Goal: Information Seeking & Learning: Check status

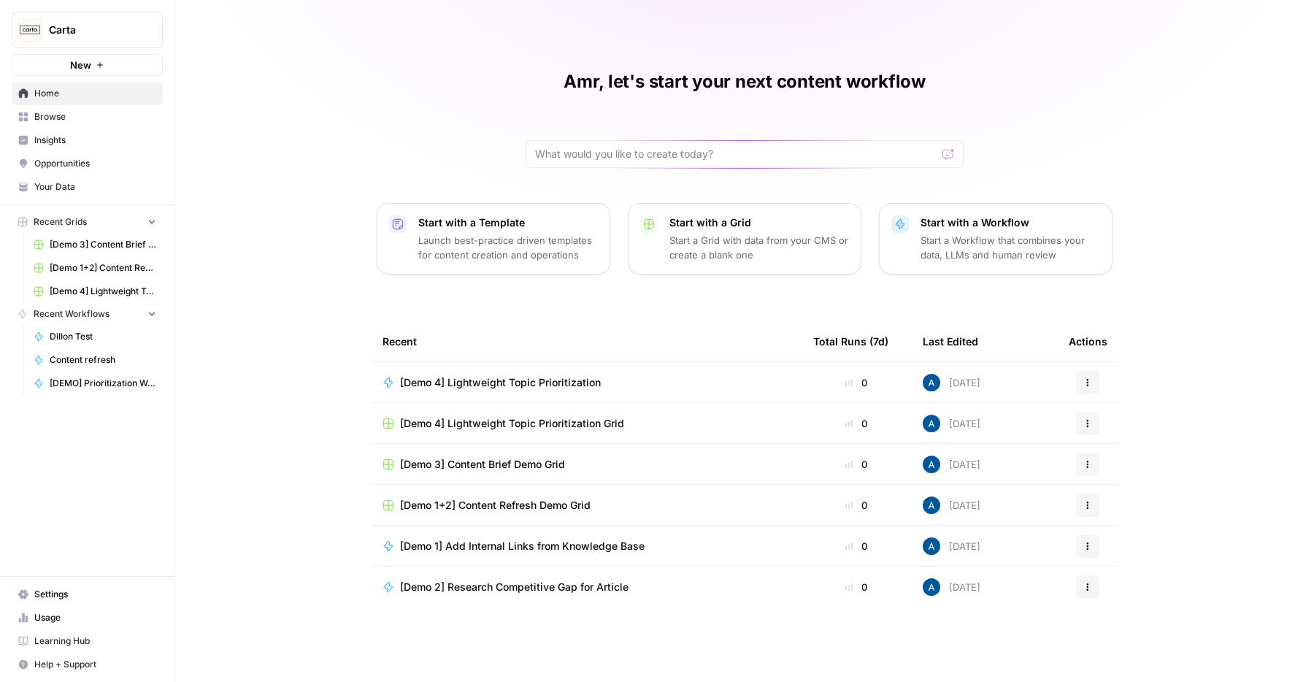
click at [134, 31] on span "Carta" at bounding box center [93, 30] width 88 height 15
type input "nike"
click at [95, 112] on span "Nike" at bounding box center [141, 109] width 193 height 15
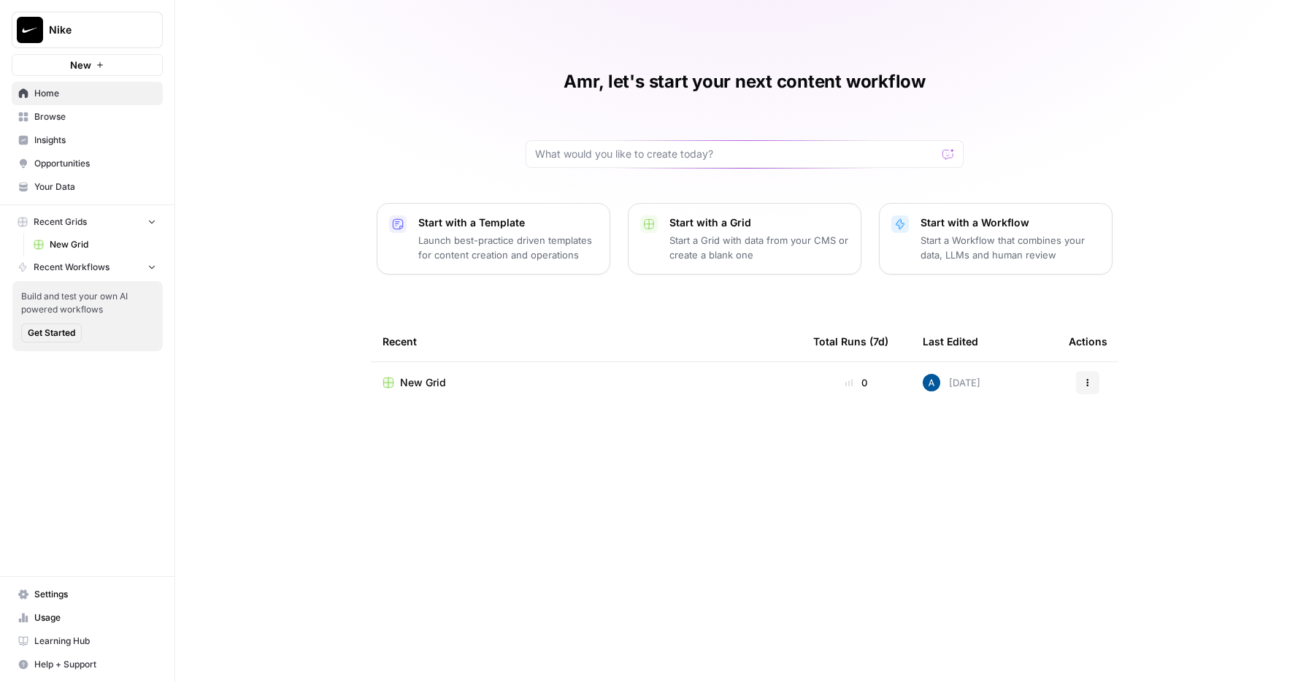
click at [434, 375] on td "New Grid" at bounding box center [586, 382] width 431 height 41
click at [426, 385] on span "New Grid" at bounding box center [423, 382] width 46 height 15
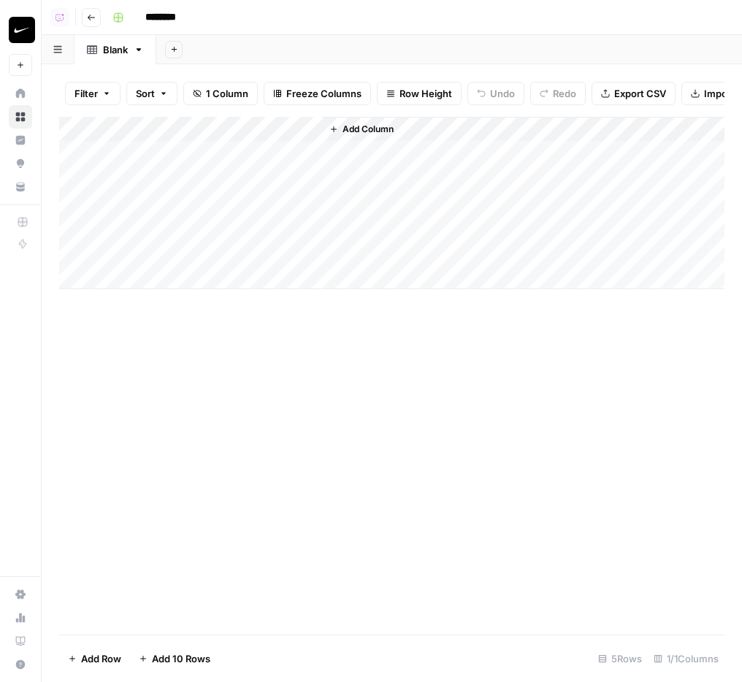
click at [237, 166] on div "Add Column" at bounding box center [391, 203] width 665 height 172
click at [245, 158] on div "Add Column" at bounding box center [391, 203] width 665 height 172
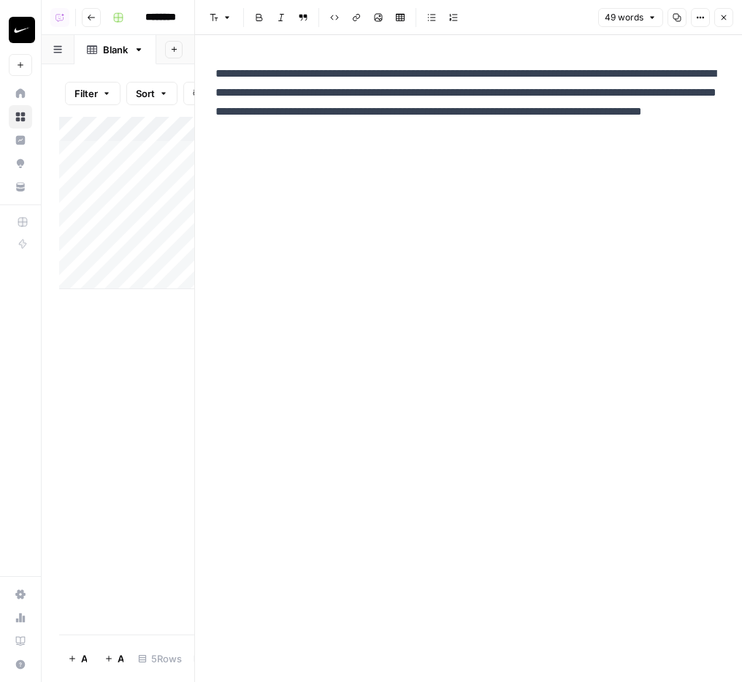
click at [510, 120] on p "**********" at bounding box center [468, 102] width 506 height 76
click at [505, 116] on p "**********" at bounding box center [468, 102] width 506 height 76
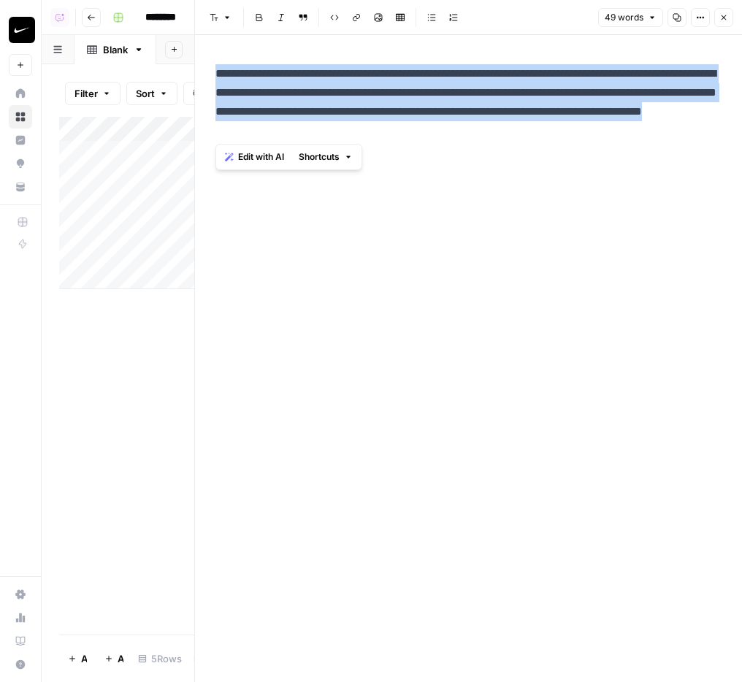
click at [505, 116] on p "**********" at bounding box center [468, 102] width 506 height 76
click at [432, 126] on p "**********" at bounding box center [468, 102] width 506 height 76
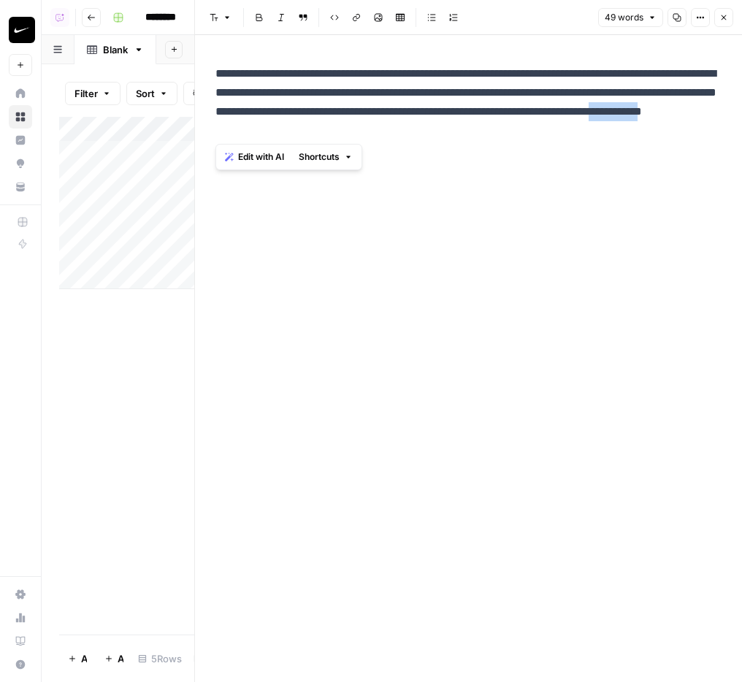
click at [432, 126] on p "**********" at bounding box center [468, 102] width 506 height 76
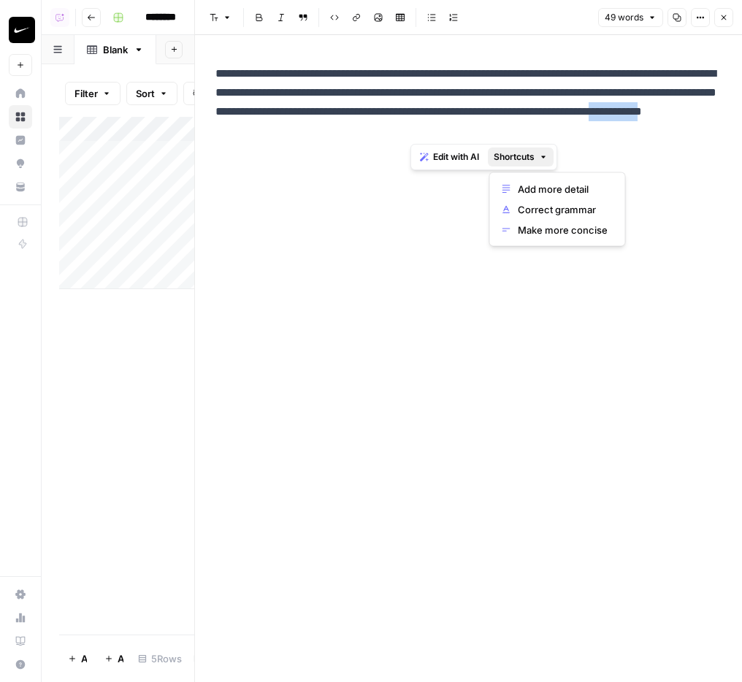
click at [527, 158] on span "Shortcuts" at bounding box center [514, 156] width 41 height 13
click at [387, 147] on div "**********" at bounding box center [469, 358] width 524 height 647
click at [388, 124] on p "**********" at bounding box center [468, 102] width 506 height 76
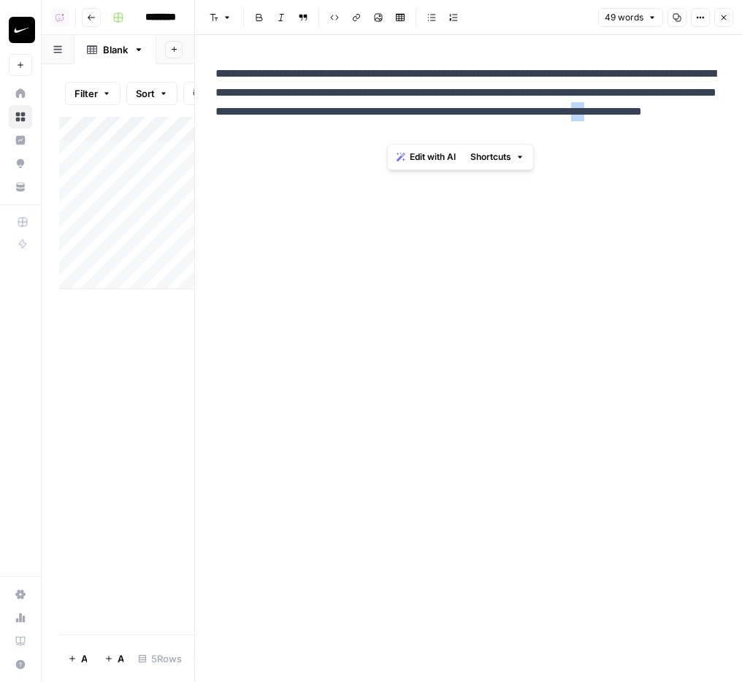
click at [388, 124] on p "**********" at bounding box center [468, 102] width 506 height 76
click at [448, 152] on span "Edit with AI" at bounding box center [433, 156] width 46 height 13
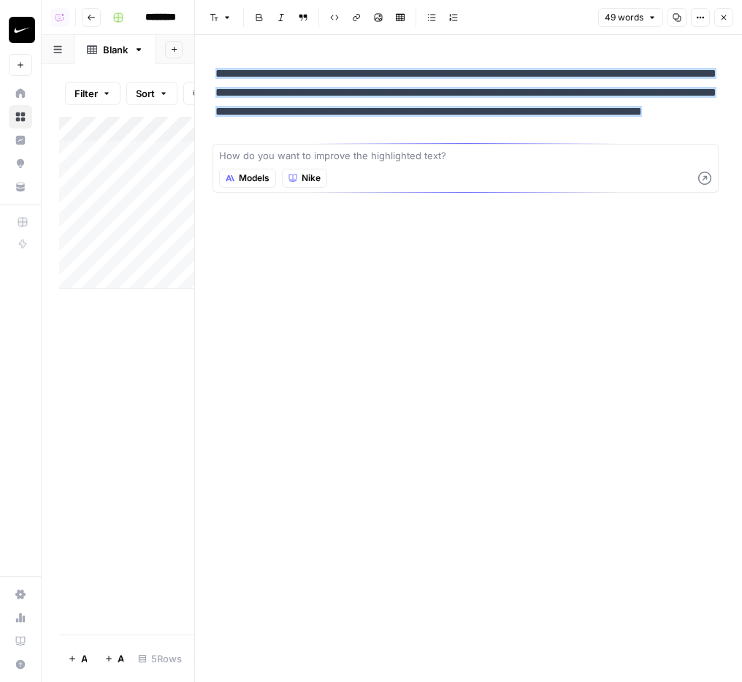
click at [448, 152] on textarea at bounding box center [465, 155] width 493 height 15
type textarea "Test"
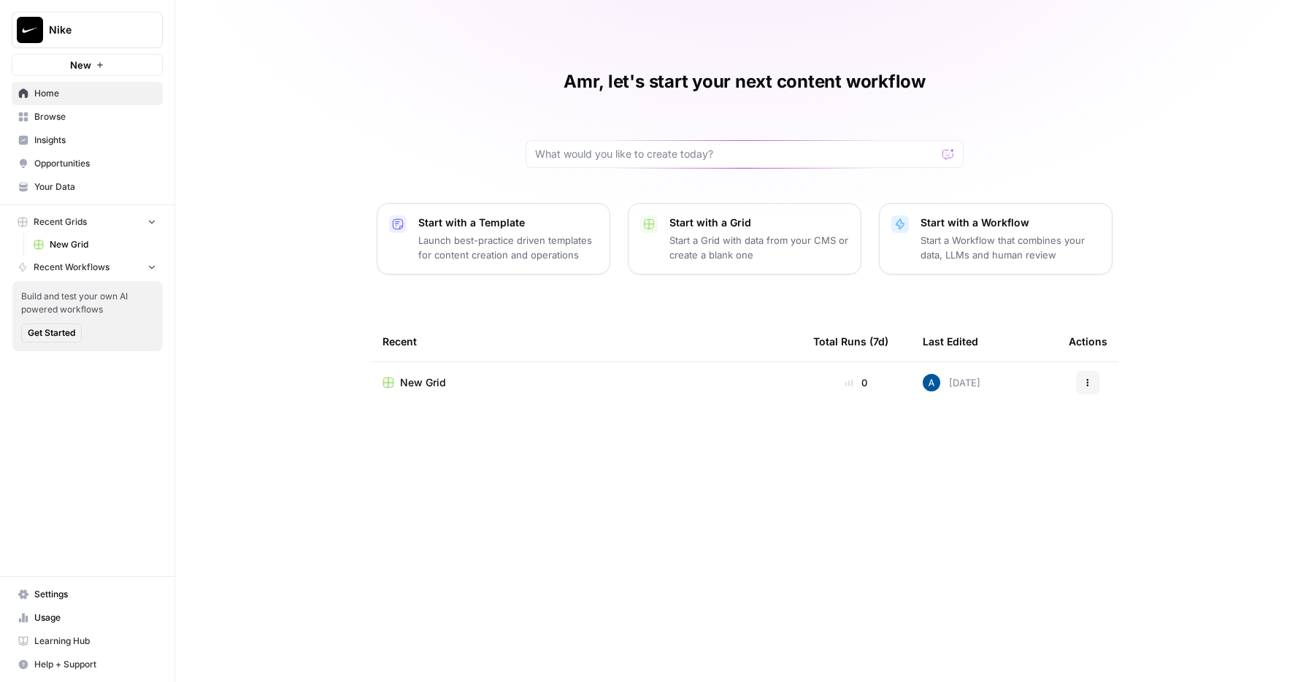
click at [85, 34] on span "Nike" at bounding box center [93, 30] width 88 height 15
type input "admin"
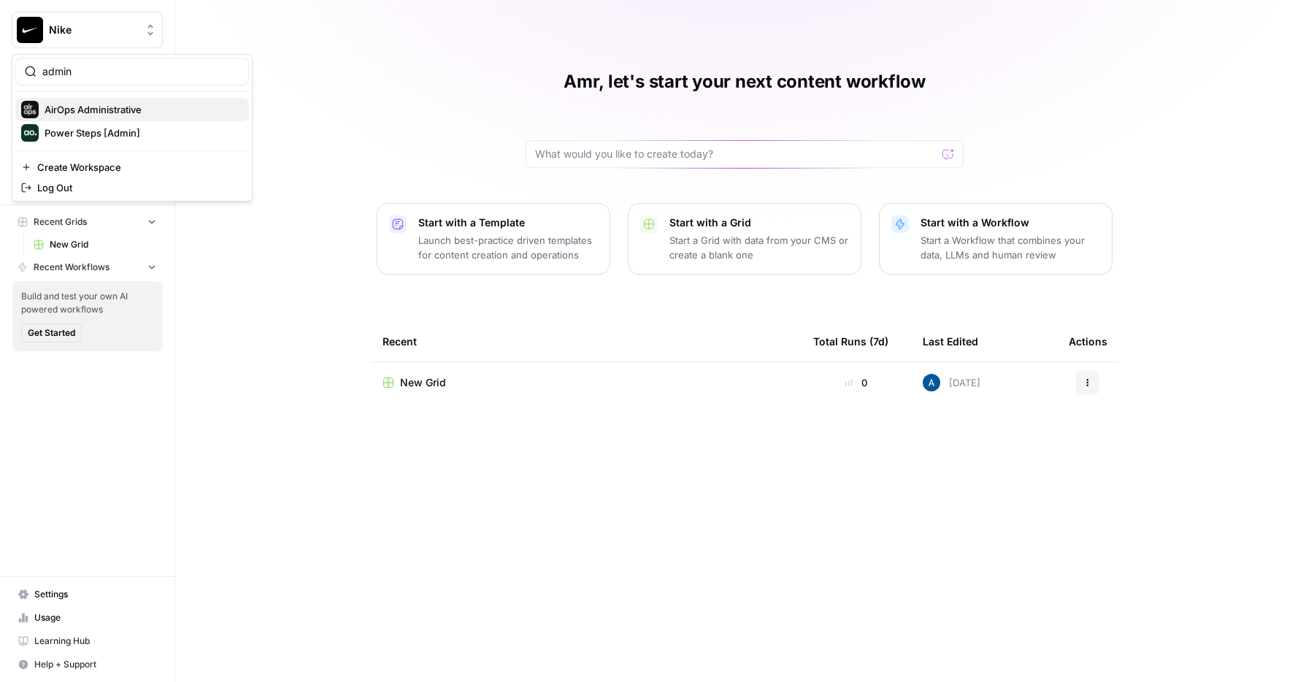
click at [107, 112] on span "AirOps Administrative" at bounding box center [141, 109] width 193 height 15
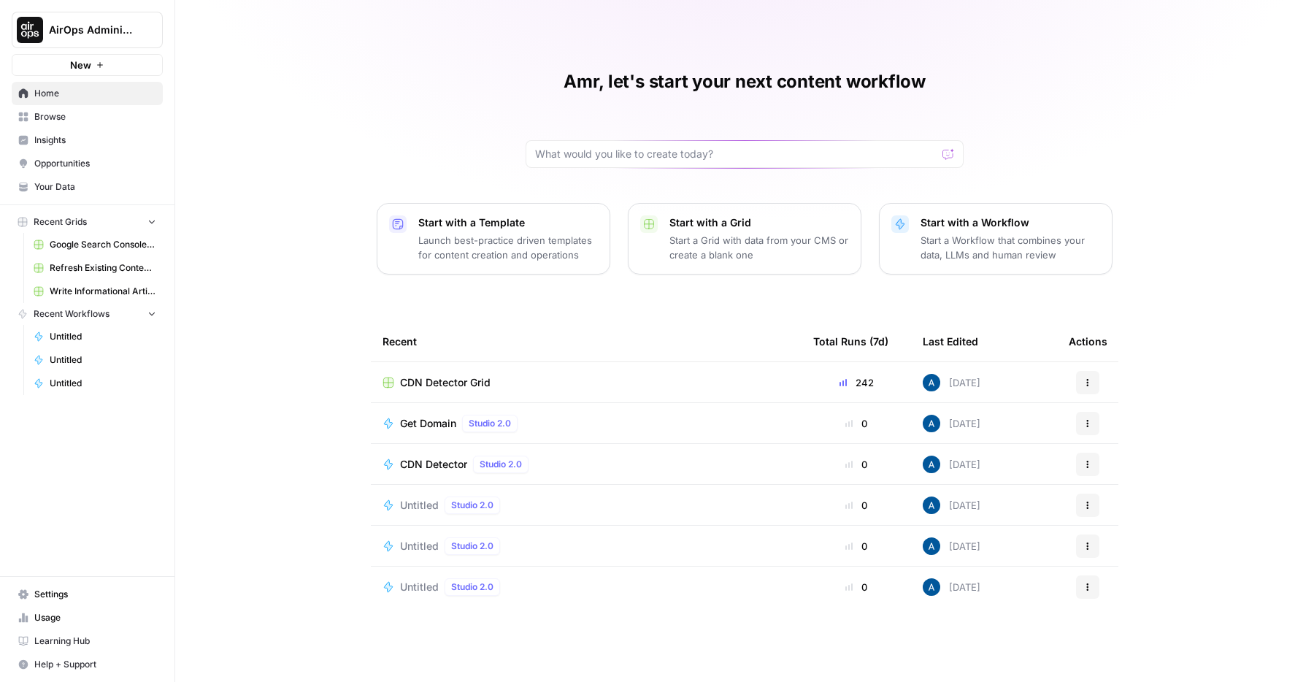
click at [70, 118] on span "Browse" at bounding box center [95, 116] width 122 height 13
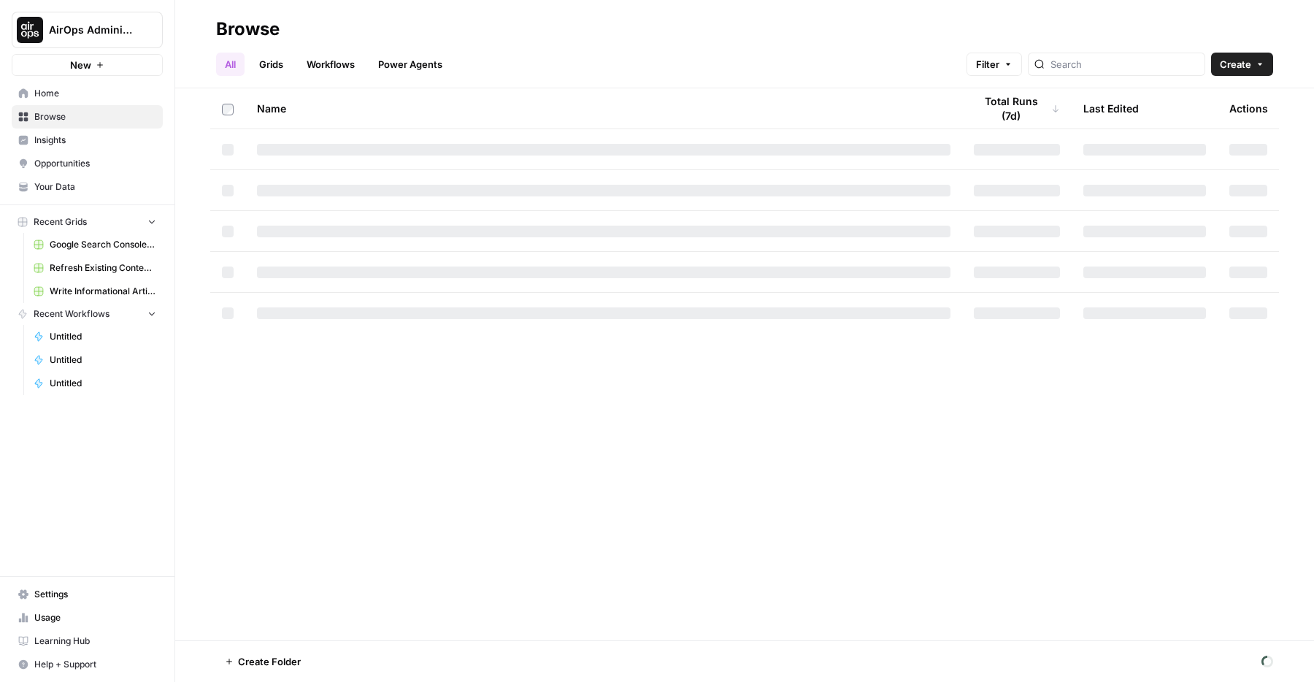
click at [1111, 80] on header "Browse All Grids Workflows Power Agents Filter Create" at bounding box center [744, 44] width 1139 height 88
click at [1118, 65] on input "search" at bounding box center [1125, 64] width 148 height 15
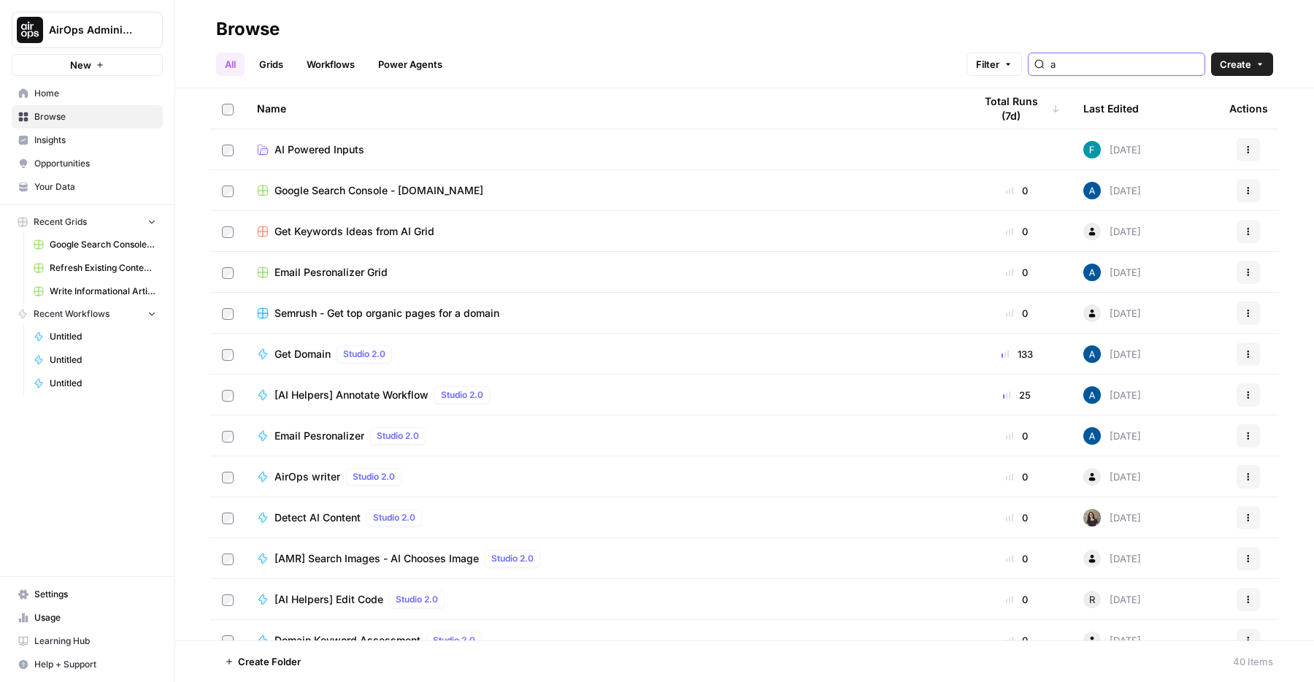
type input "a"
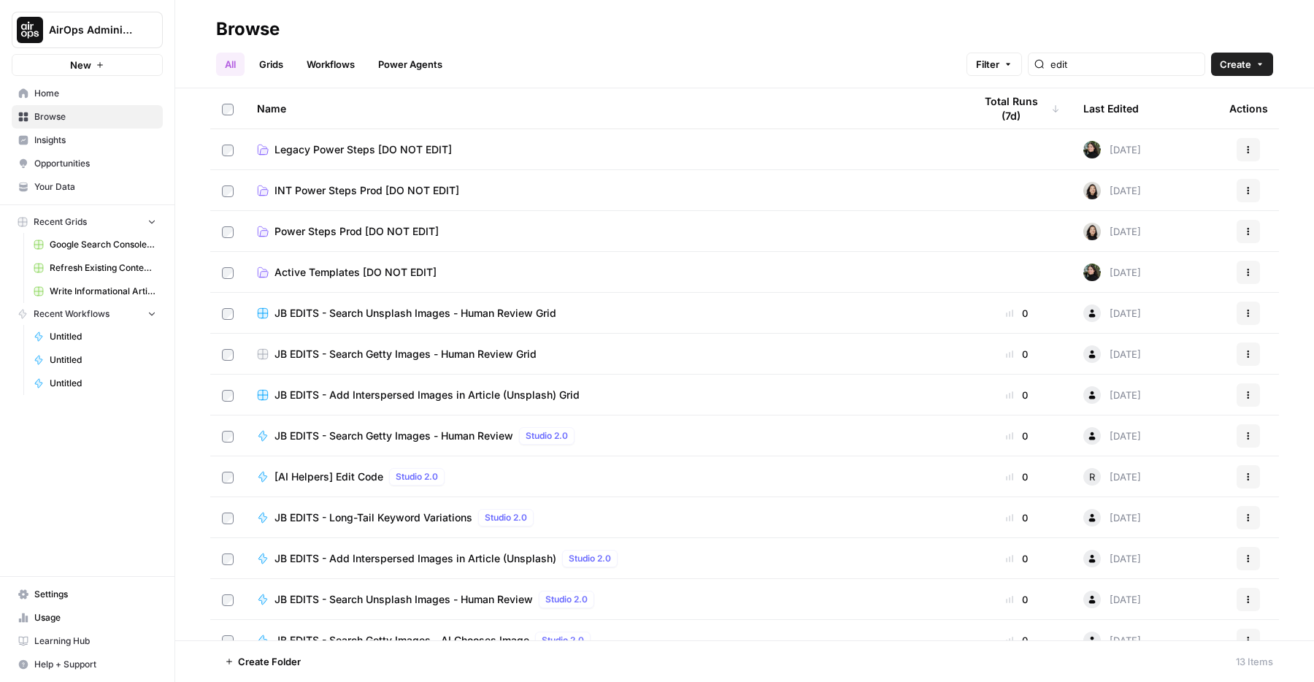
click at [1090, 70] on div "edit" at bounding box center [1116, 64] width 177 height 23
click at [1104, 68] on input "edit" at bounding box center [1125, 64] width 148 height 15
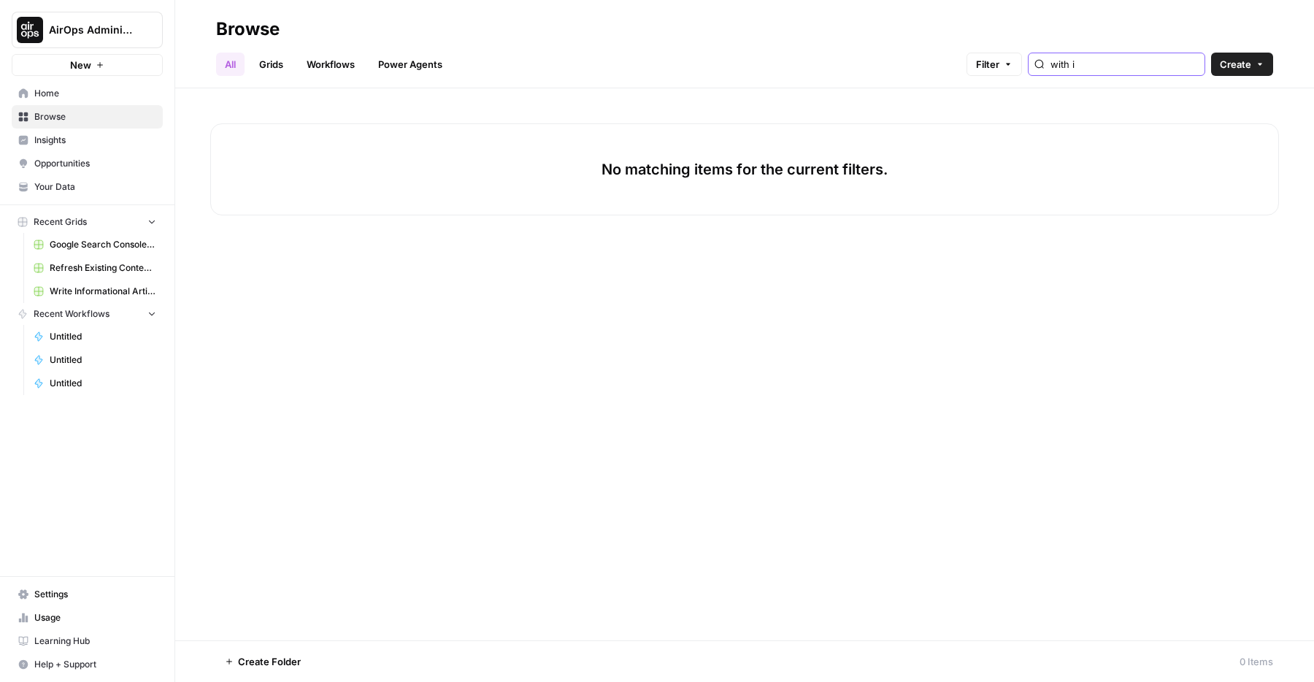
type input "with i"
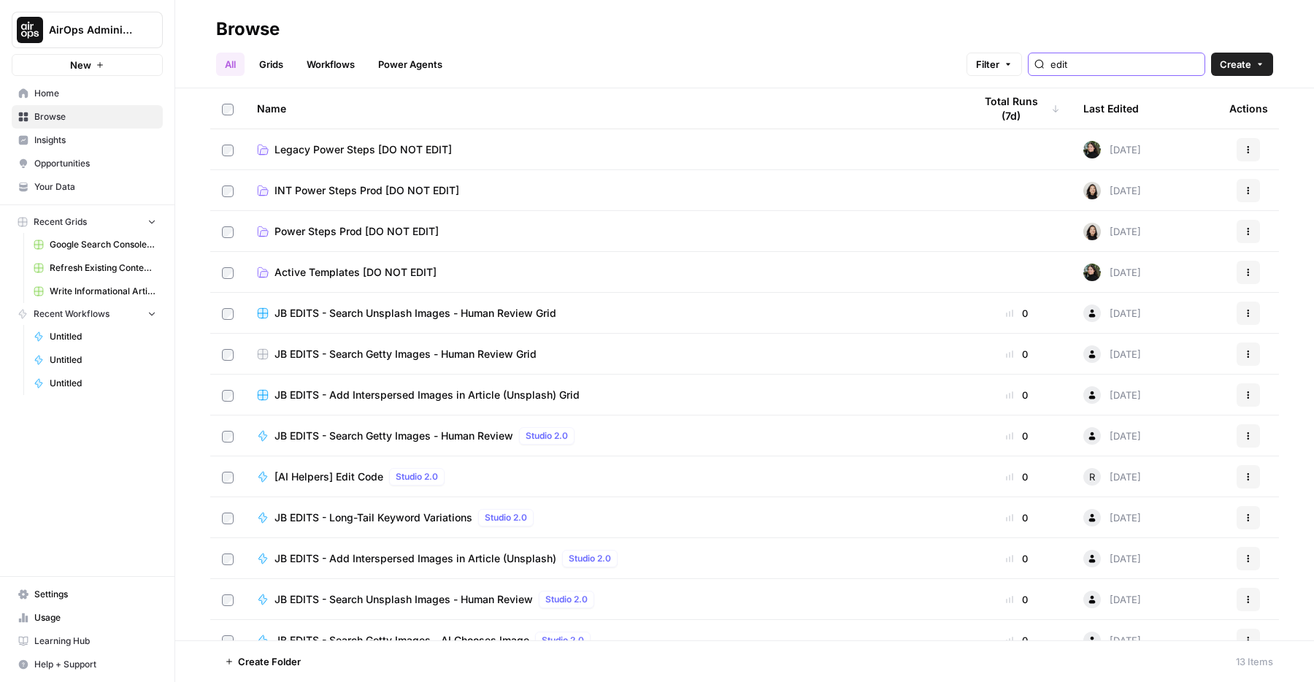
type input "edit"
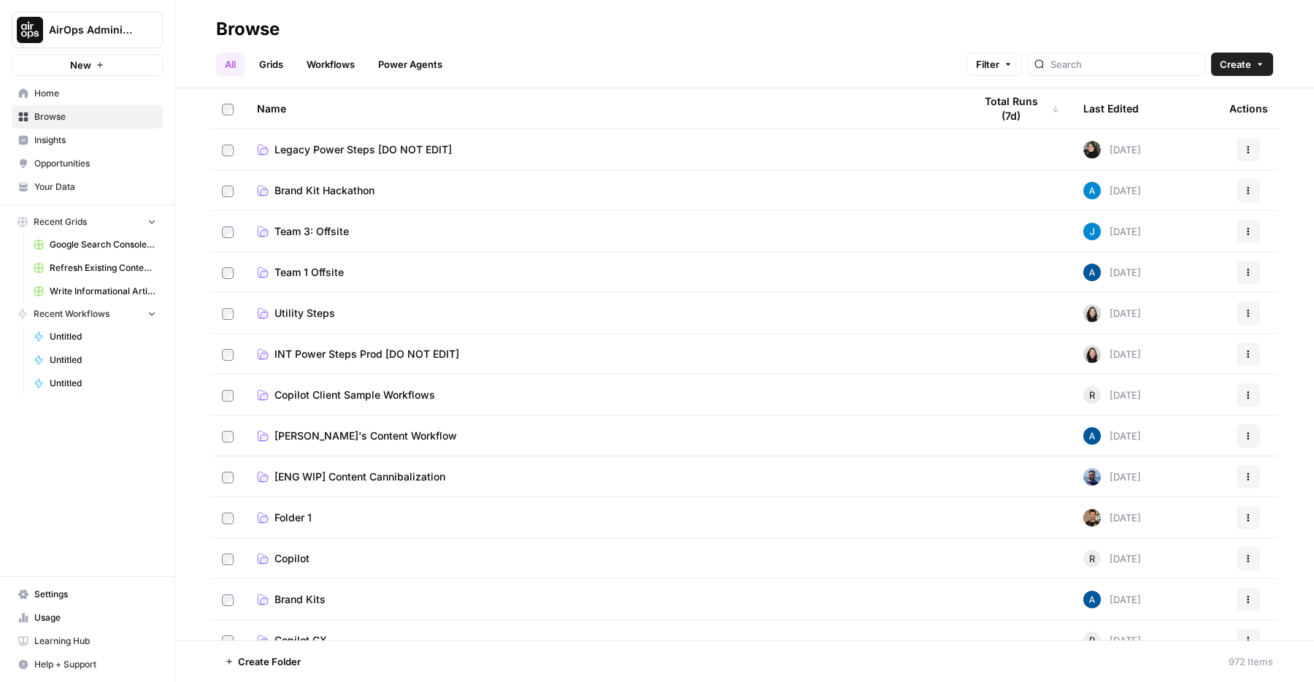
click at [314, 57] on link "Workflows" at bounding box center [331, 64] width 66 height 23
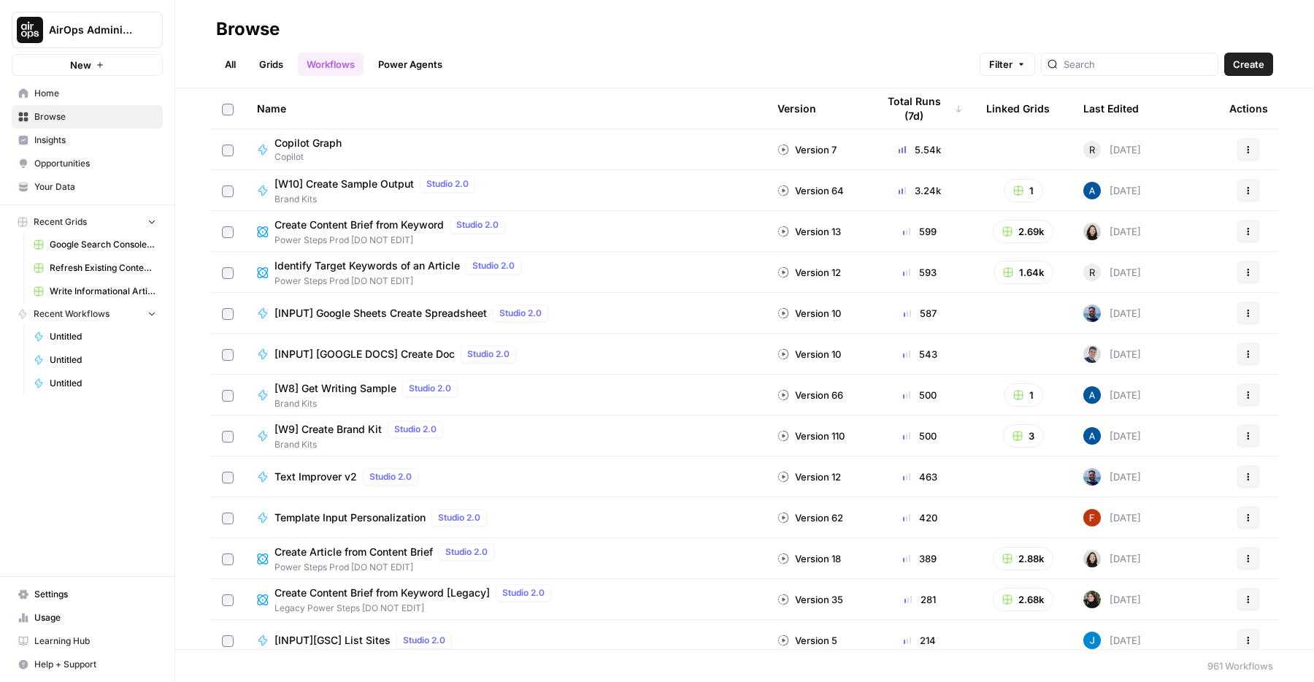
click at [552, 473] on div "Text Improver v2 Studio 2.0" at bounding box center [505, 477] width 497 height 18
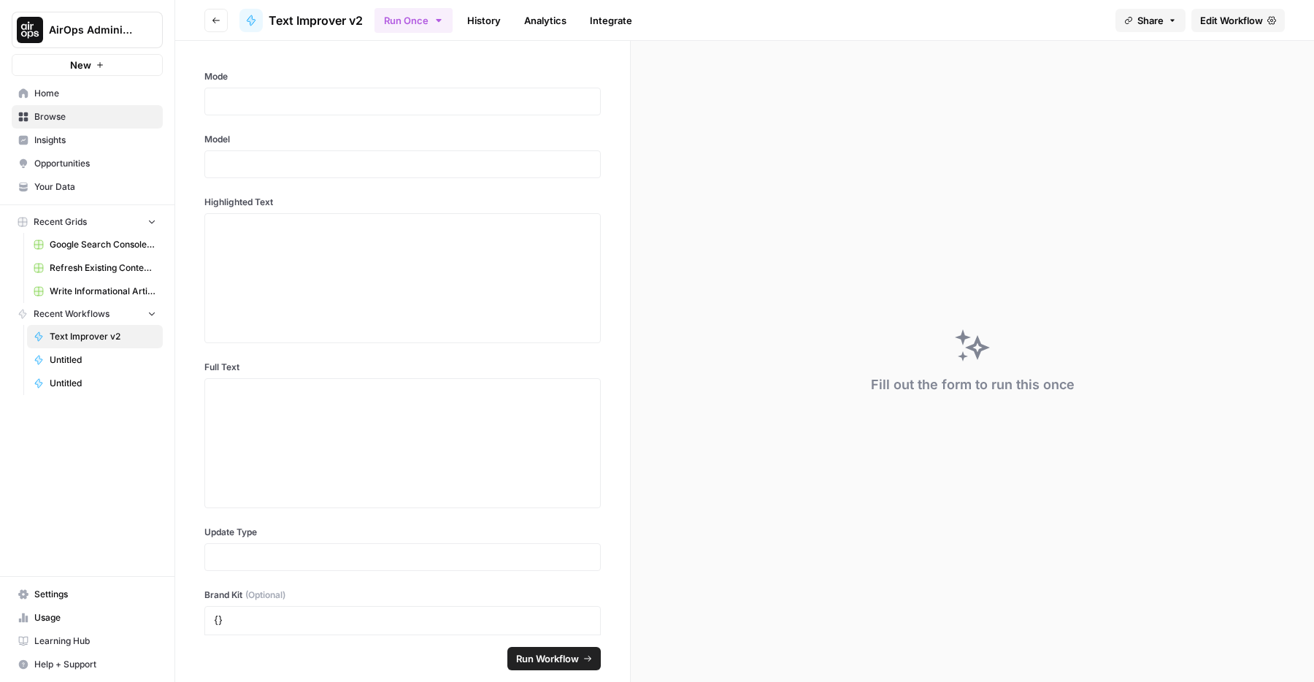
click at [1207, 24] on span "Edit Workflow" at bounding box center [1232, 20] width 63 height 15
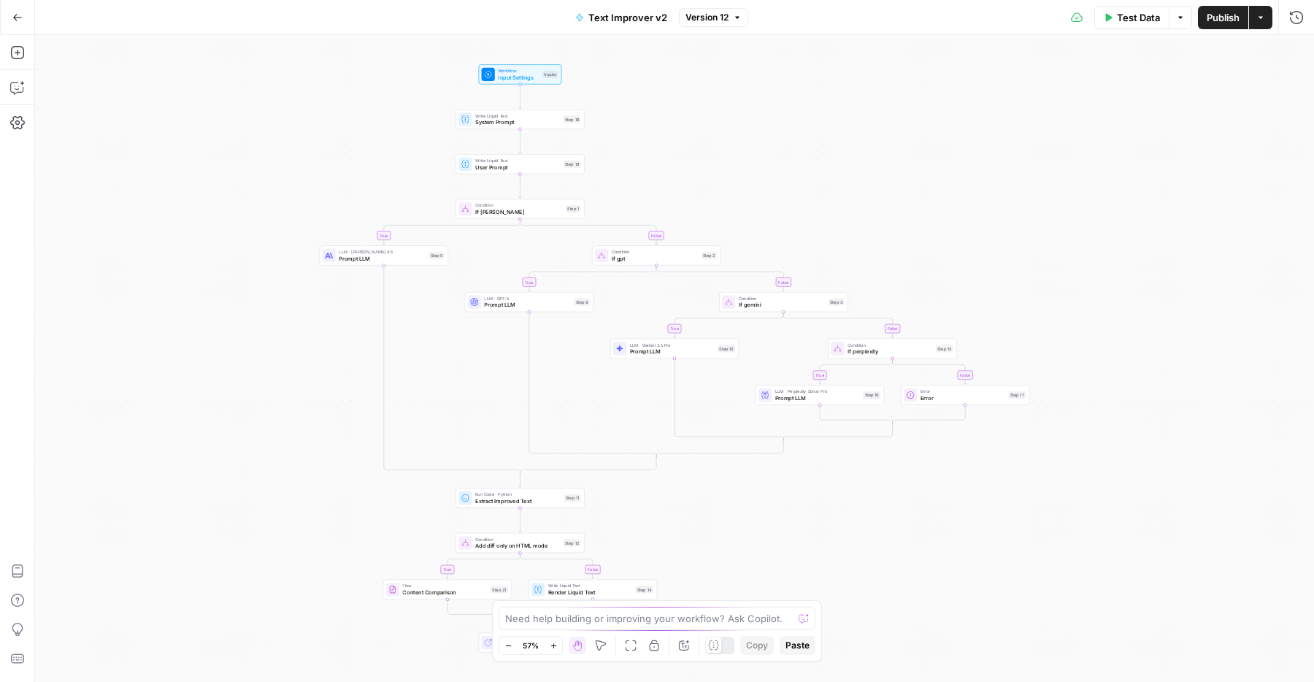
click at [510, 76] on span "Input Settings" at bounding box center [518, 77] width 41 height 8
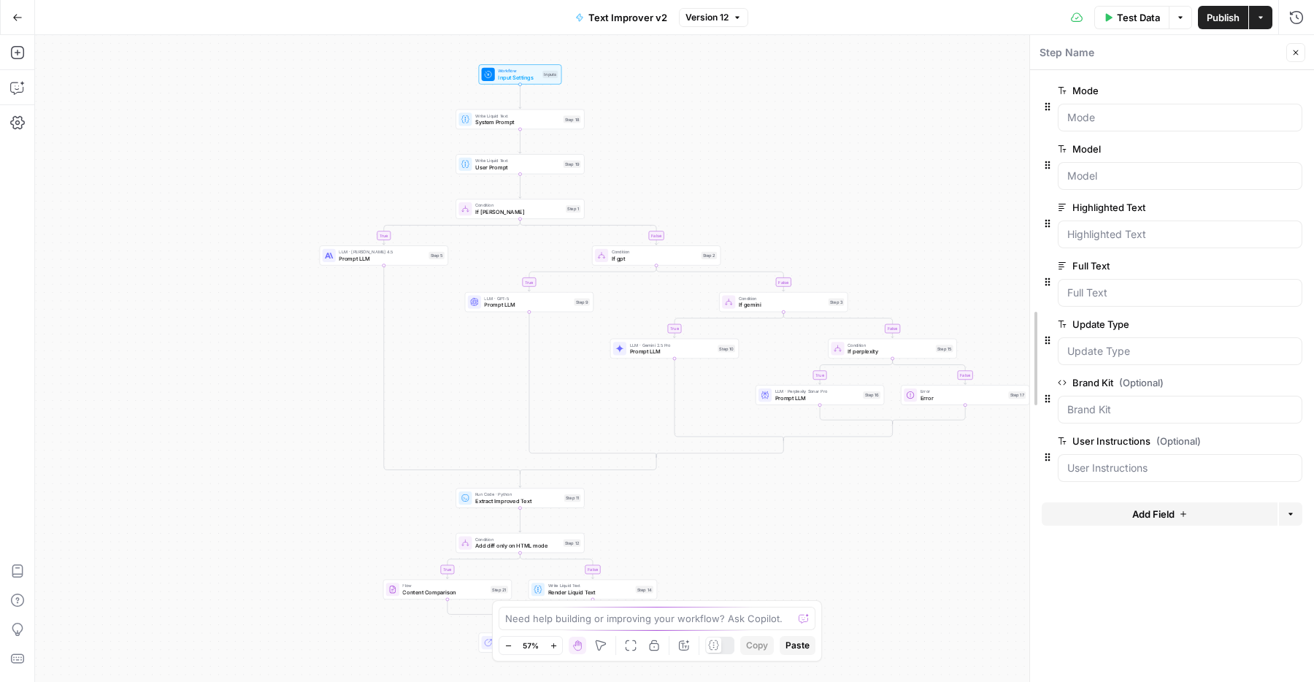
drag, startPoint x: 936, startPoint y: 148, endPoint x: 1034, endPoint y: 151, distance: 97.9
click at [472, 123] on div "Write Liquid Text System Prompt Step 18 Copy step Delete step Add Note Test" at bounding box center [520, 119] width 122 height 14
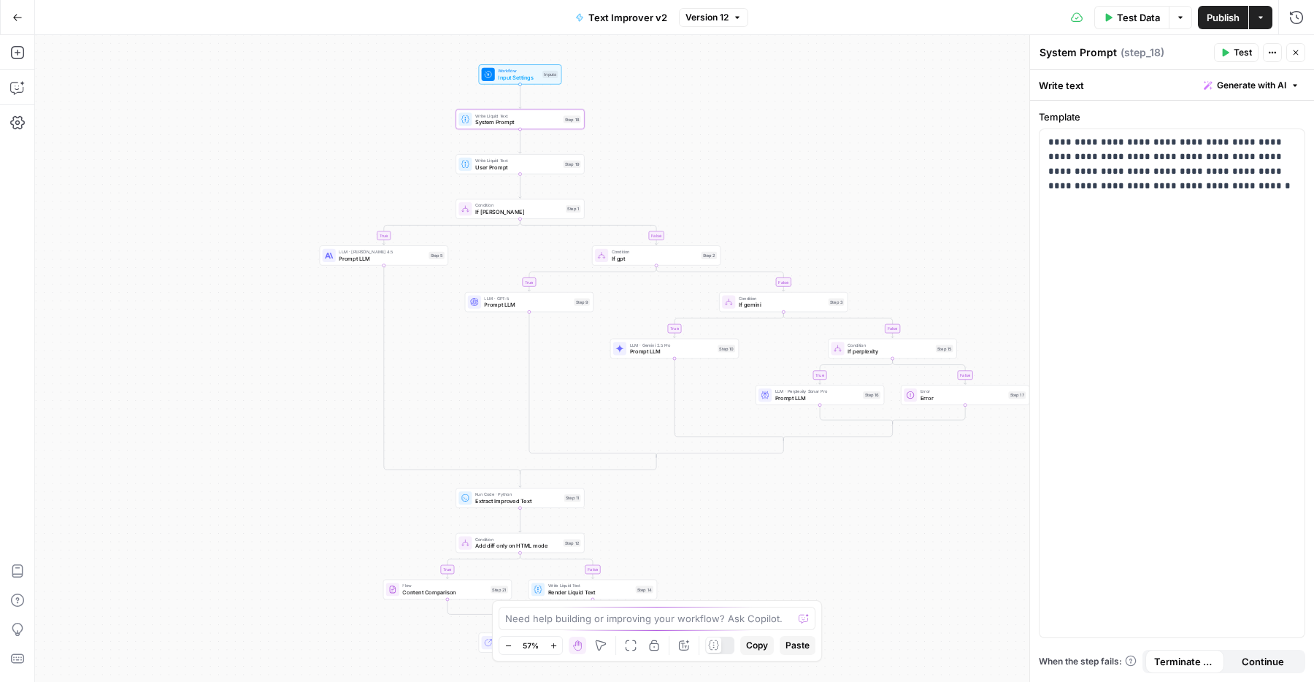
click at [476, 158] on span "Write Liquid Text" at bounding box center [517, 160] width 85 height 7
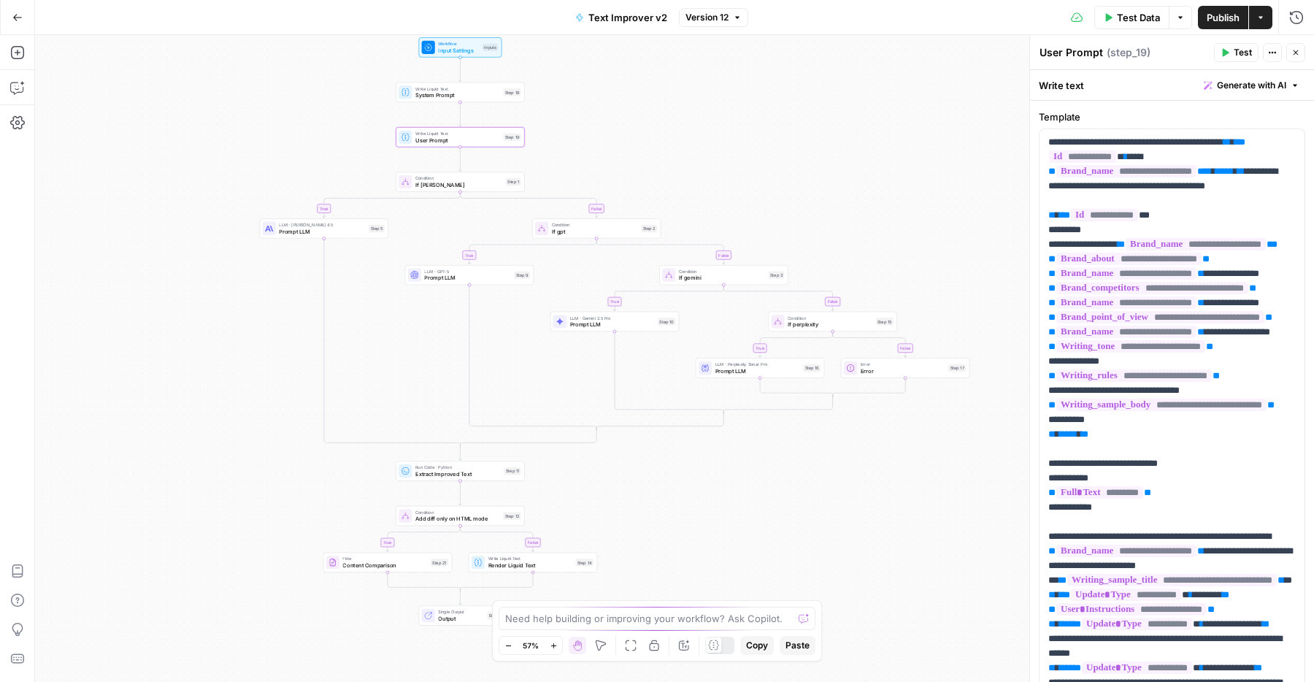
drag, startPoint x: 983, startPoint y: 315, endPoint x: 914, endPoint y: 288, distance: 74.0
click at [914, 288] on div "true false true false true false true false true false Workflow Input Settings …" at bounding box center [674, 358] width 1279 height 647
click at [1035, 351] on div "**********" at bounding box center [1172, 358] width 285 height 647
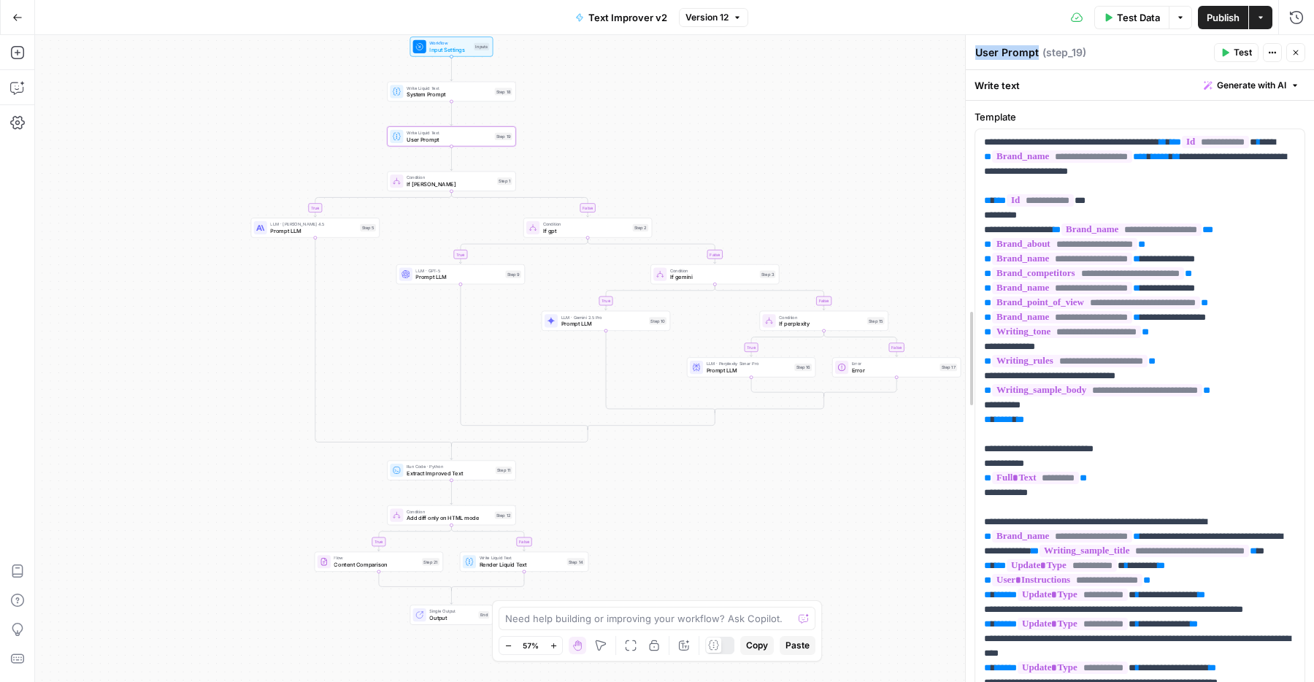
drag, startPoint x: 1035, startPoint y: 342, endPoint x: 971, endPoint y: 342, distance: 64.3
click at [941, 232] on div "true false true false true false true false true false Workflow Input Settings …" at bounding box center [674, 358] width 1279 height 647
click at [1011, 123] on label "Template" at bounding box center [1140, 117] width 331 height 15
click at [1028, 112] on label "Template" at bounding box center [1140, 117] width 331 height 15
drag, startPoint x: 986, startPoint y: 261, endPoint x: 1266, endPoint y: 275, distance: 280.8
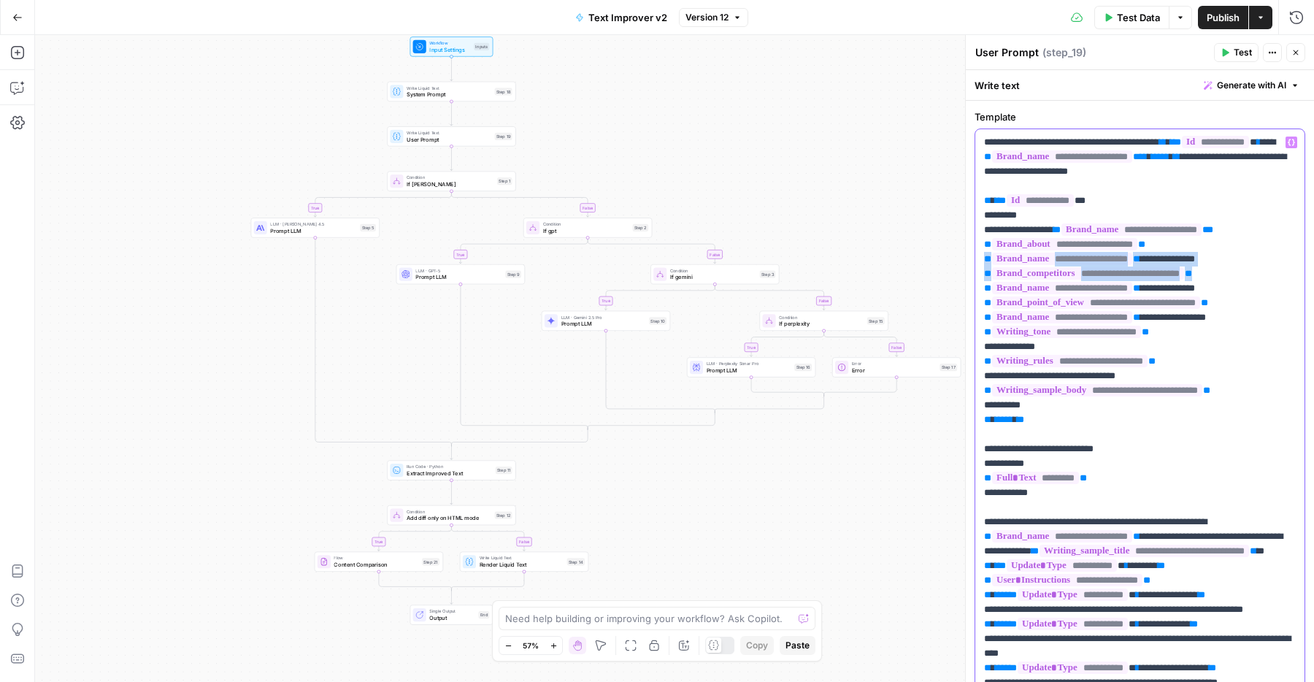
click at [1266, 275] on p "**********" at bounding box center [1140, 573] width 312 height 876
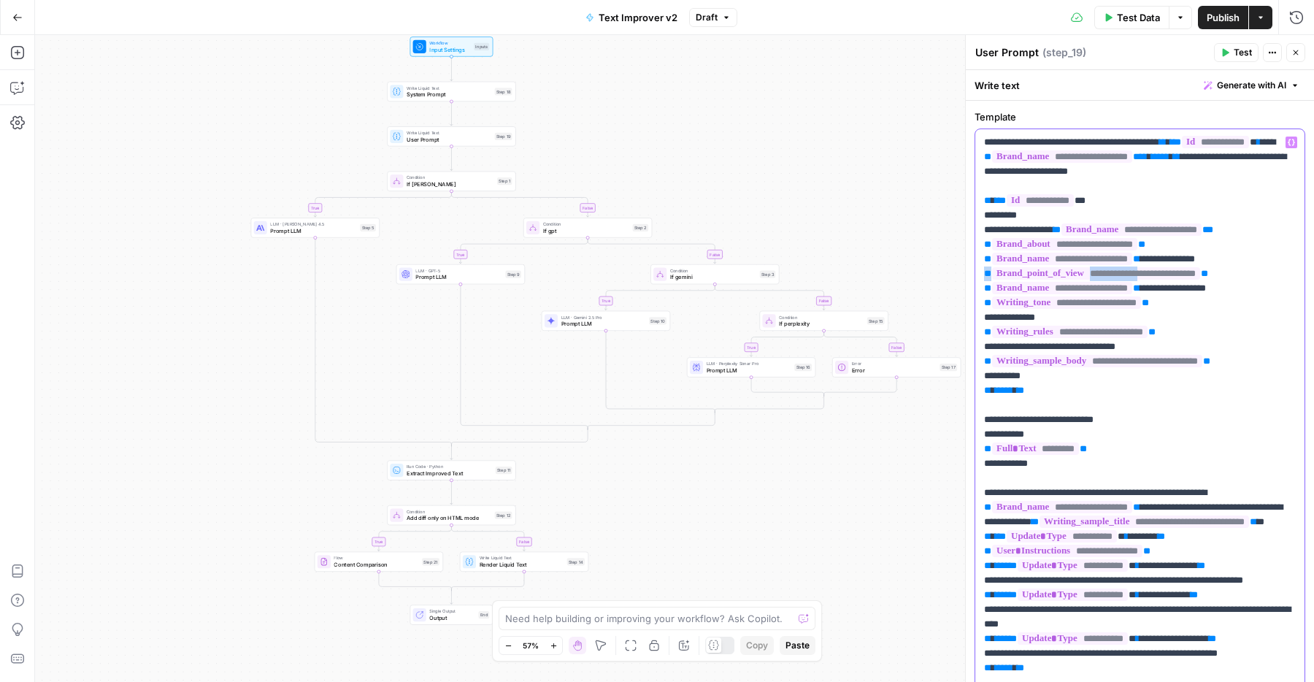
drag, startPoint x: 983, startPoint y: 276, endPoint x: 1165, endPoint y: 272, distance: 182.6
click at [1165, 272] on div "**********" at bounding box center [1140, 558] width 329 height 859
drag, startPoint x: 985, startPoint y: 262, endPoint x: 1280, endPoint y: 276, distance: 295.3
click at [1280, 276] on p "**********" at bounding box center [1140, 558] width 312 height 847
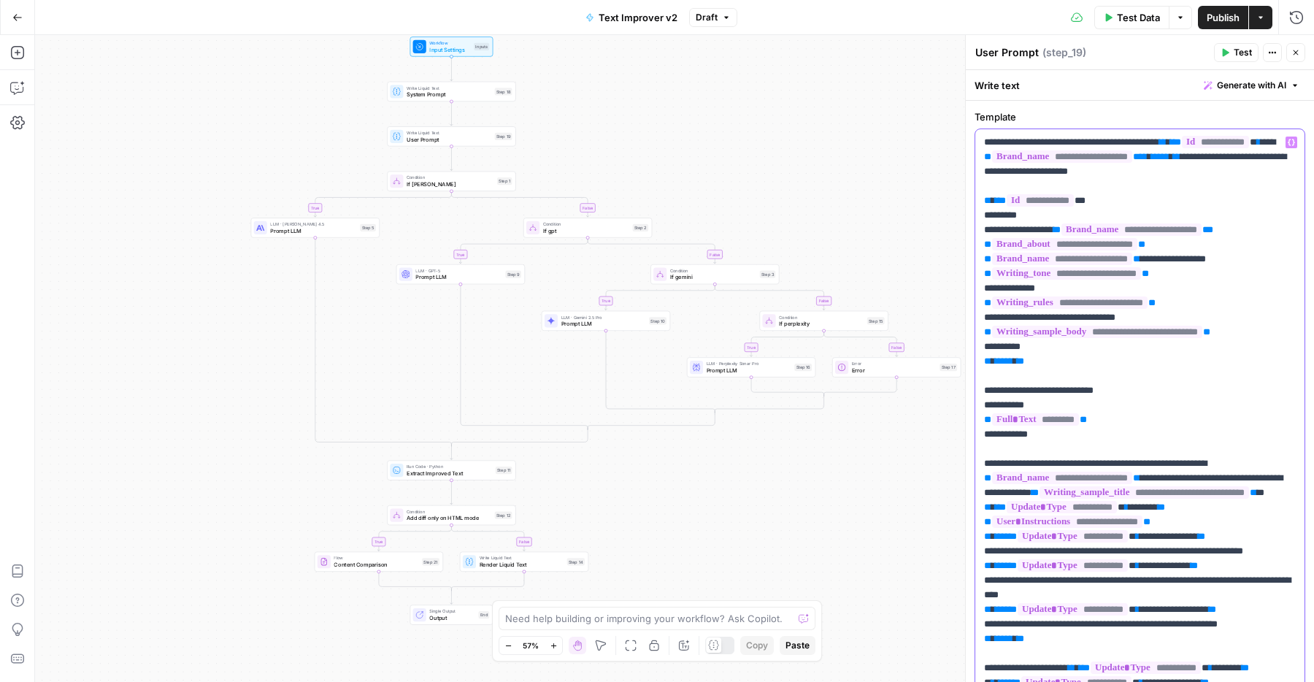
click at [1033, 381] on p "**********" at bounding box center [1140, 544] width 312 height 818
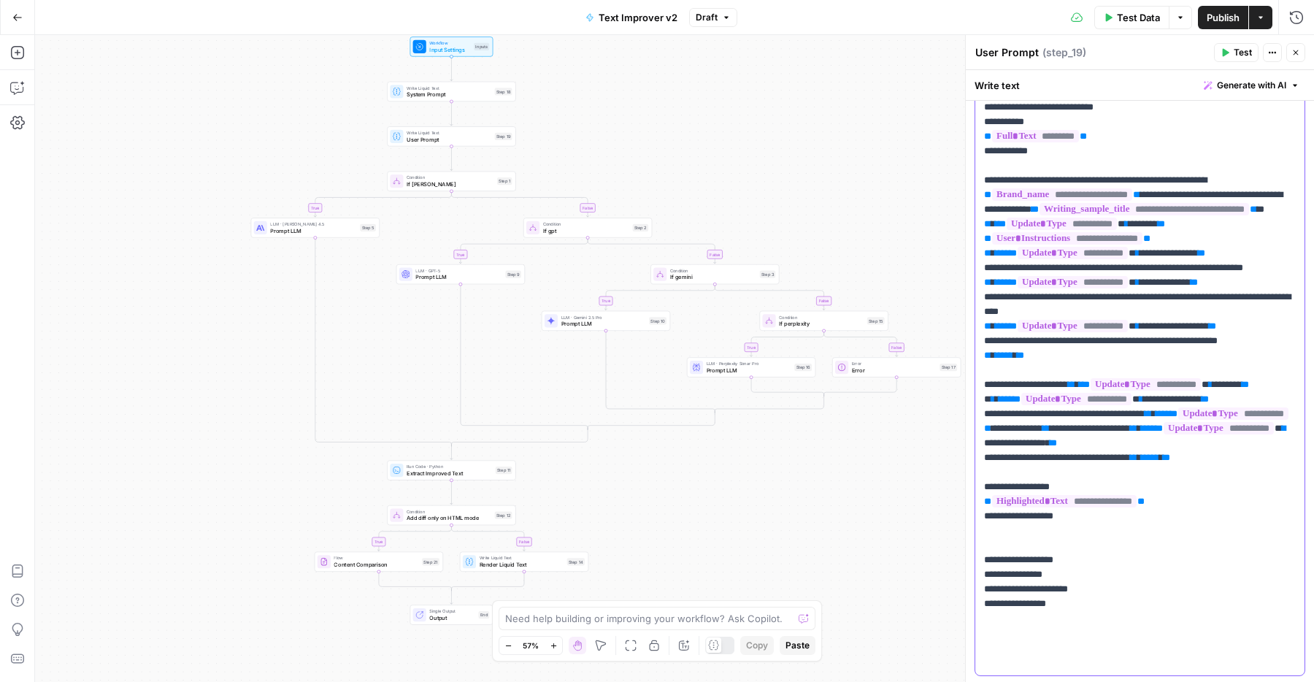
scroll to position [321, 0]
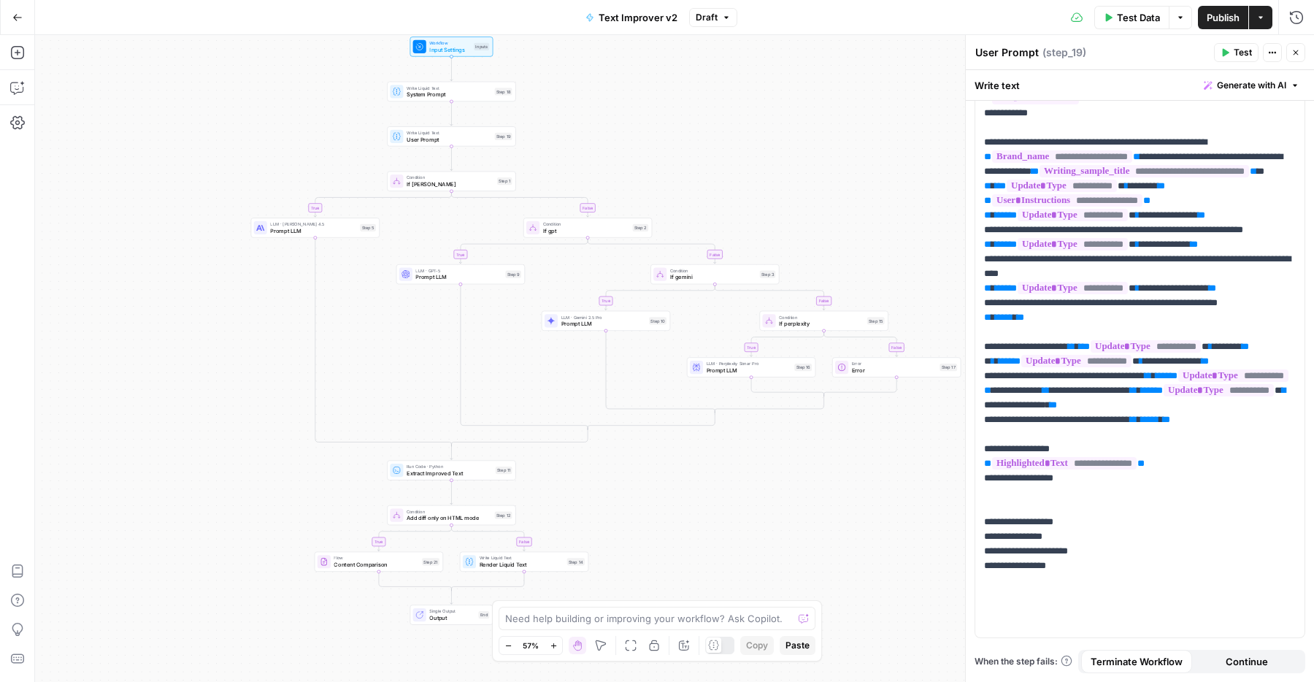
click at [1296, 53] on icon "button" at bounding box center [1296, 52] width 9 height 9
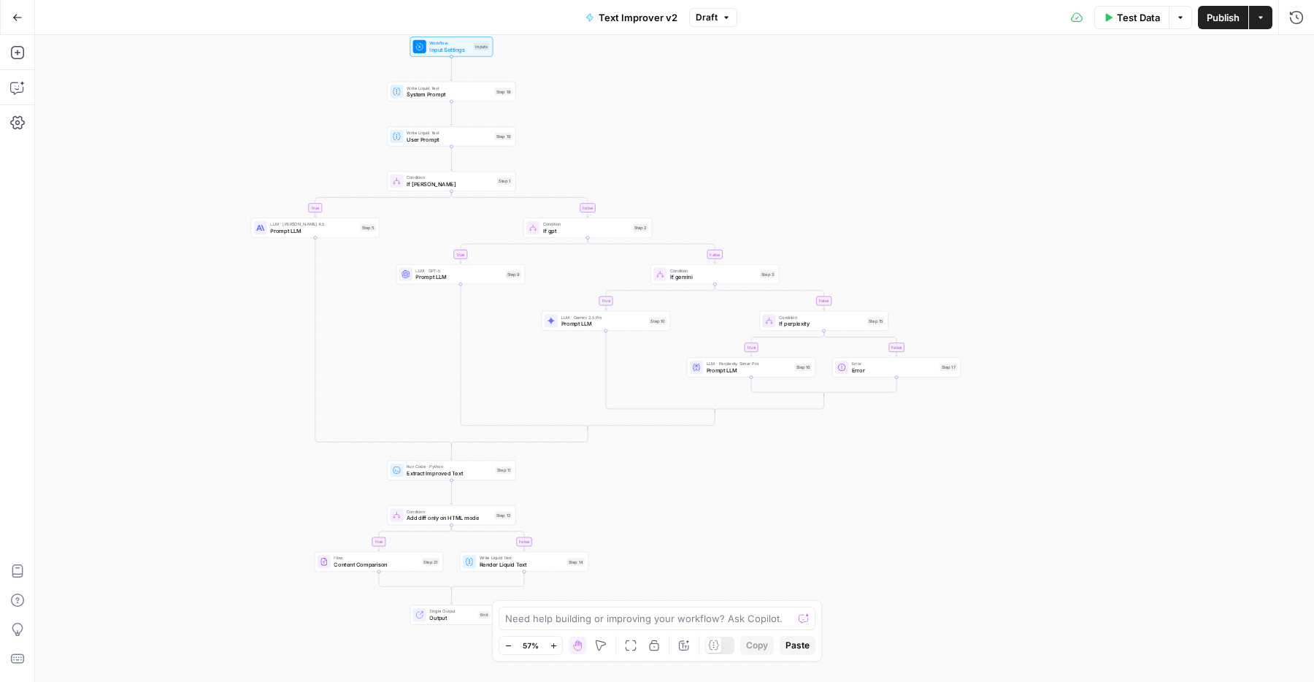
click at [1231, 27] on button "Publish" at bounding box center [1223, 17] width 50 height 23
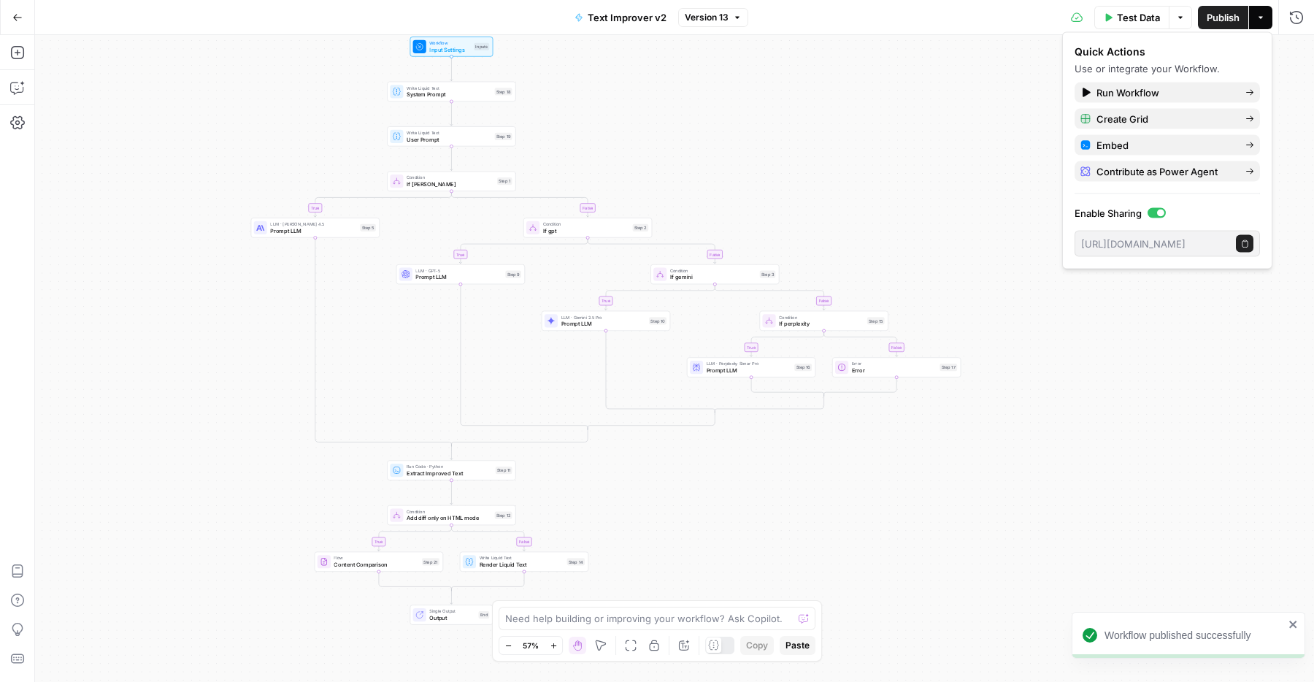
click at [401, 142] on div at bounding box center [396, 136] width 13 height 13
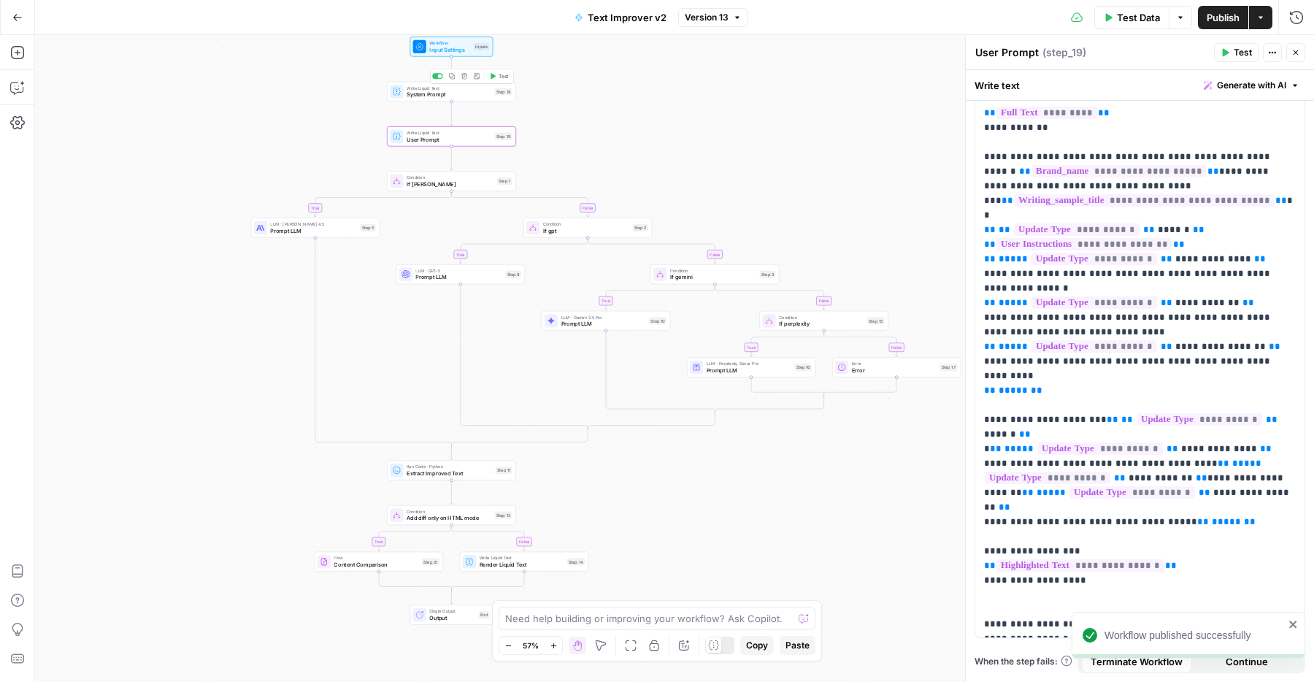
click at [403, 91] on div "Write Liquid Text System Prompt Step 18 Copy step Delete step Add Note Test" at bounding box center [451, 92] width 122 height 14
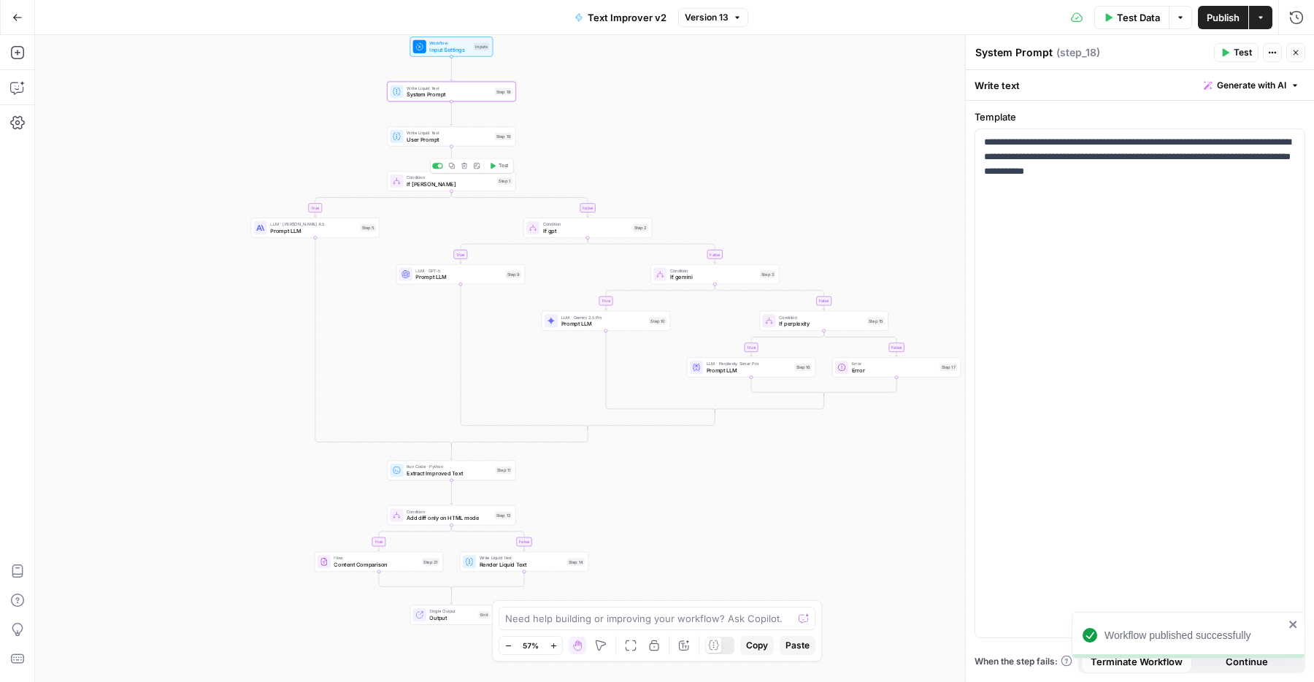
click at [408, 176] on span "Condition" at bounding box center [450, 178] width 87 height 7
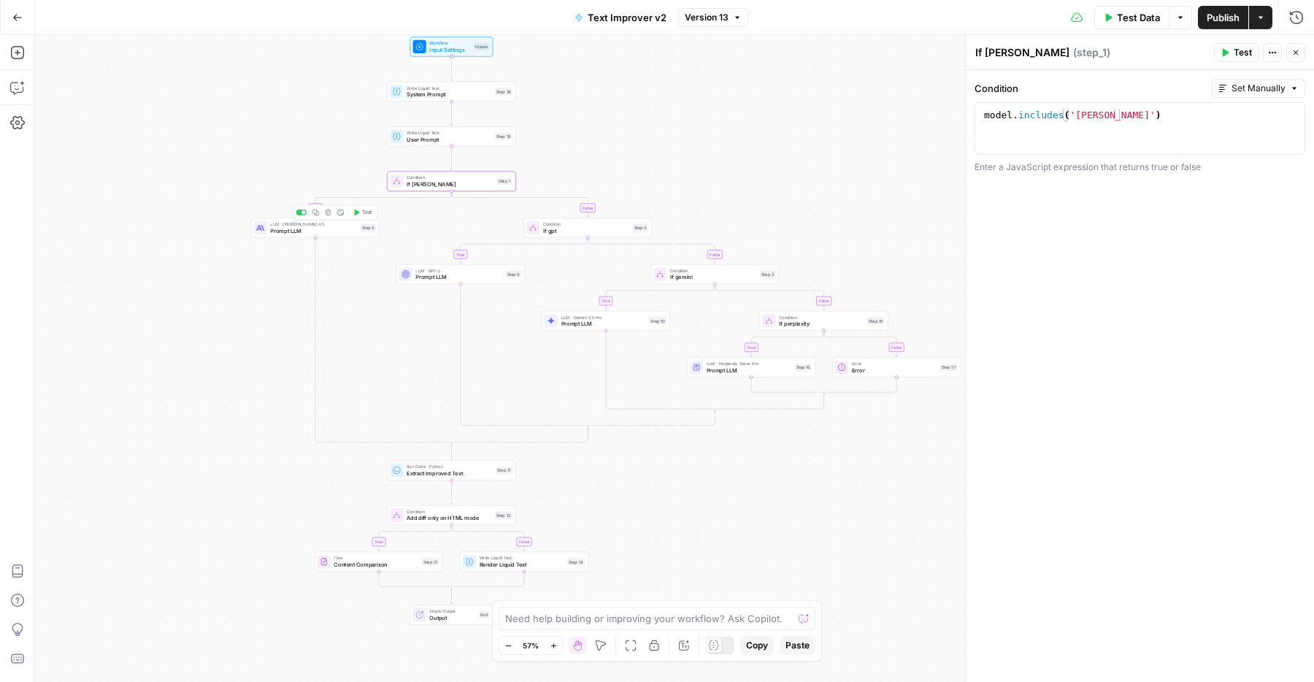
click at [342, 231] on span "Prompt LLM" at bounding box center [313, 230] width 86 height 8
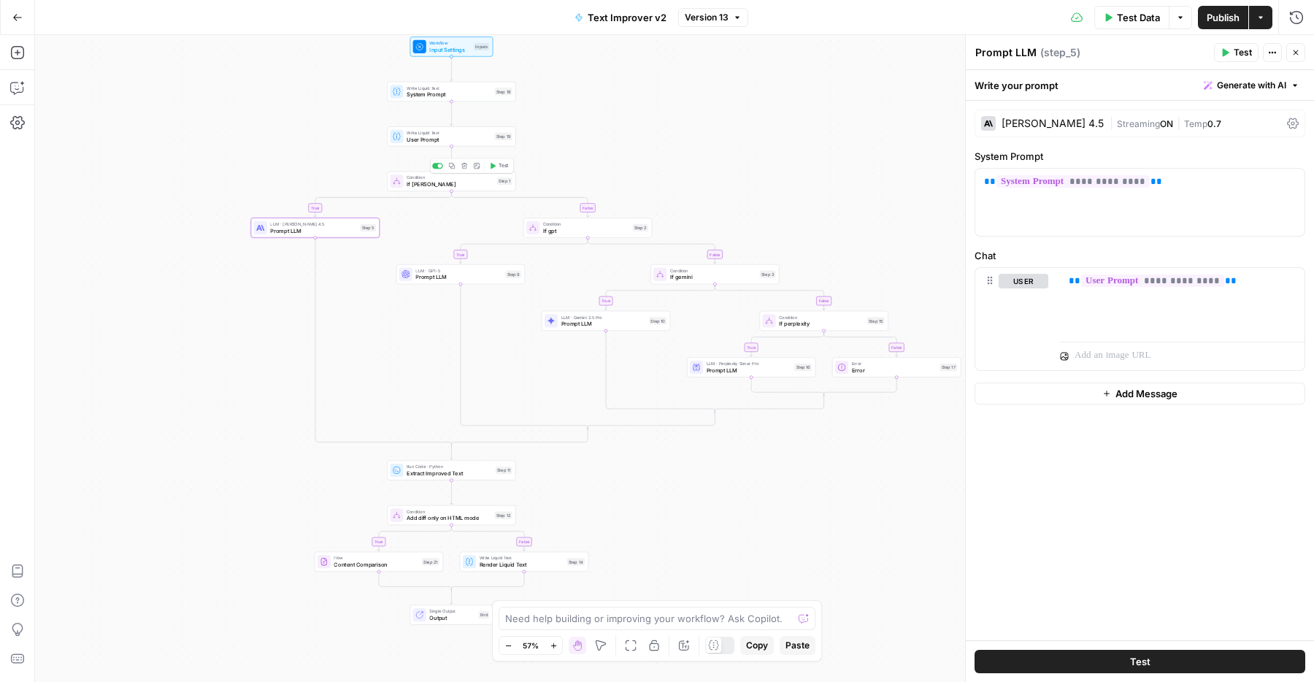
click at [397, 187] on div at bounding box center [396, 181] width 13 height 13
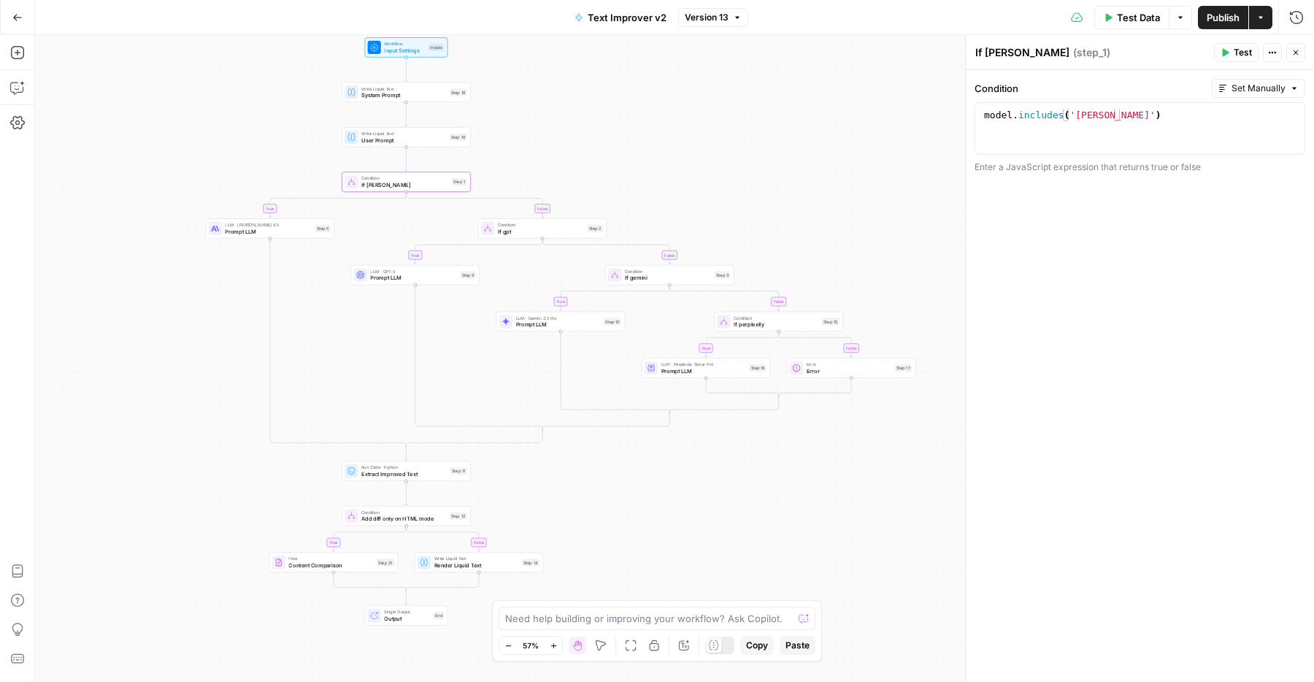
drag, startPoint x: 340, startPoint y: 166, endPoint x: 294, endPoint y: 167, distance: 45.3
click at [294, 167] on div "true false true false true false true false true false Workflow Input Settings …" at bounding box center [674, 358] width 1279 height 647
click at [511, 229] on span "If gpt" at bounding box center [541, 231] width 86 height 8
click at [366, 185] on span "If claude" at bounding box center [404, 185] width 87 height 8
click at [502, 231] on span "If gpt" at bounding box center [541, 231] width 86 height 8
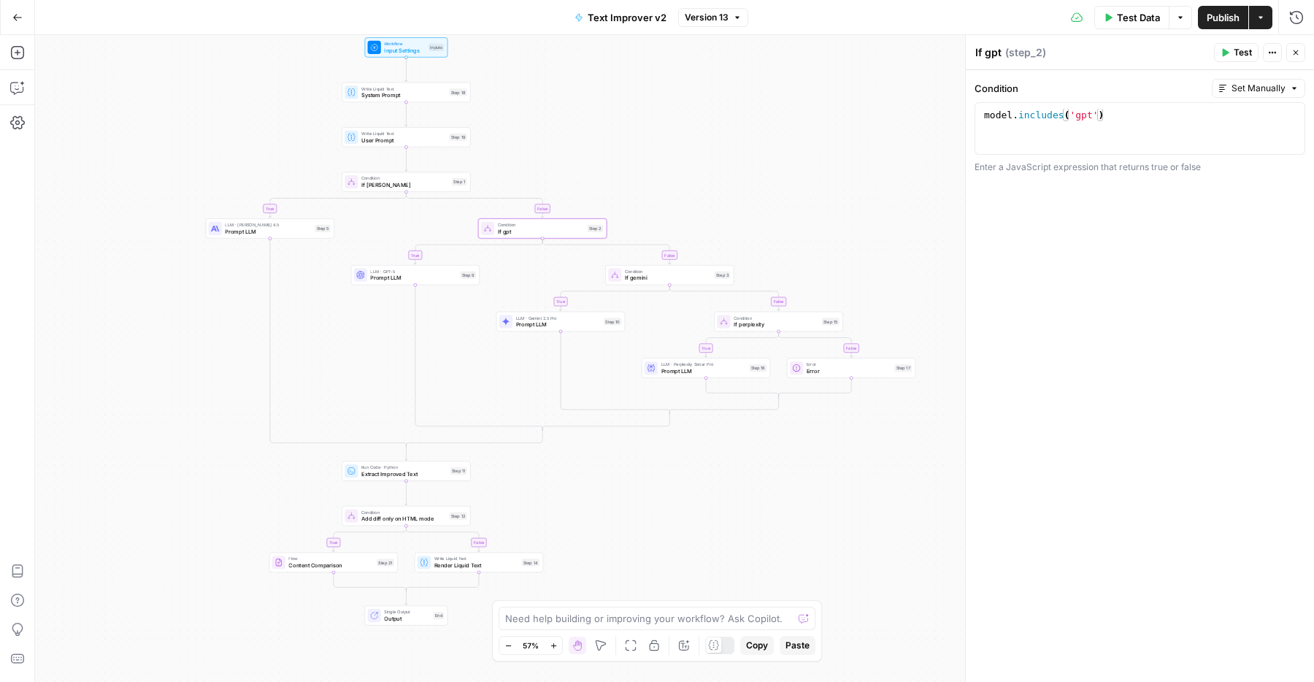
click at [625, 273] on span "Condition" at bounding box center [668, 271] width 86 height 7
click at [632, 277] on span "If gemini" at bounding box center [668, 278] width 86 height 8
click at [565, 321] on span "Prompt LLM" at bounding box center [558, 325] width 85 height 8
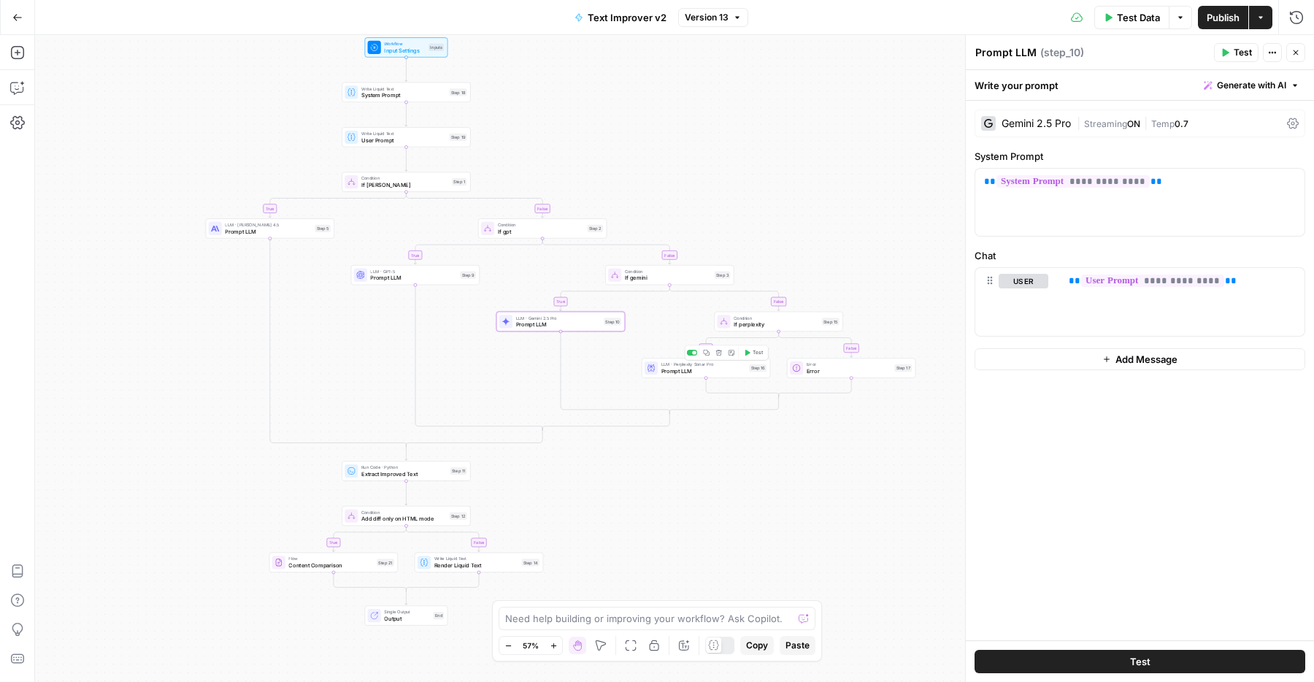
click at [671, 368] on span "Prompt LLM" at bounding box center [704, 371] width 85 height 8
click at [740, 325] on span "If perplexity" at bounding box center [776, 325] width 85 height 8
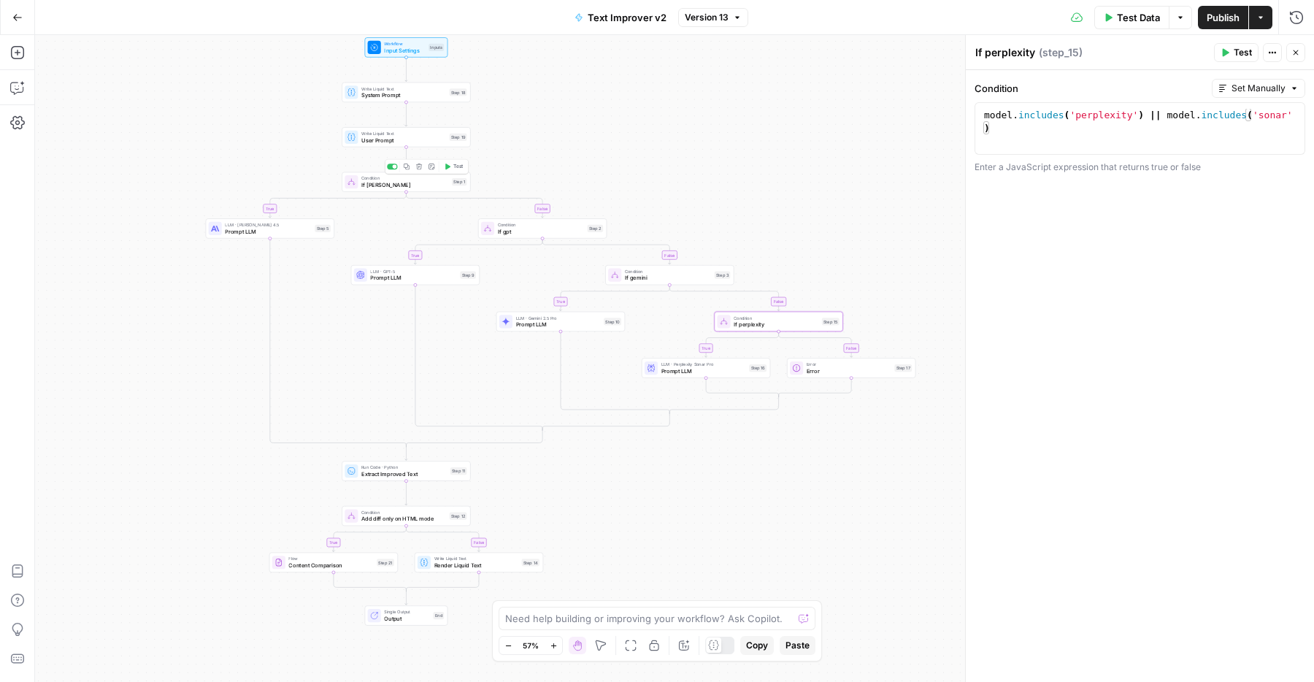
click at [367, 185] on span "If claude" at bounding box center [404, 185] width 87 height 8
type textarea "**********"
click at [1035, 137] on div "model . includes ( 'claude' )" at bounding box center [1140, 142] width 318 height 66
click at [20, 92] on icon "button" at bounding box center [16, 89] width 12 height 12
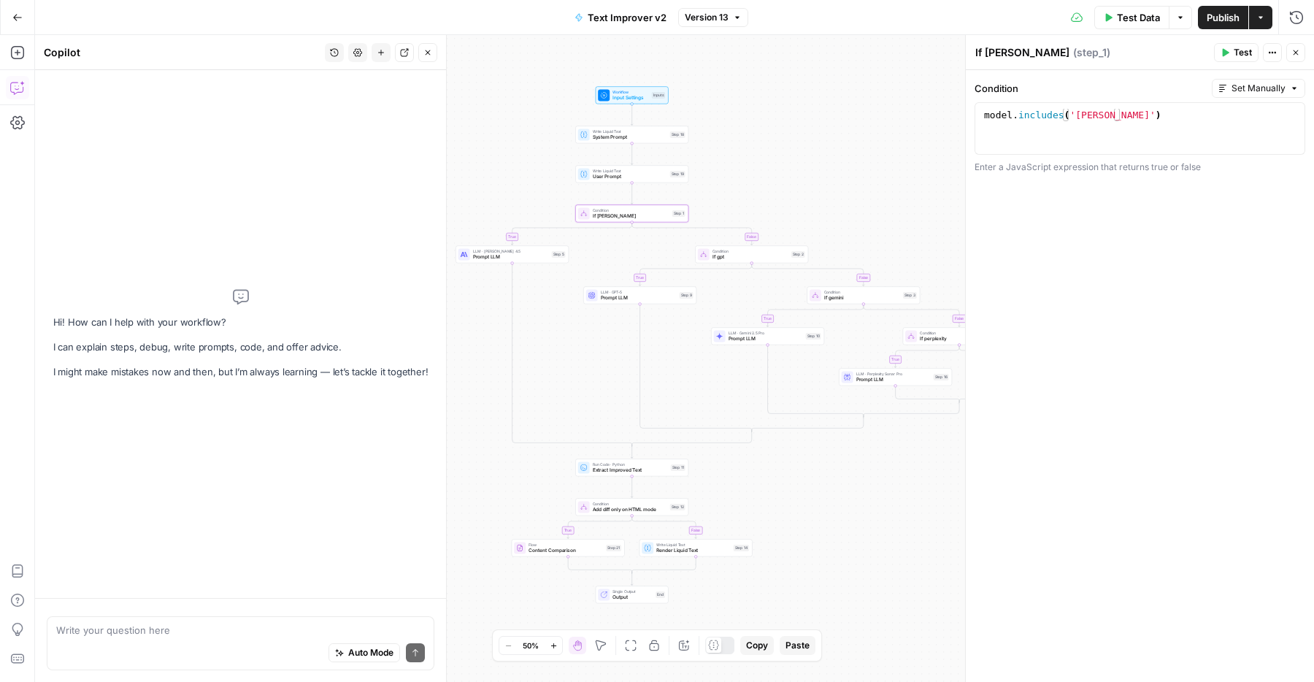
click at [251, 644] on div "Auto Mode Send" at bounding box center [240, 654] width 369 height 32
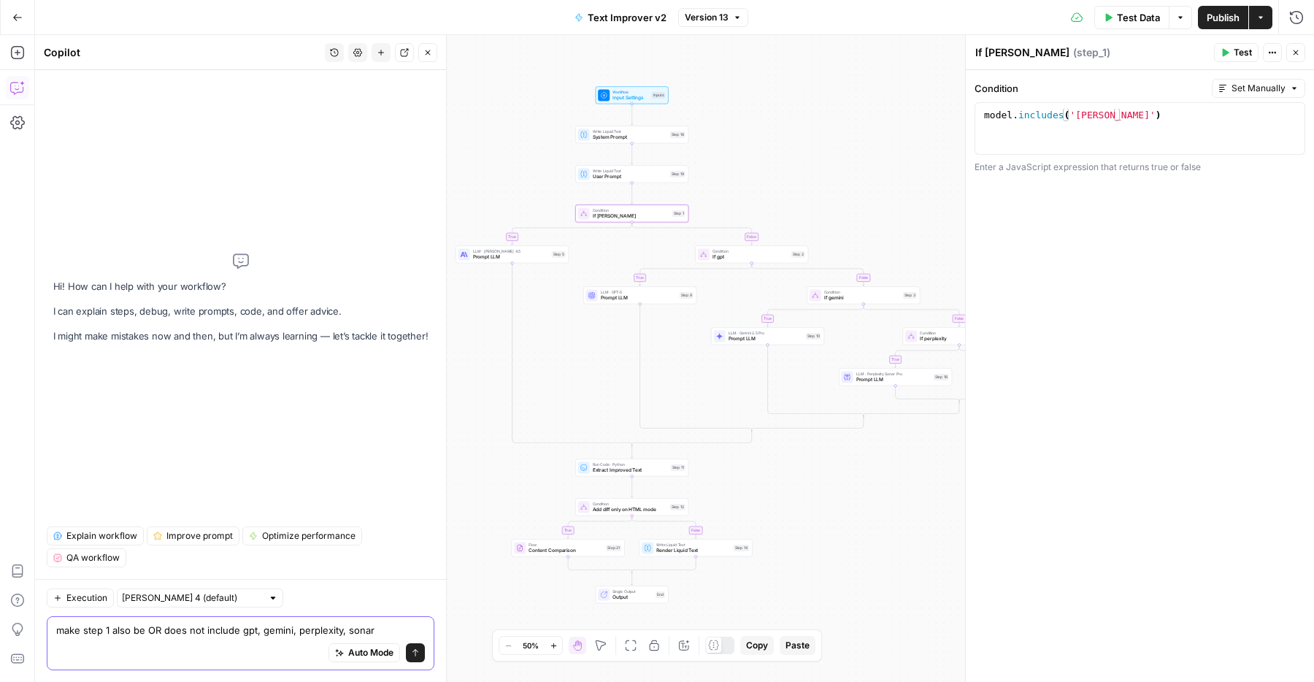
drag, startPoint x: 163, startPoint y: 630, endPoint x: 84, endPoint y: 629, distance: 78.9
click at [84, 629] on textarea "make step 1 also be OR does not include gpt, gemini, perplexity, sonar" at bounding box center [240, 630] width 369 height 15
click at [138, 629] on textarea "make step 1 also be OR does not include gpt, gemini, perplexity, sonar" at bounding box center [240, 630] width 369 height 15
drag, startPoint x: 111, startPoint y: 629, endPoint x: 159, endPoint y: 631, distance: 48.2
click at [159, 631] on textarea "make step 1 also be OR does not include gpt, gemini, perplexity, sonar" at bounding box center [240, 630] width 369 height 15
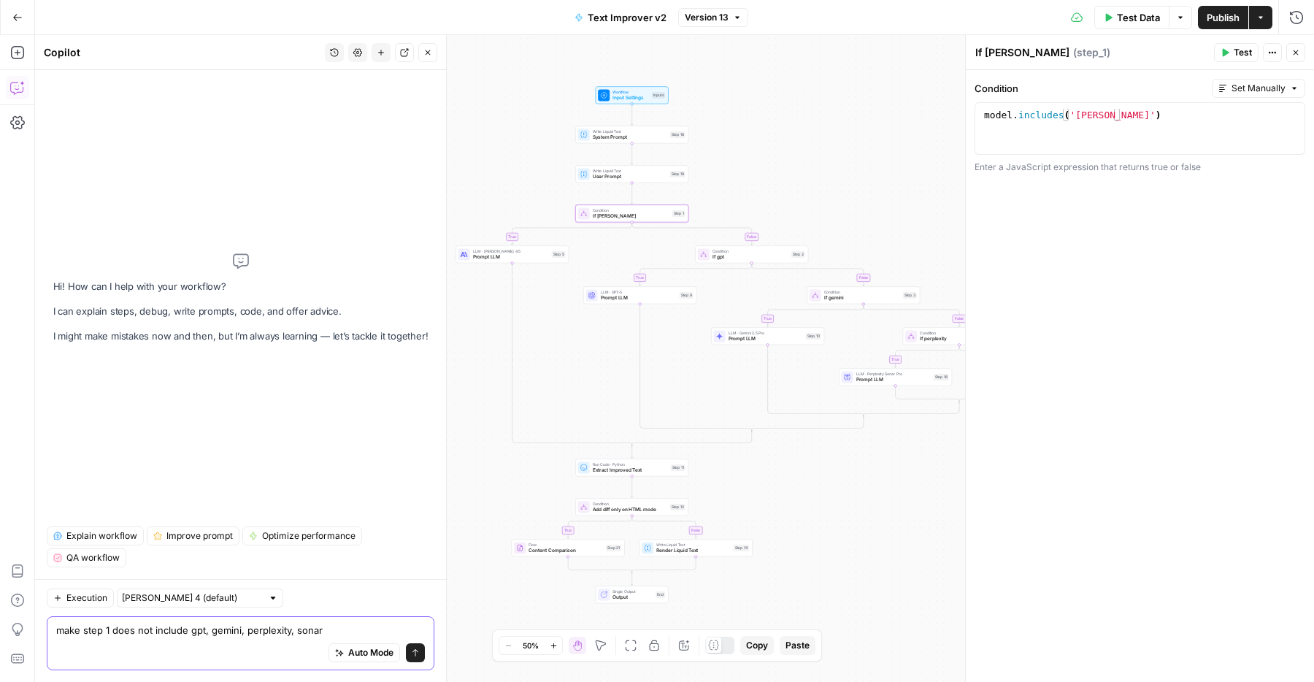
click at [79, 630] on textarea "make step 1 does not include gpt, gemini, perplexity, sonar" at bounding box center [240, 630] width 369 height 15
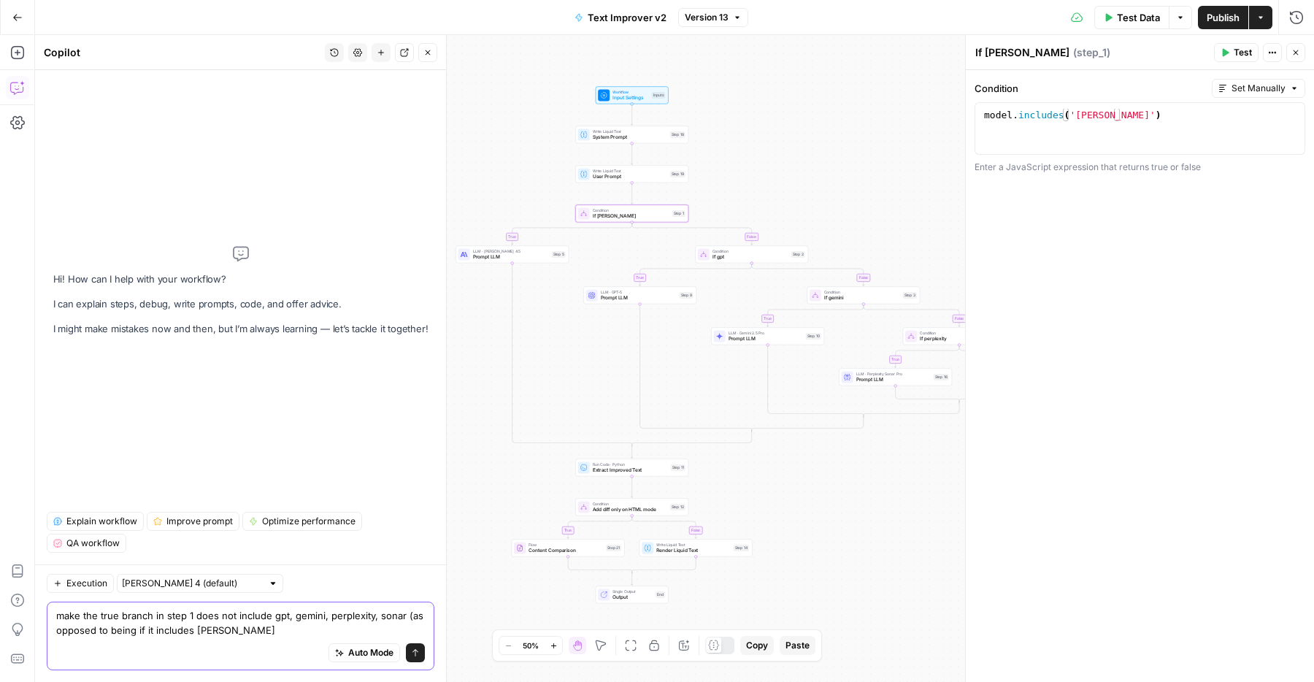
type textarea "make the true branch in step 1 does not include gpt, gemini, perplexity, sonar …"
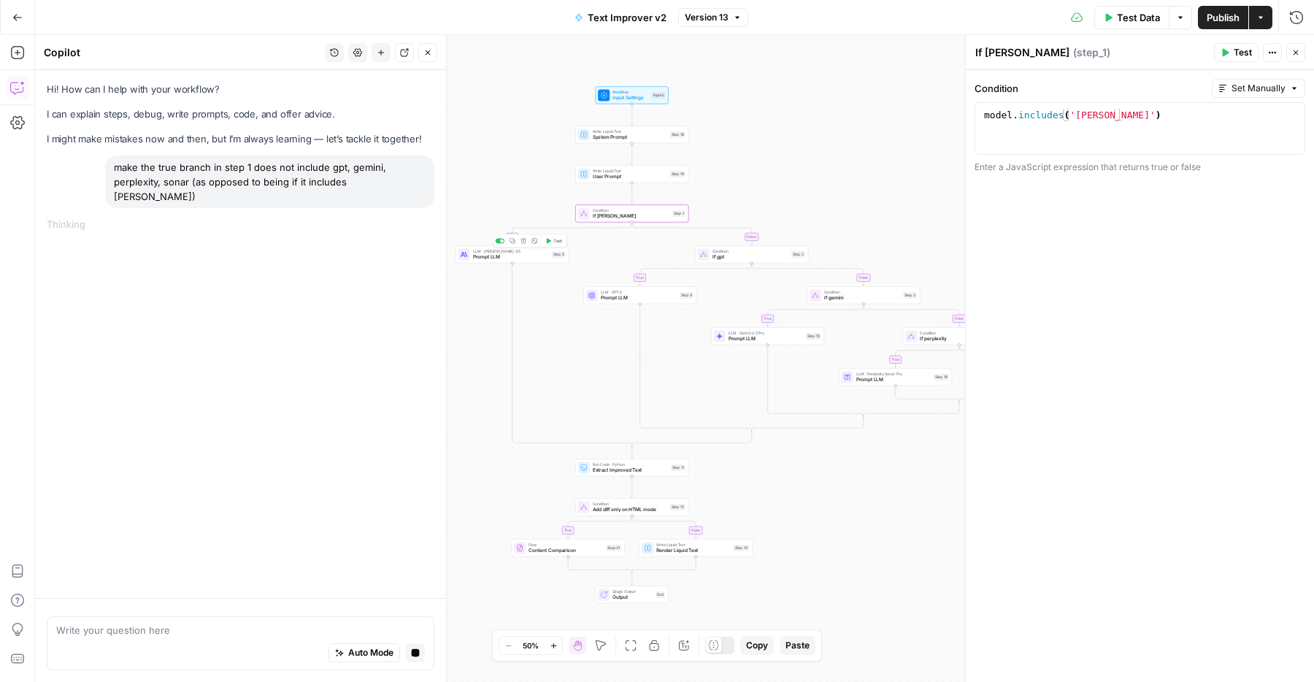
click at [490, 262] on div "LLM · Claude Sonnet 4.5 Prompt LLM Step 5 Copy step Delete step Add Note Test" at bounding box center [512, 254] width 113 height 18
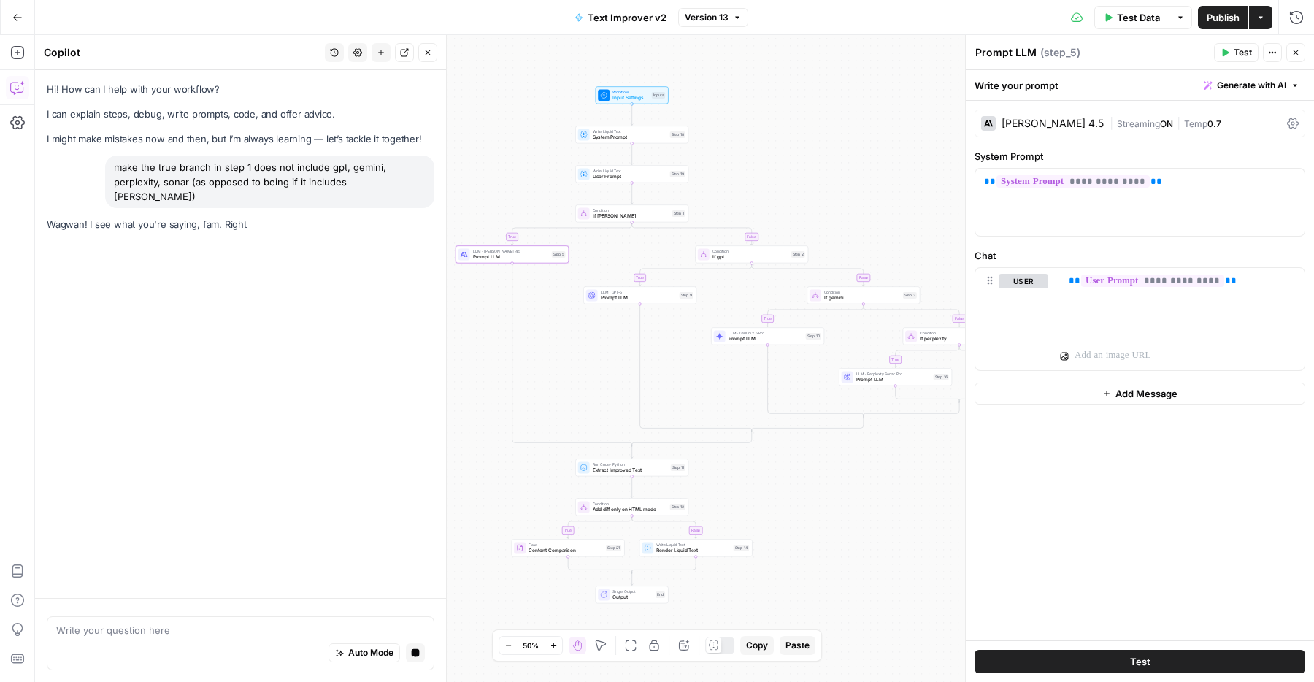
click at [1060, 120] on div "Claude Sonnet 4.5" at bounding box center [1053, 123] width 102 height 10
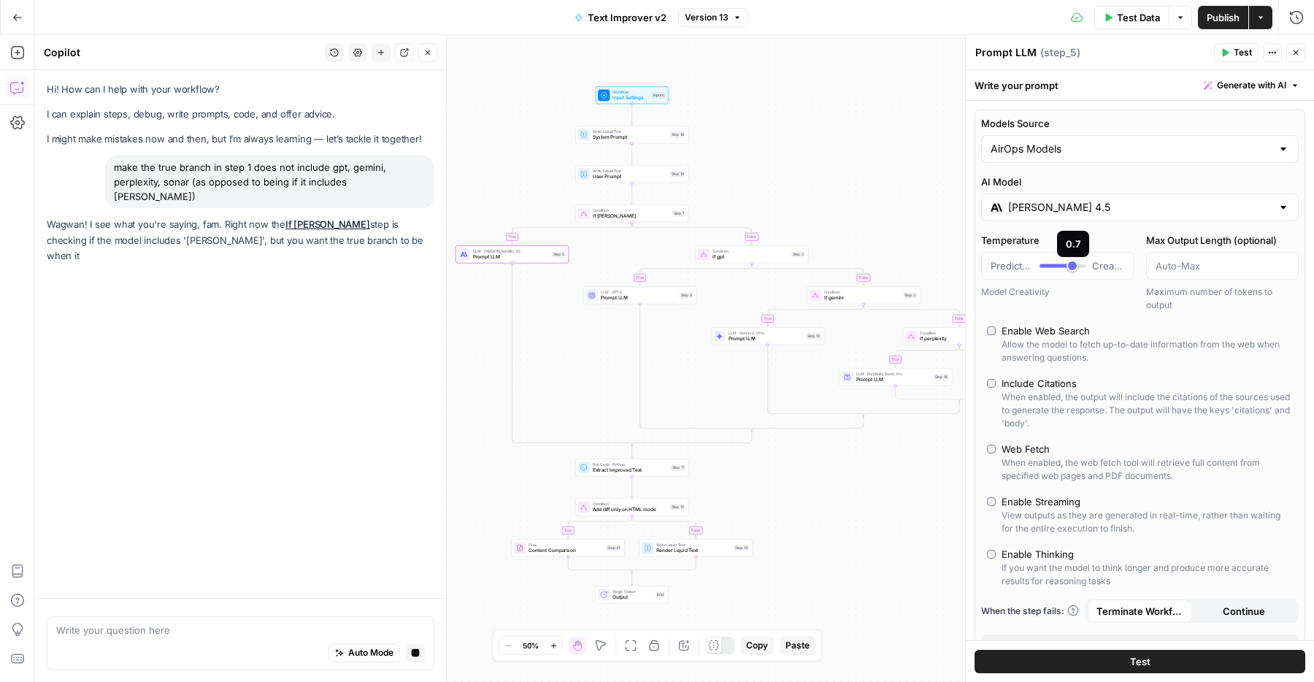
type input "*"
drag, startPoint x: 1072, startPoint y: 267, endPoint x: 988, endPoint y: 261, distance: 84.1
click at [988, 261] on div "Predictable Creative" at bounding box center [1057, 266] width 153 height 28
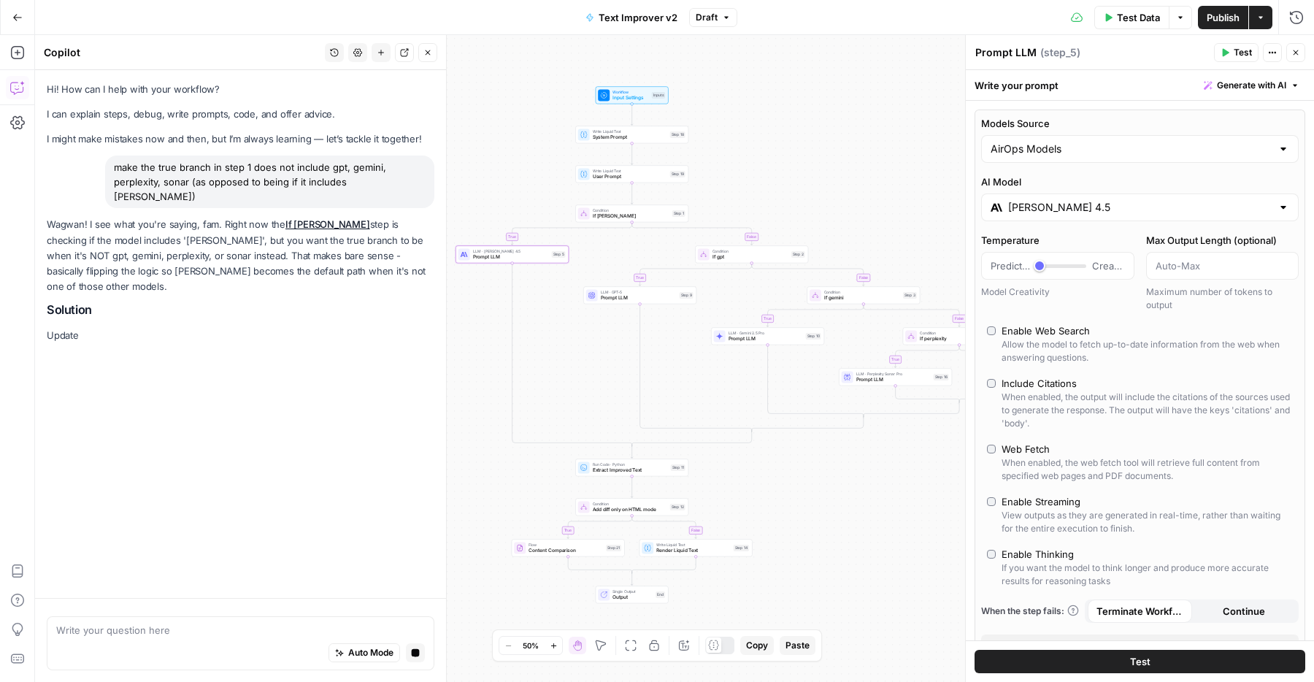
click at [975, 245] on div "Models Source AirOps Models AI Model Claude Sonnet 4.5 Temperature Predictable …" at bounding box center [1140, 387] width 331 height 555
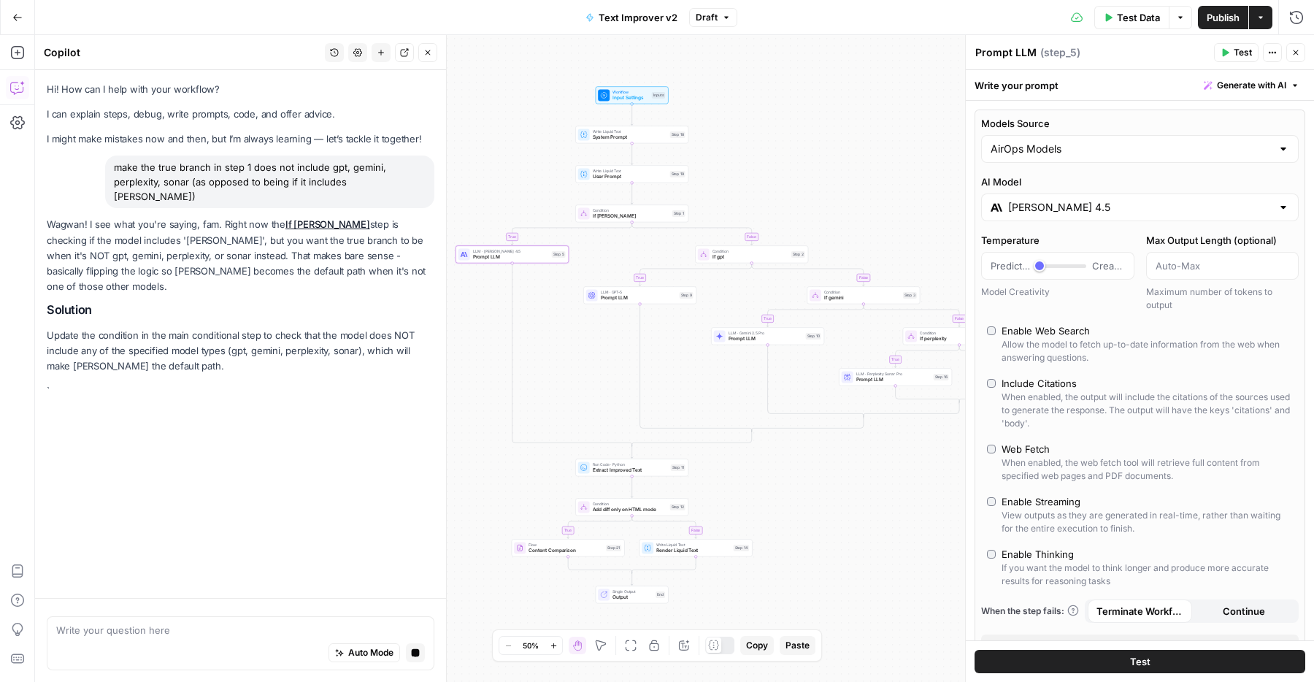
click at [1299, 48] on icon "button" at bounding box center [1296, 52] width 9 height 9
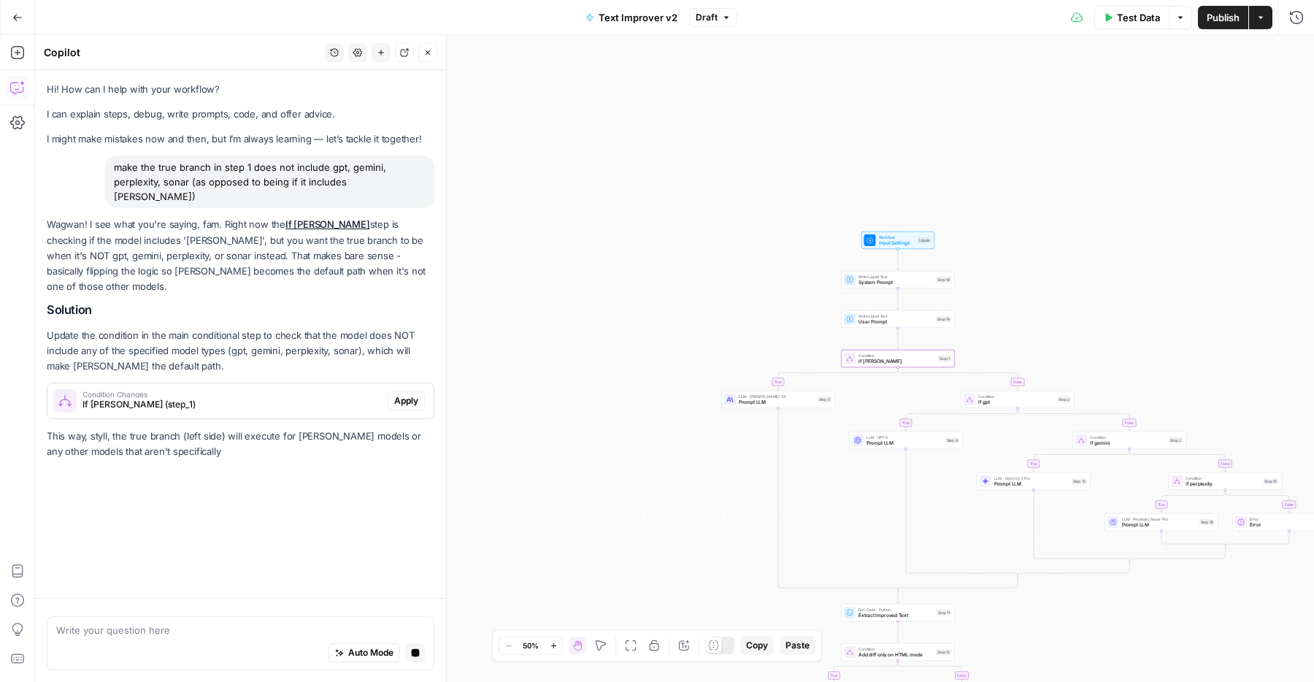
click at [409, 394] on span "Apply" at bounding box center [406, 400] width 24 height 13
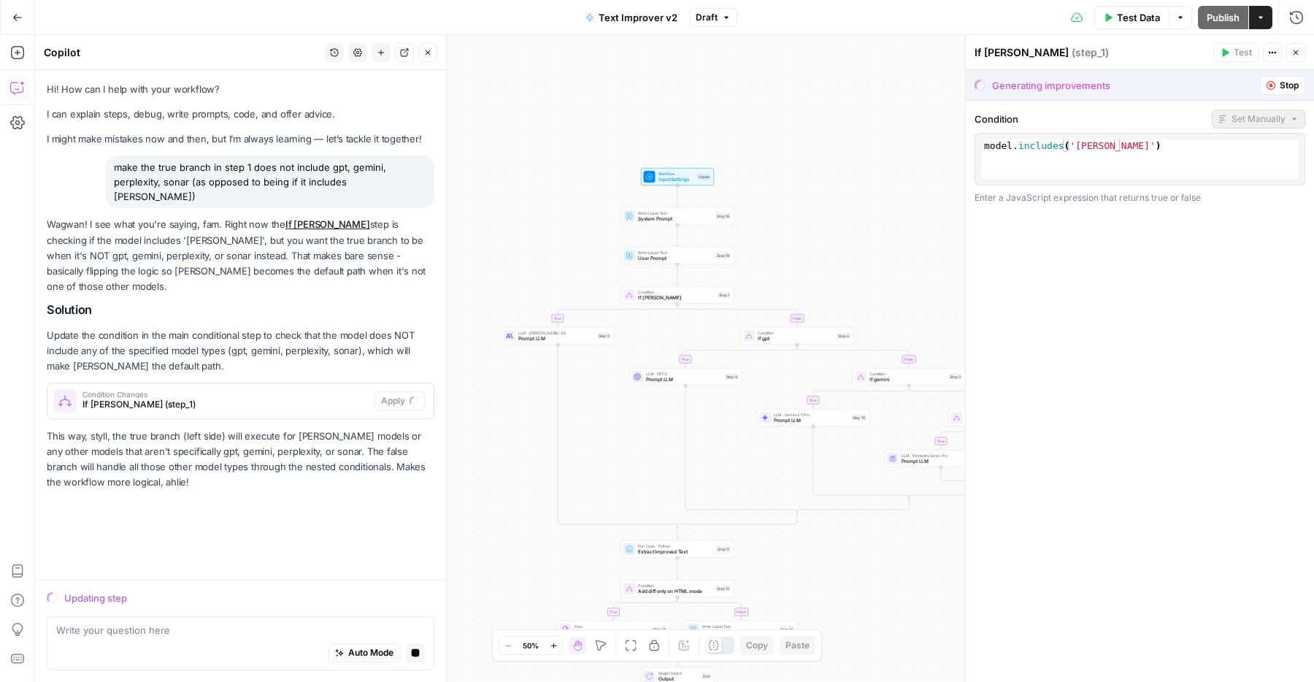
drag, startPoint x: 568, startPoint y: 255, endPoint x: 521, endPoint y: 191, distance: 79.3
click at [521, 191] on div "true false true false true false true false true false Workflow Input Settings …" at bounding box center [674, 358] width 1279 height 647
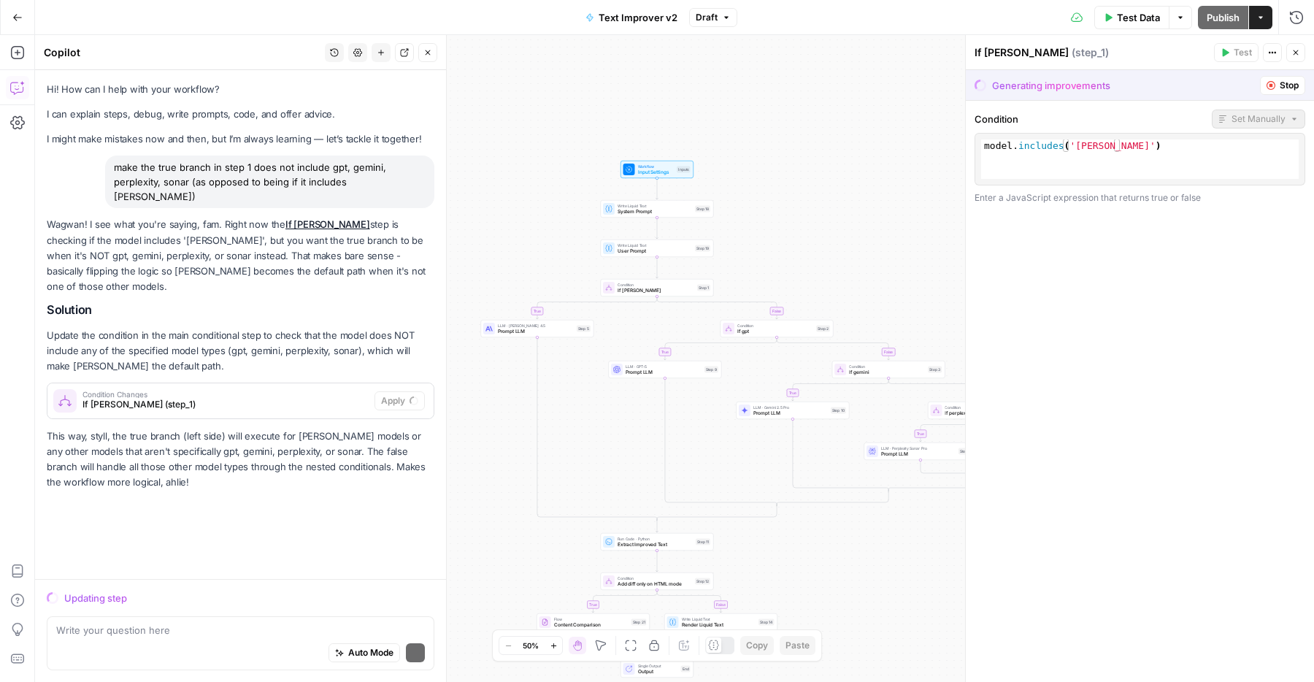
drag, startPoint x: 529, startPoint y: 170, endPoint x: 512, endPoint y: 147, distance: 29.2
click at [512, 147] on div "true false true false true false true false true false Workflow Input Settings …" at bounding box center [674, 358] width 1279 height 647
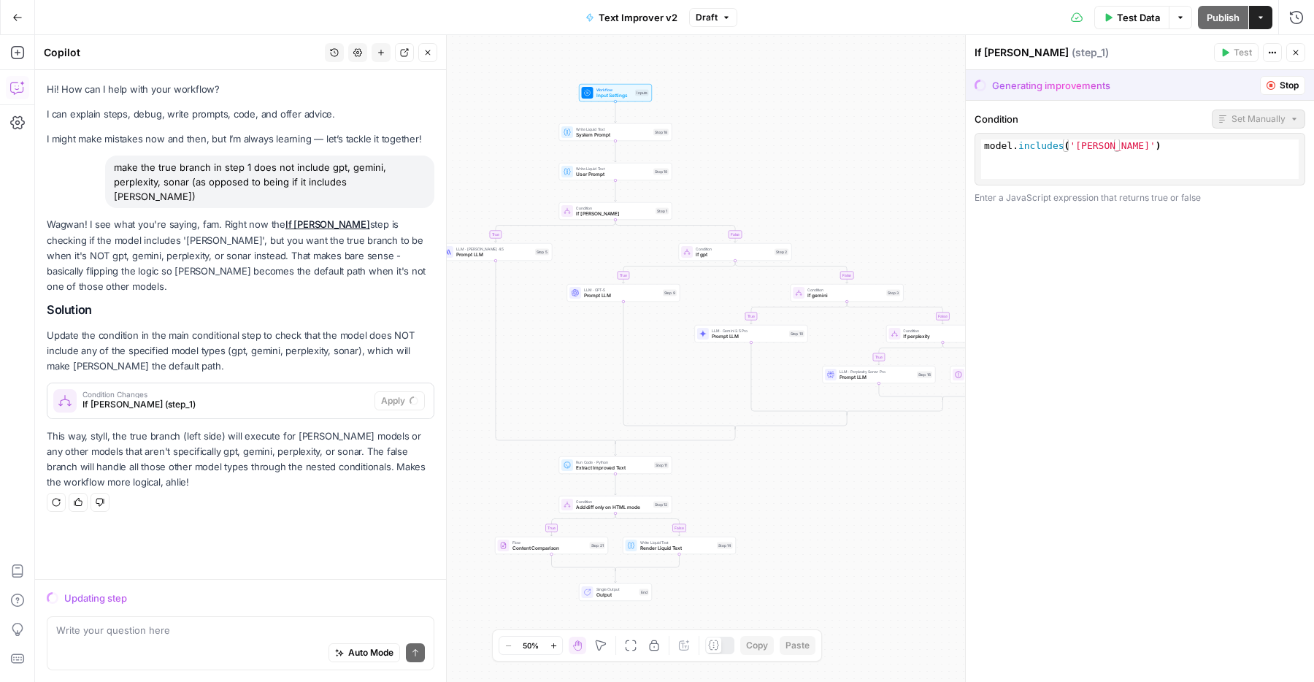
drag, startPoint x: 521, startPoint y: 181, endPoint x: 497, endPoint y: 128, distance: 58.5
click at [497, 128] on div "true false true false true false true false true false Workflow Input Settings …" at bounding box center [674, 358] width 1279 height 647
click at [838, 158] on div "true false true false true false true false true false Workflow Input Settings …" at bounding box center [674, 358] width 1279 height 647
drag, startPoint x: 838, startPoint y: 158, endPoint x: 829, endPoint y: 156, distance: 9.0
click at [829, 156] on div "true false true false true false true false true false Workflow Input Settings …" at bounding box center [674, 358] width 1279 height 647
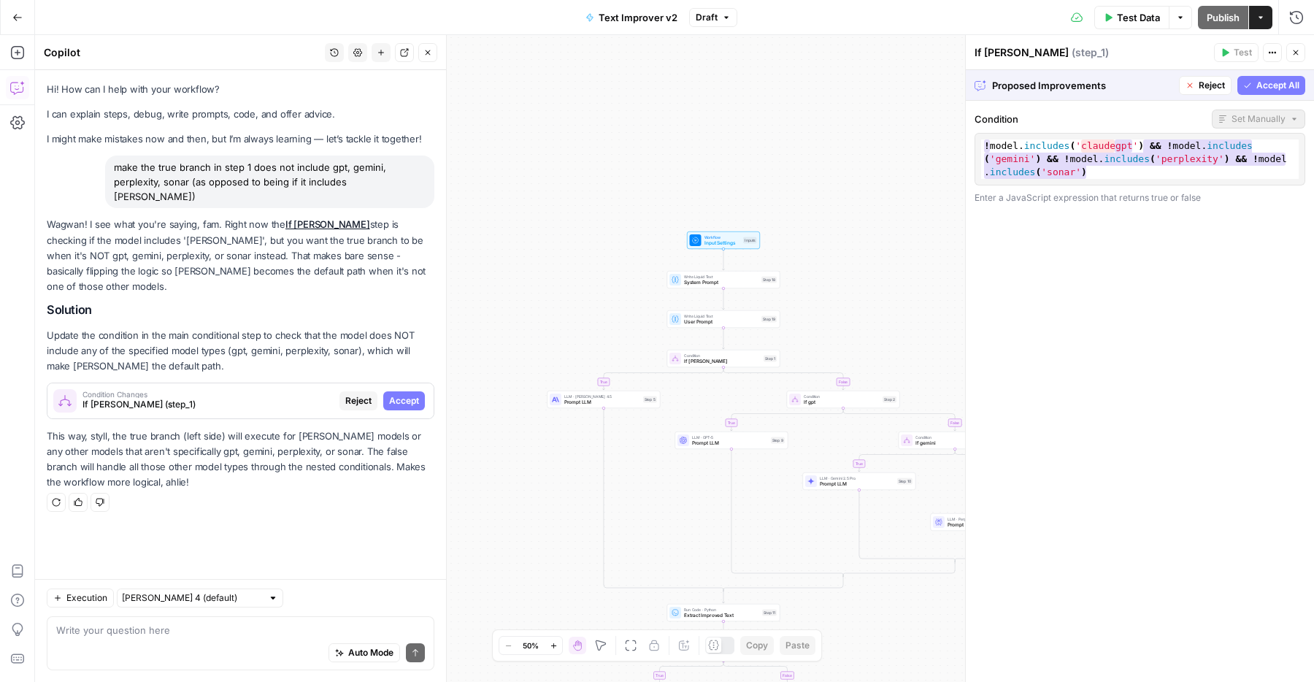
click at [1249, 88] on icon "button" at bounding box center [1248, 85] width 9 height 9
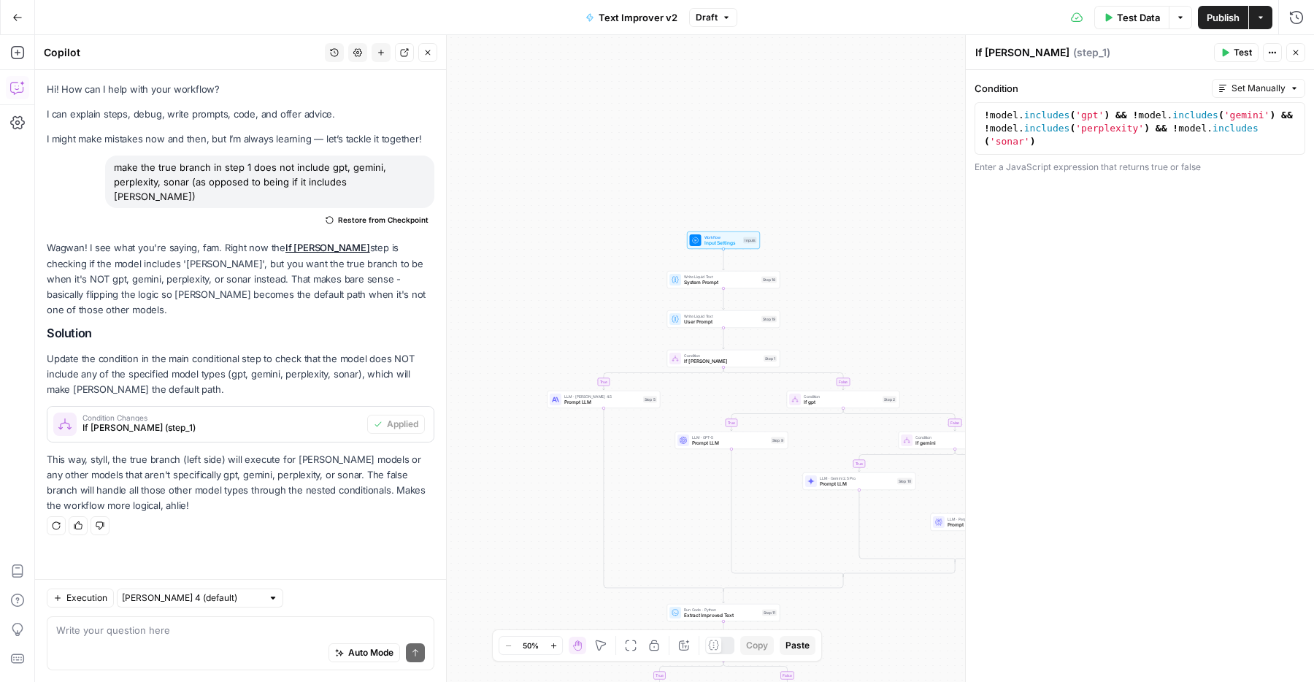
click at [1217, 26] on button "Publish" at bounding box center [1223, 17] width 50 height 23
click at [748, 226] on span "Test Step" at bounding box center [745, 226] width 20 height 7
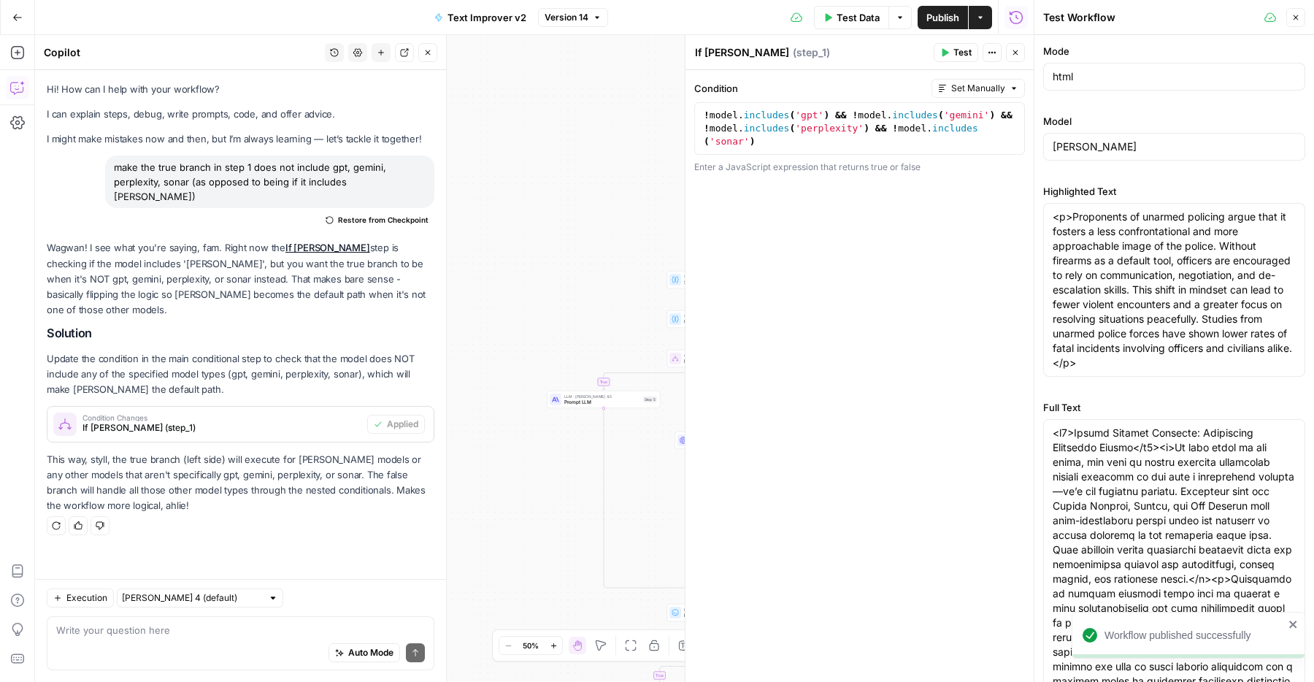
click at [1015, 52] on icon "button" at bounding box center [1016, 52] width 5 height 5
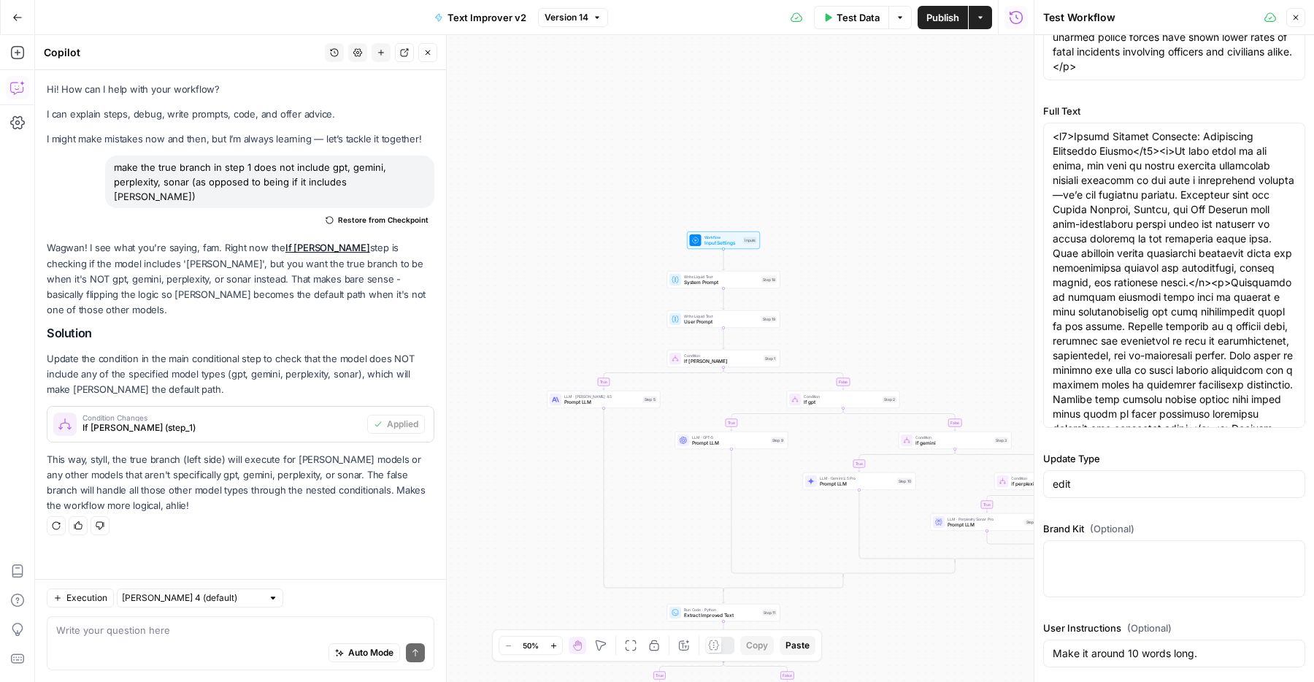
scroll to position [0, 0]
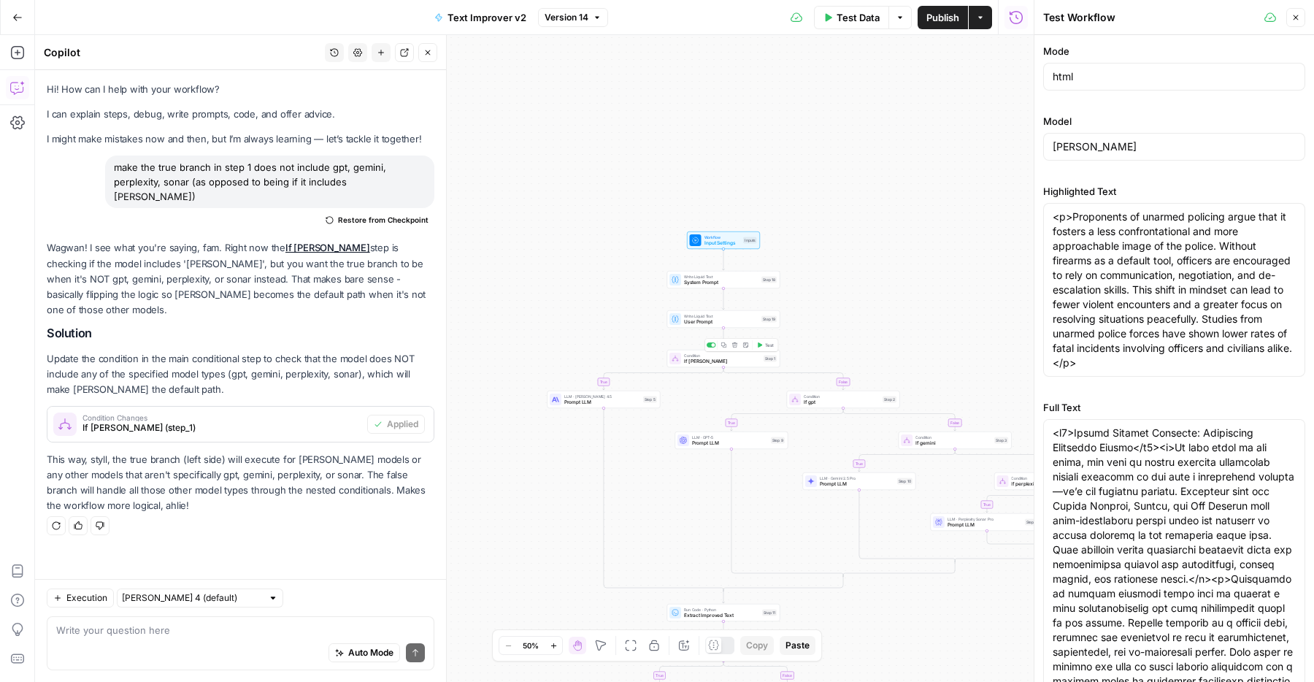
click at [761, 345] on icon "button" at bounding box center [760, 344] width 4 height 5
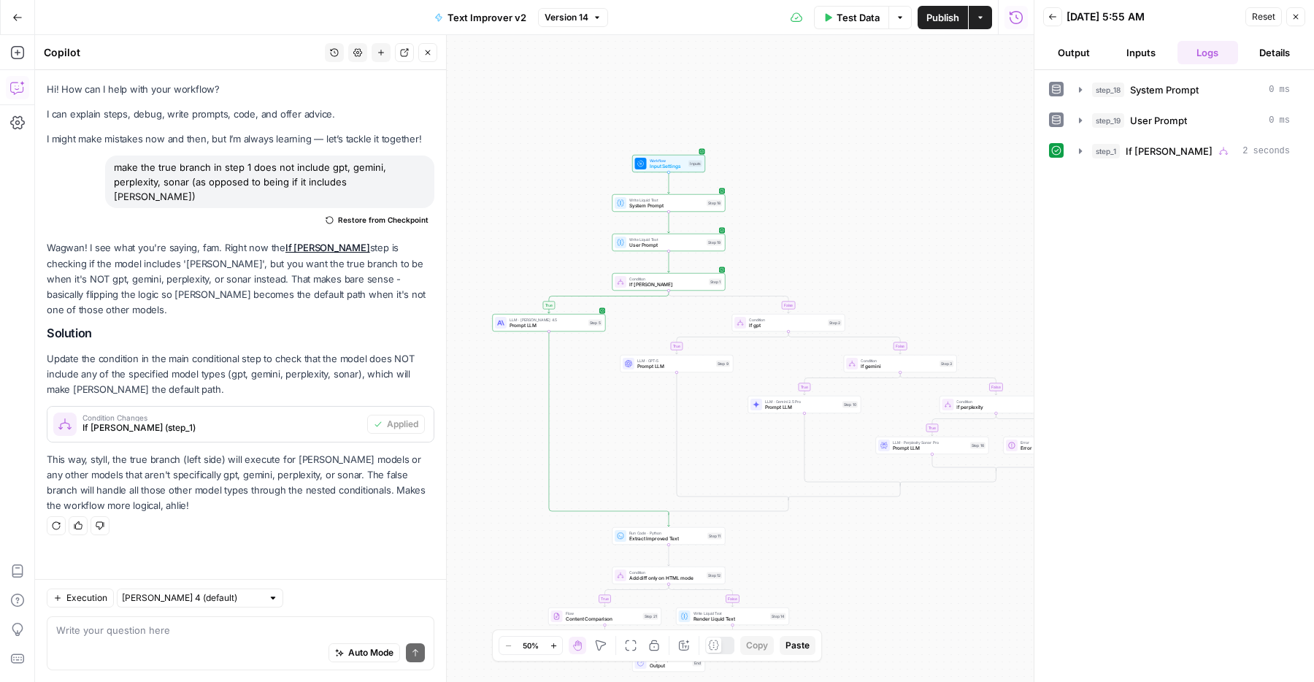
drag, startPoint x: 896, startPoint y: 331, endPoint x: 822, endPoint y: 244, distance: 114.0
click at [822, 244] on div "true false true false true false true false true false Workflow Input Settings …" at bounding box center [534, 358] width 999 height 647
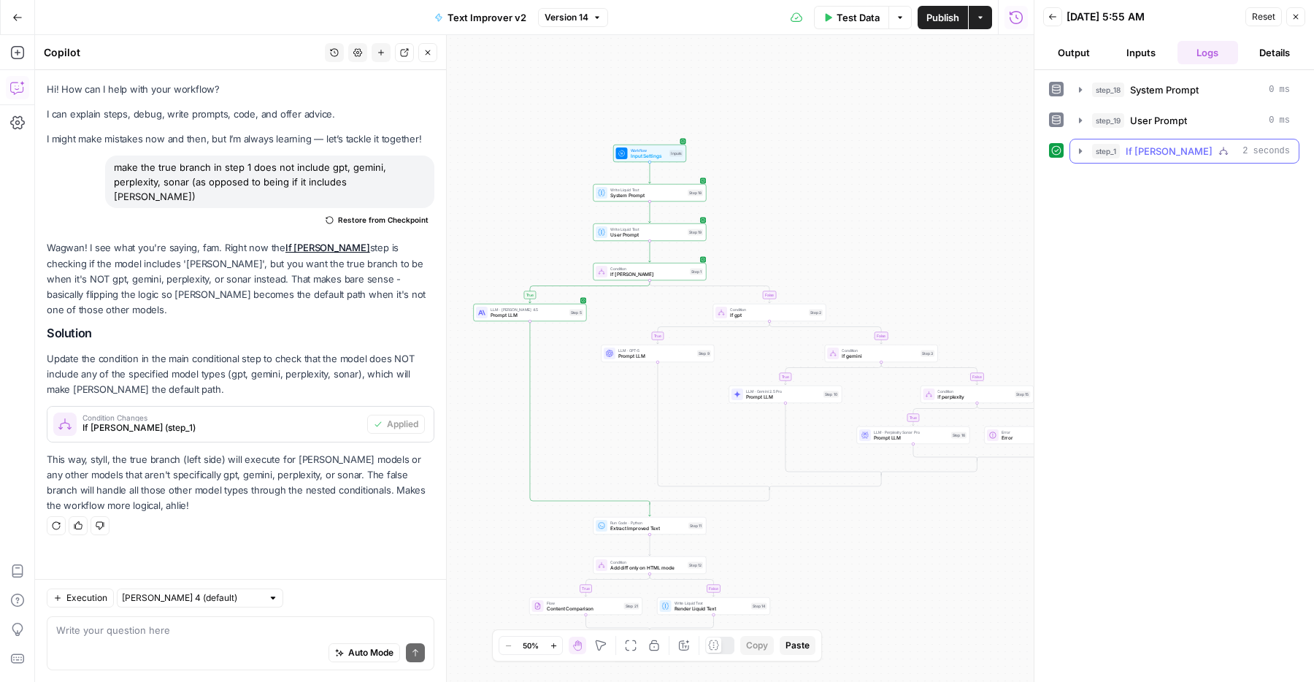
click at [1076, 161] on button "step_1 If claude 2 seconds" at bounding box center [1185, 150] width 229 height 23
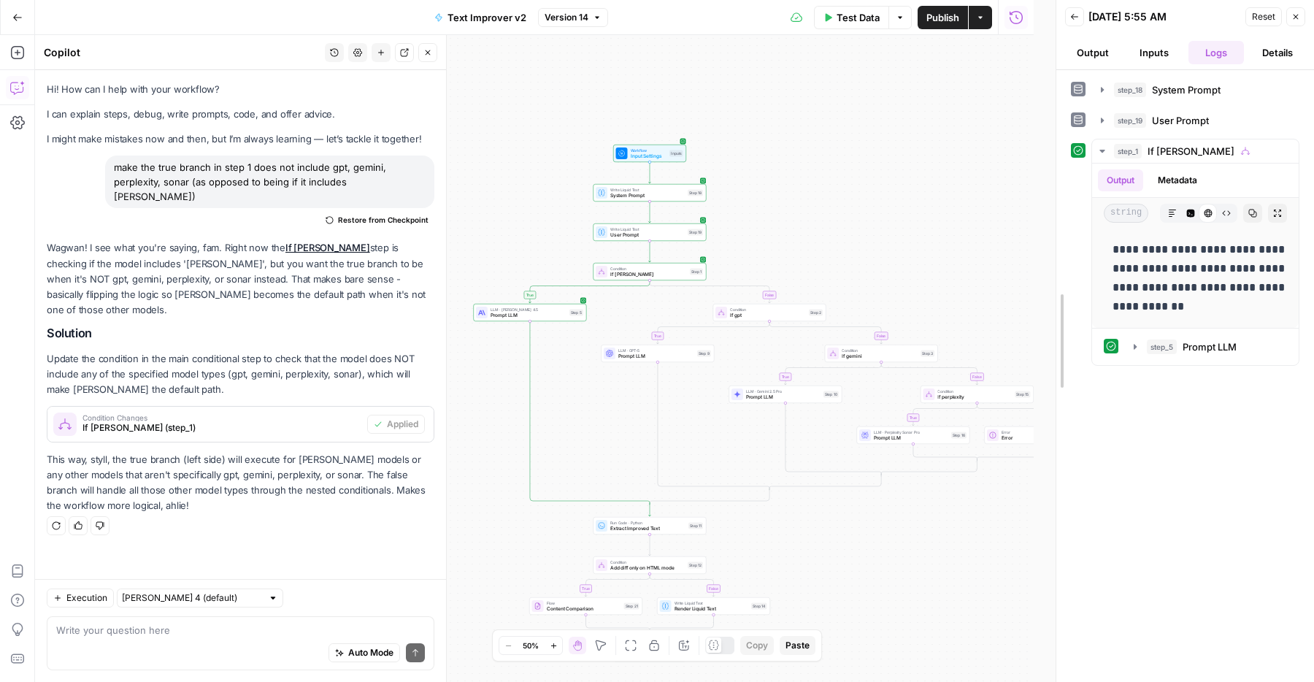
drag, startPoint x: 1038, startPoint y: 288, endPoint x: 1095, endPoint y: 284, distance: 57.8
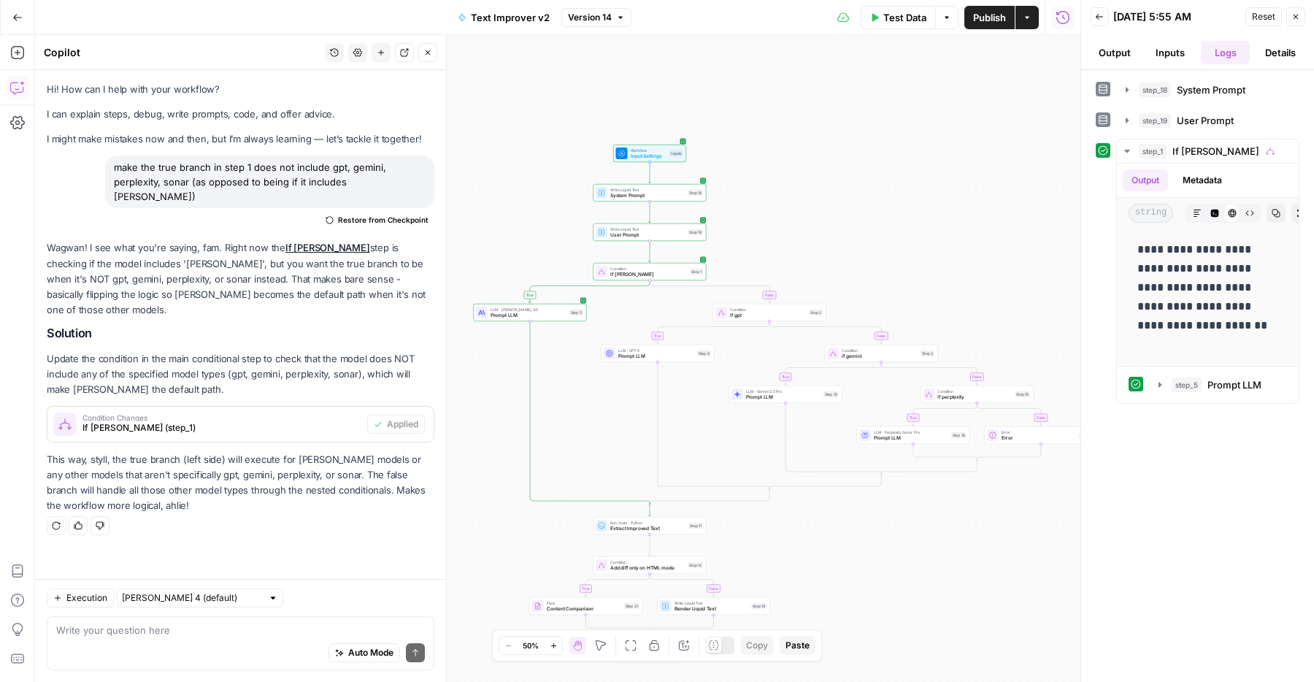
click at [989, 21] on span "Publish" at bounding box center [989, 17] width 33 height 15
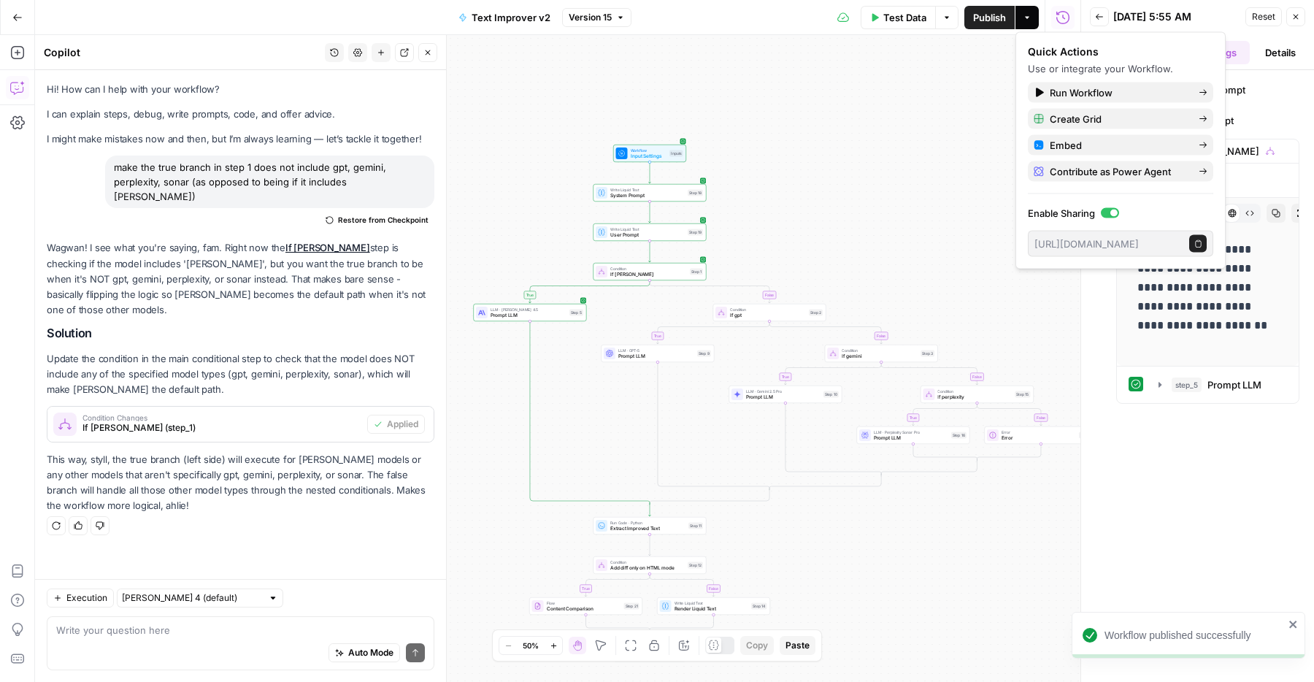
click at [829, 226] on div "true false true false true false true false true false Workflow Input Settings …" at bounding box center [558, 358] width 1046 height 647
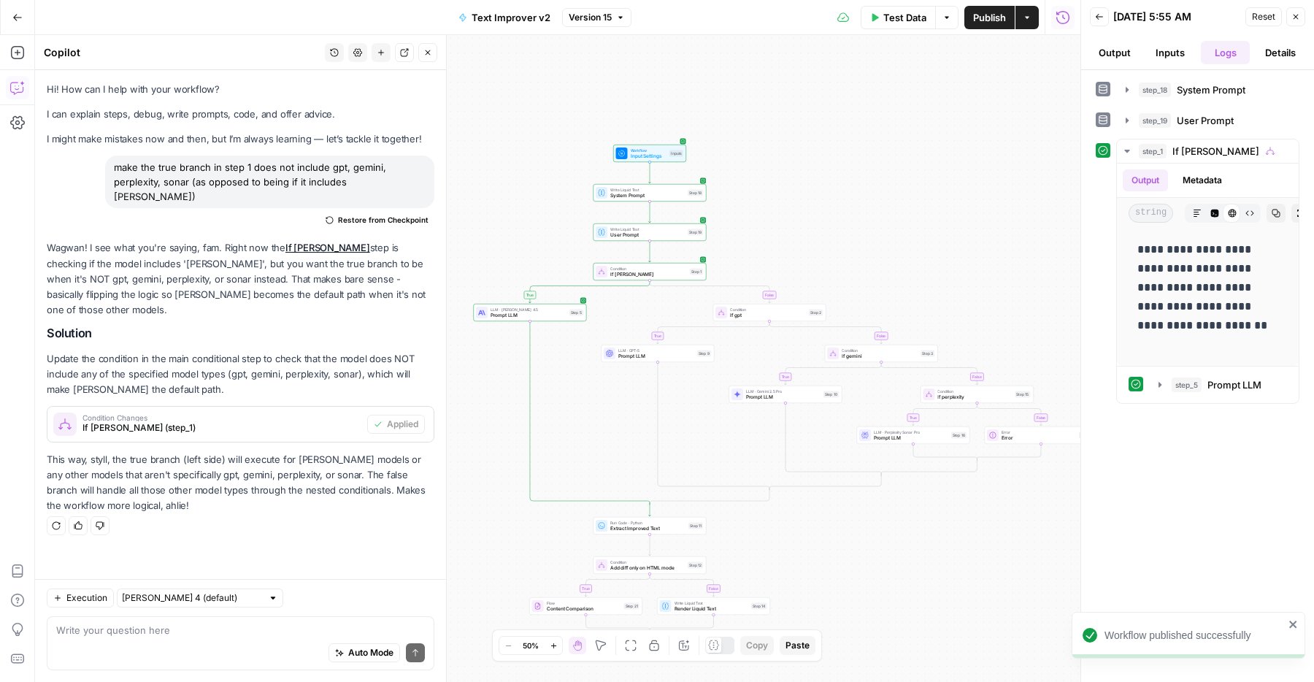
click at [429, 55] on icon "button" at bounding box center [428, 52] width 9 height 9
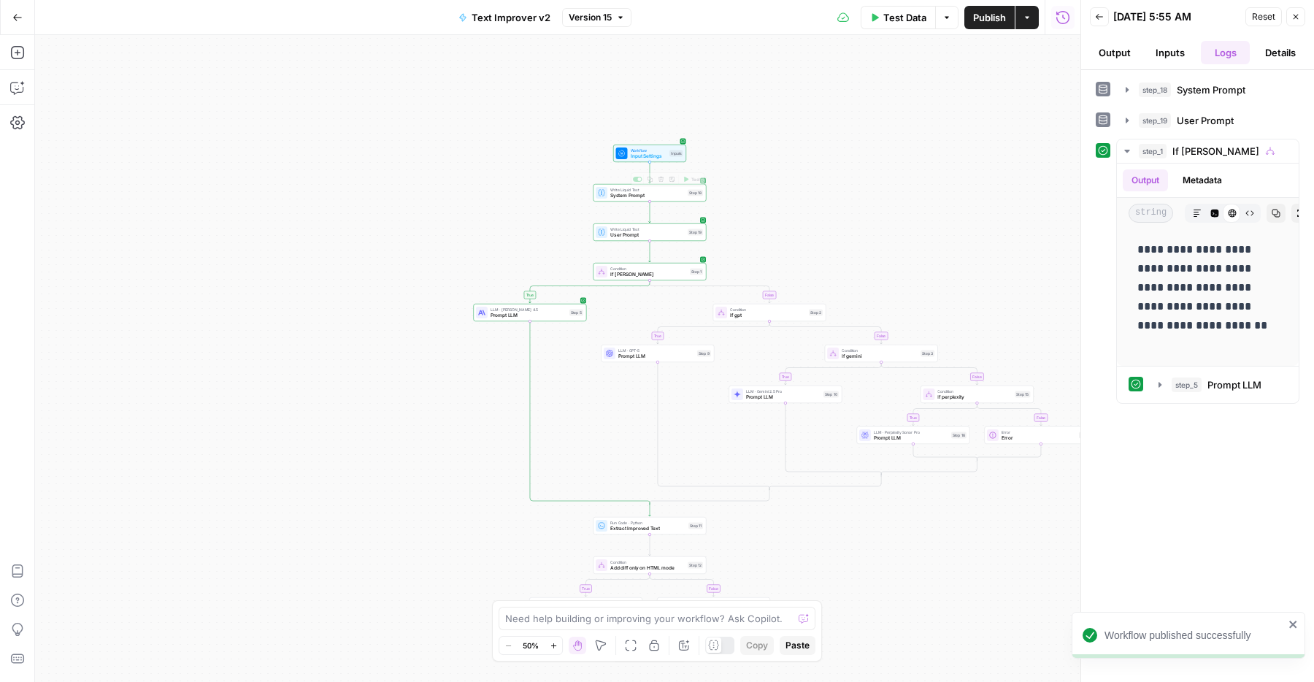
click at [694, 183] on div "true false true false true false true false true false Workflow Input Settings …" at bounding box center [558, 358] width 1046 height 647
click at [692, 182] on span "Test" at bounding box center [696, 179] width 9 height 7
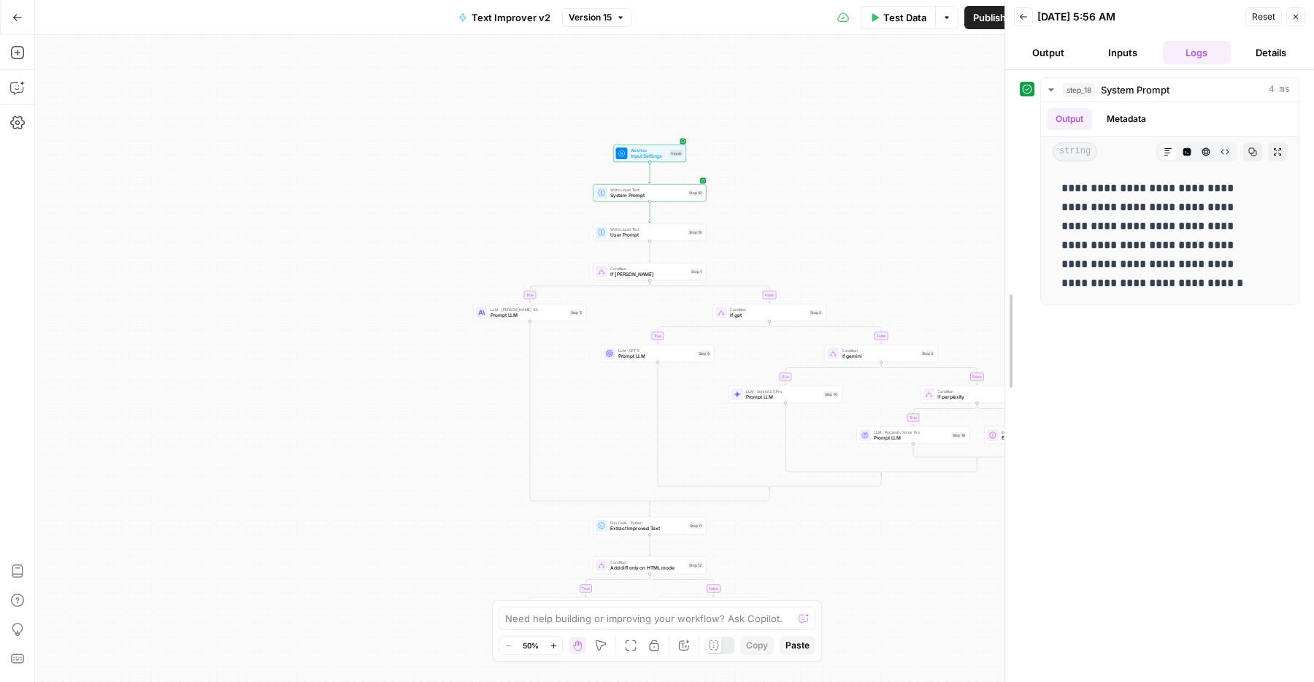
drag, startPoint x: 1060, startPoint y: 237, endPoint x: 965, endPoint y: 239, distance: 95.7
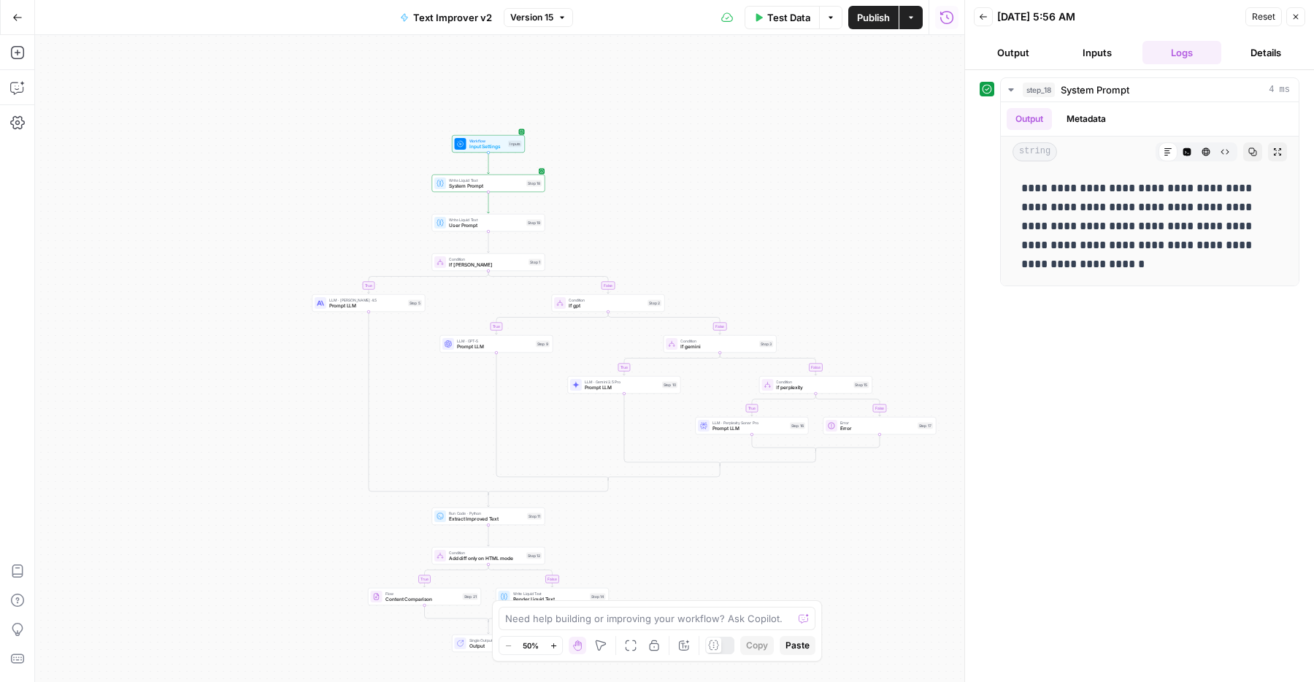
drag, startPoint x: 903, startPoint y: 232, endPoint x: 710, endPoint y: 201, distance: 196.0
click at [710, 201] on div "true false true false true false true false true false Workflow Input Settings …" at bounding box center [500, 358] width 930 height 647
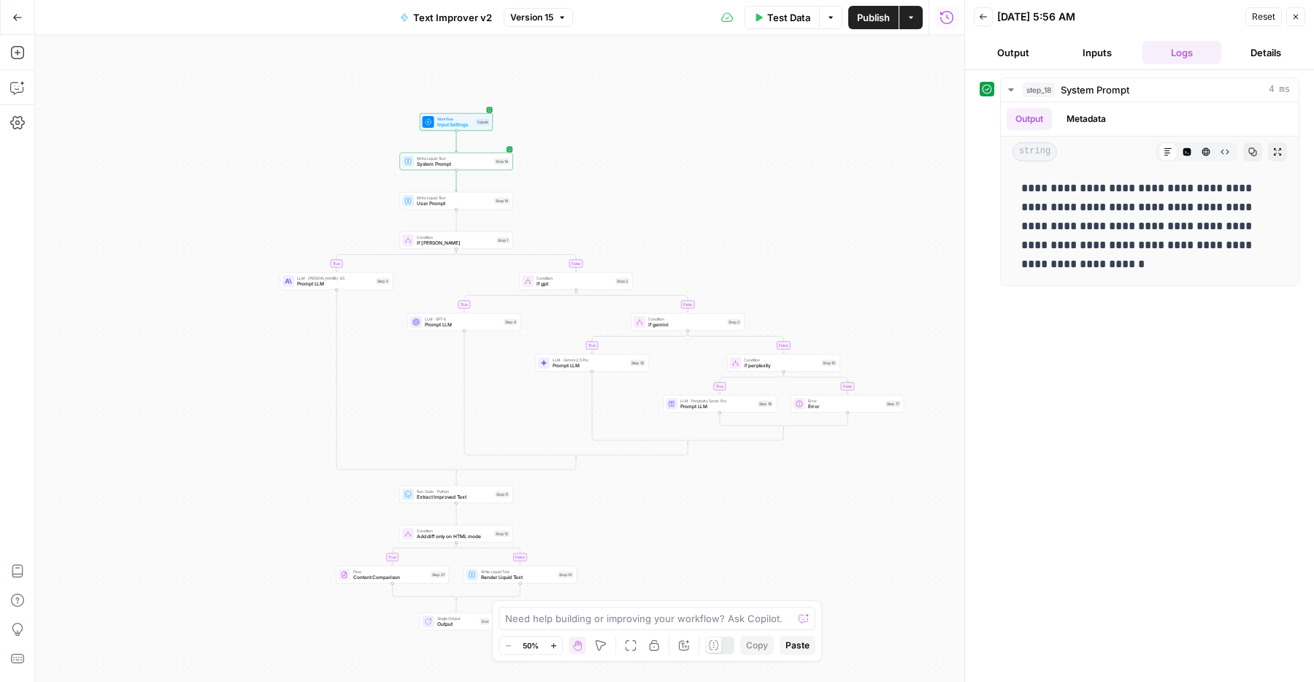
click at [424, 241] on span "If claude" at bounding box center [455, 243] width 77 height 7
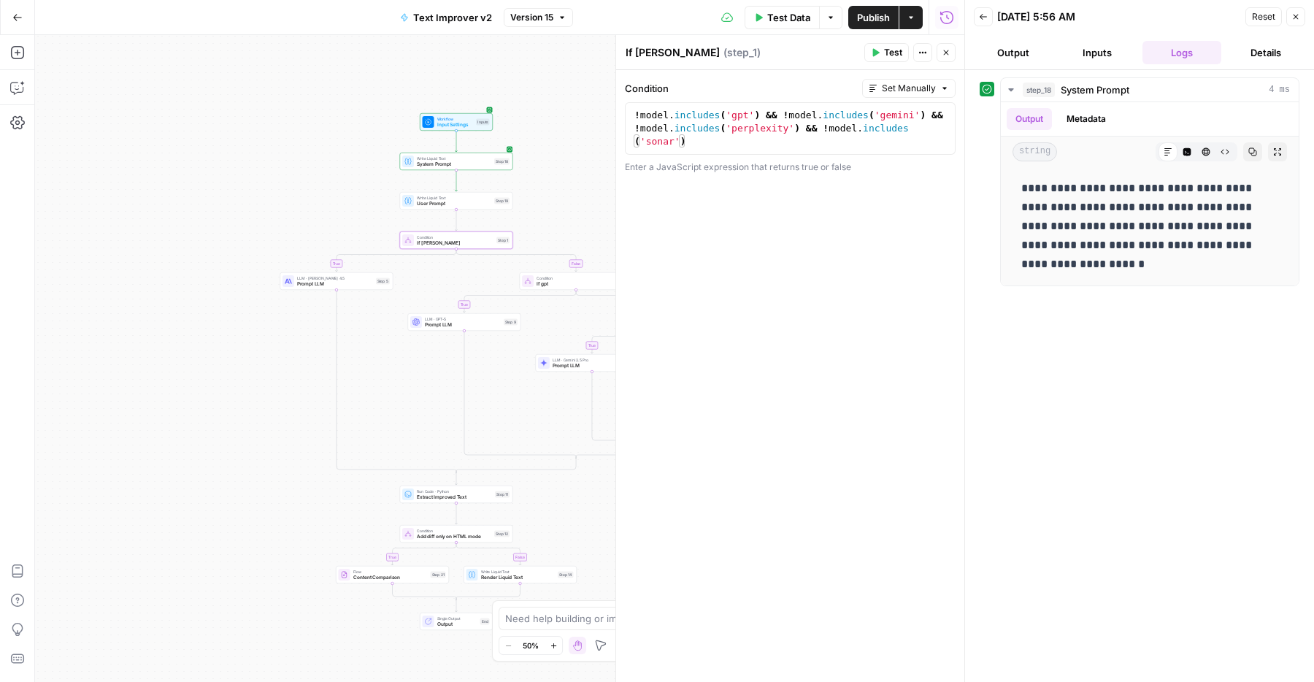
click at [957, 46] on header "If claude If claude ( step_1 ) Test Actions Close" at bounding box center [790, 52] width 348 height 35
click at [951, 53] on button "Close" at bounding box center [946, 52] width 19 height 19
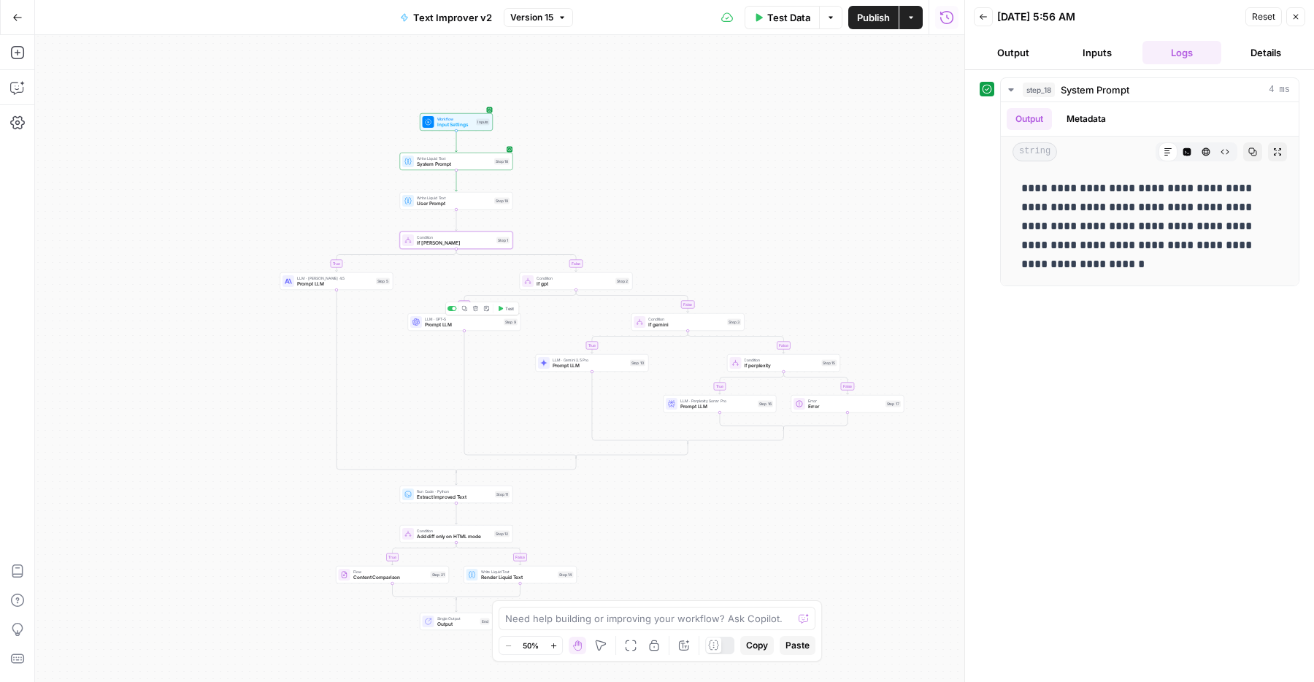
click at [431, 321] on span "Prompt LLM" at bounding box center [463, 324] width 76 height 7
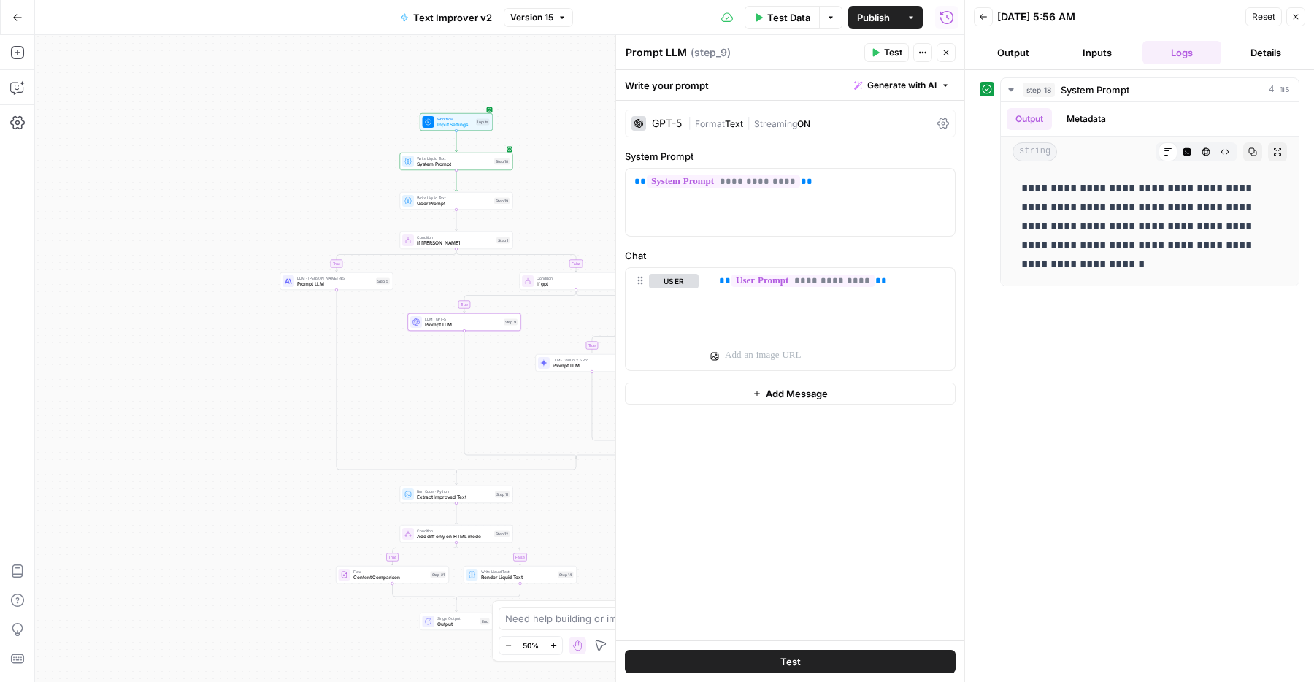
click at [943, 54] on icon "button" at bounding box center [946, 52] width 9 height 9
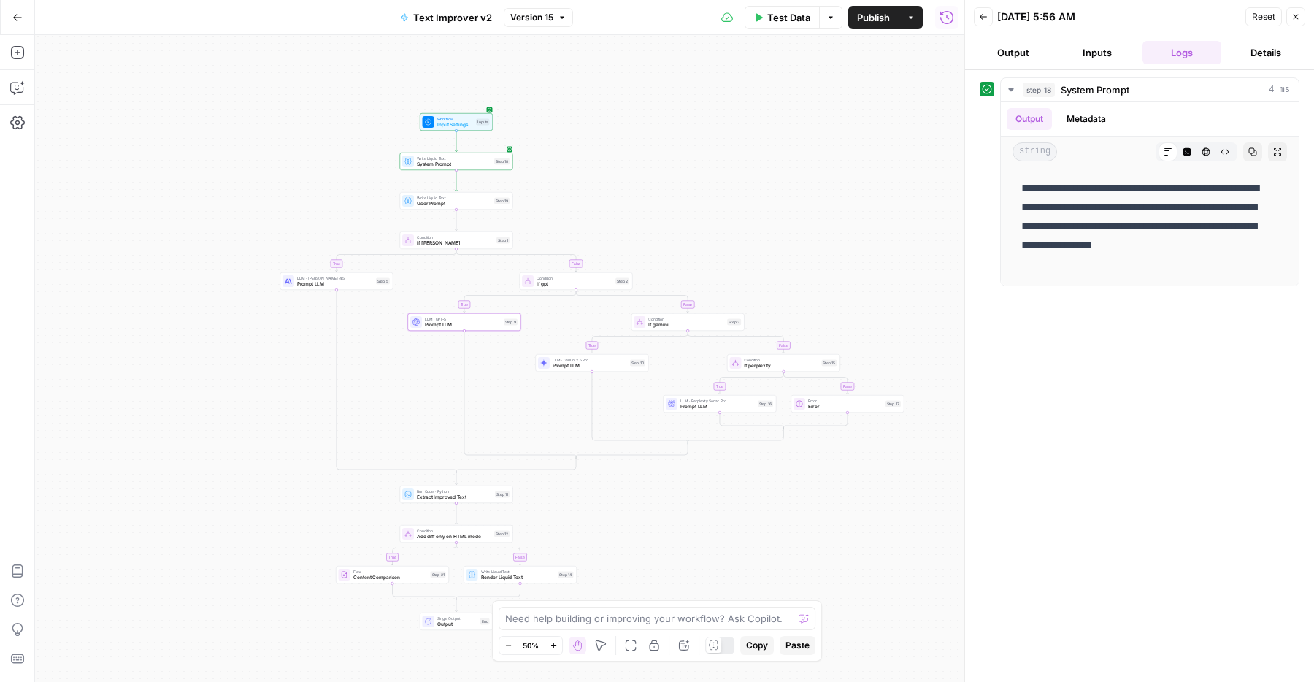
click at [602, 509] on div "true false true false true false true false true false Workflow Input Settings …" at bounding box center [500, 358] width 930 height 647
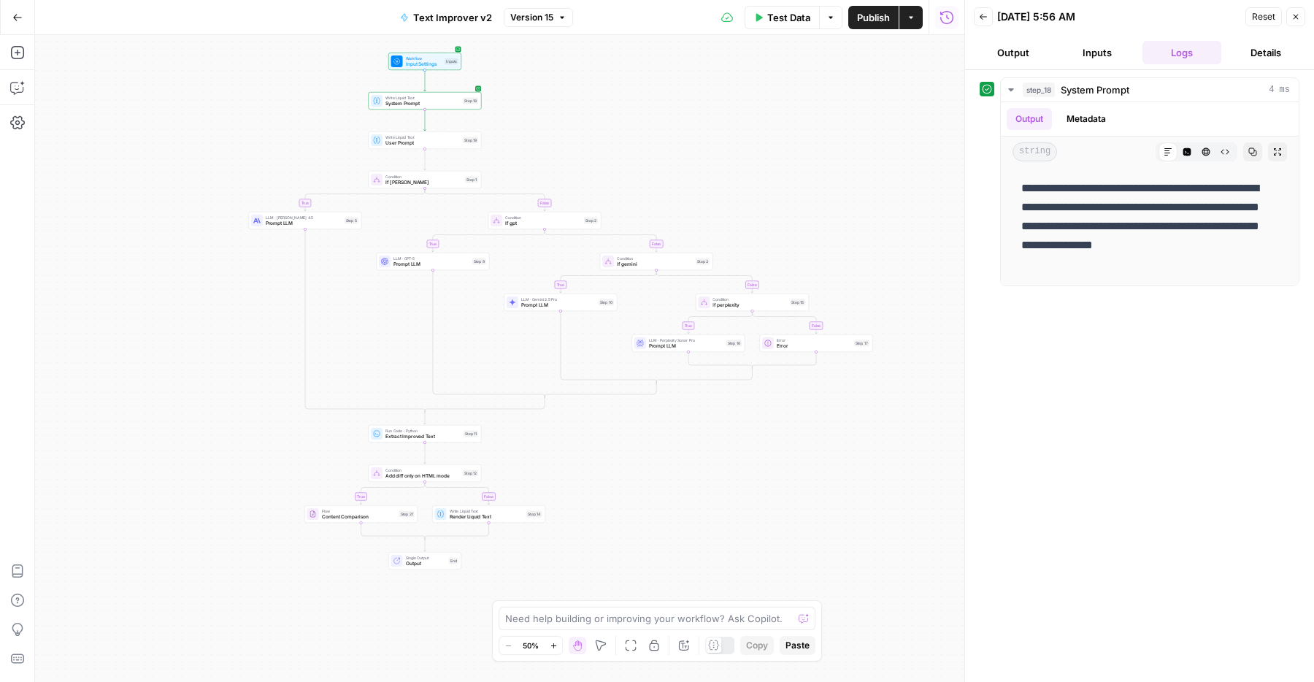
drag, startPoint x: 600, startPoint y: 531, endPoint x: 556, endPoint y: 481, distance: 66.2
click at [556, 481] on div "true false true false true false true false true false Workflow Input Settings …" at bounding box center [500, 358] width 930 height 647
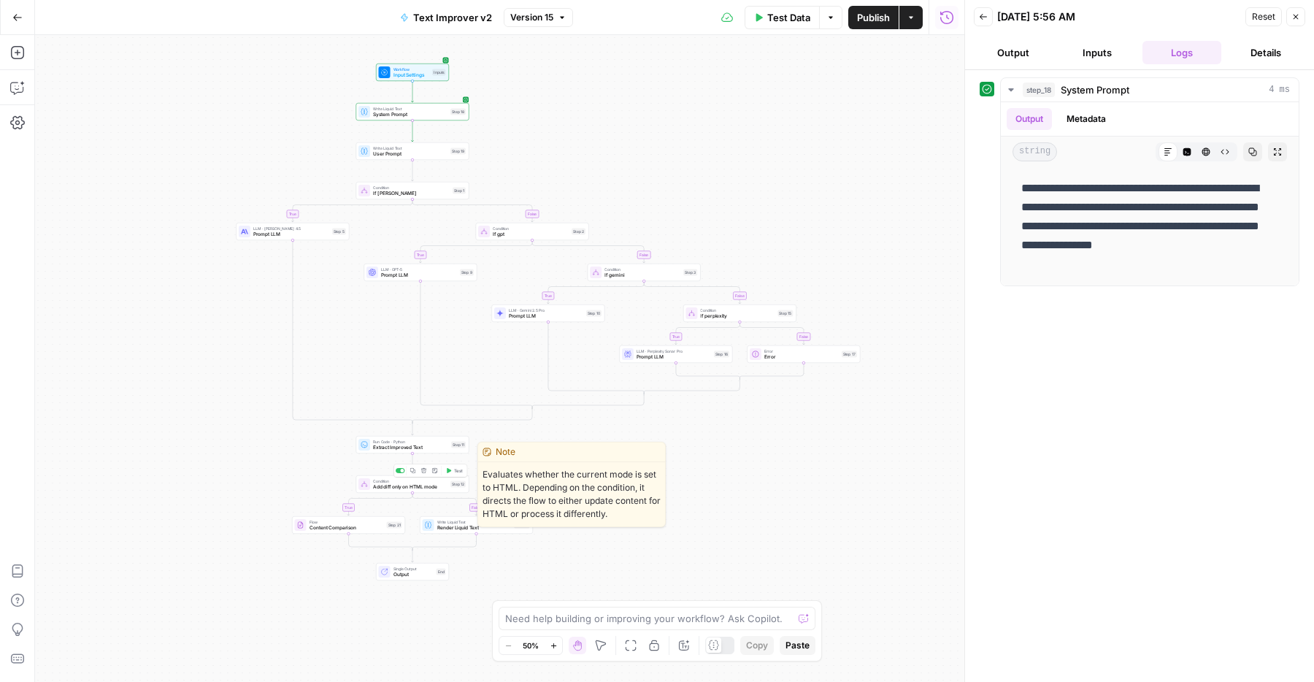
click at [375, 487] on span "Add diff only on HTML mode" at bounding box center [410, 486] width 74 height 7
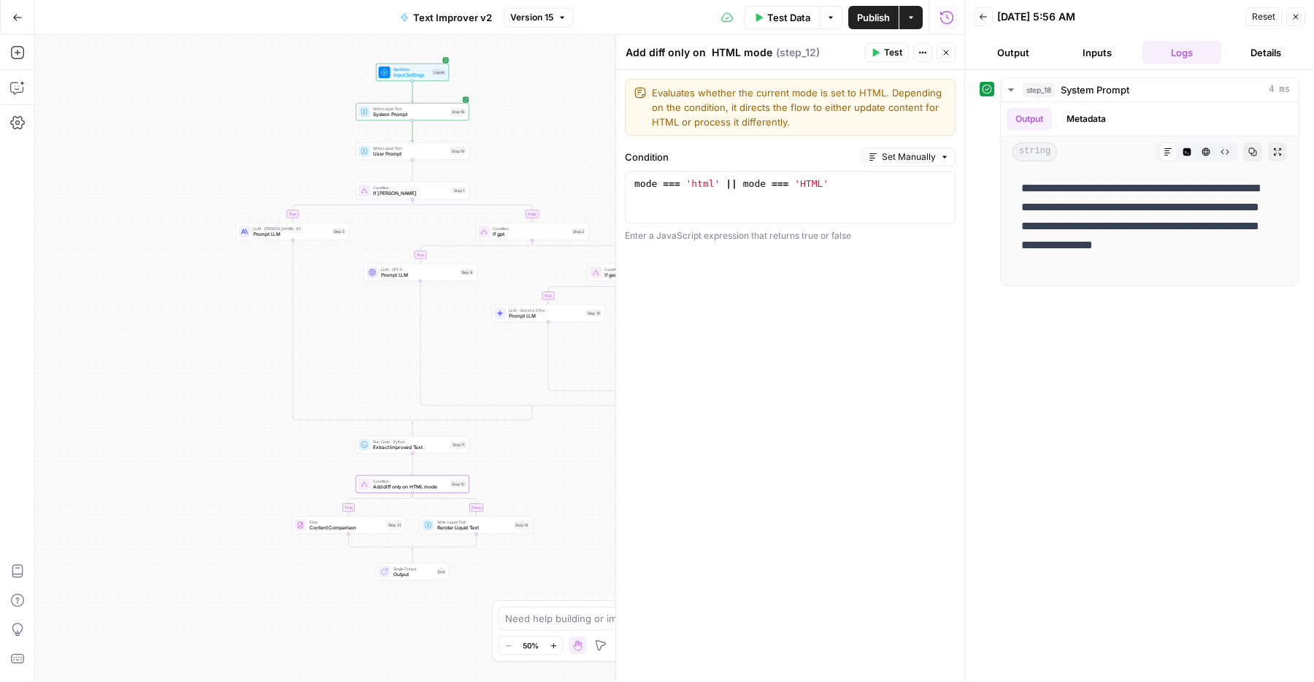
click at [950, 49] on icon "button" at bounding box center [946, 52] width 9 height 9
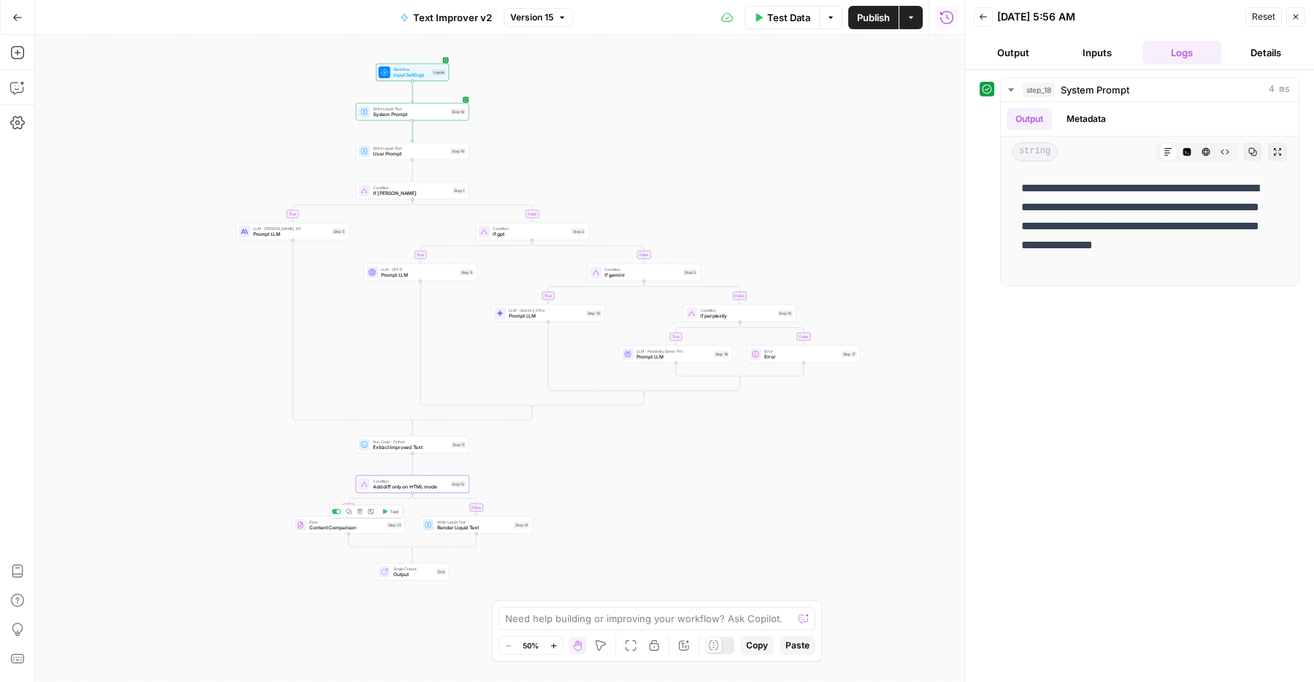
click at [323, 526] on span "Content Comparison" at bounding box center [347, 527] width 74 height 7
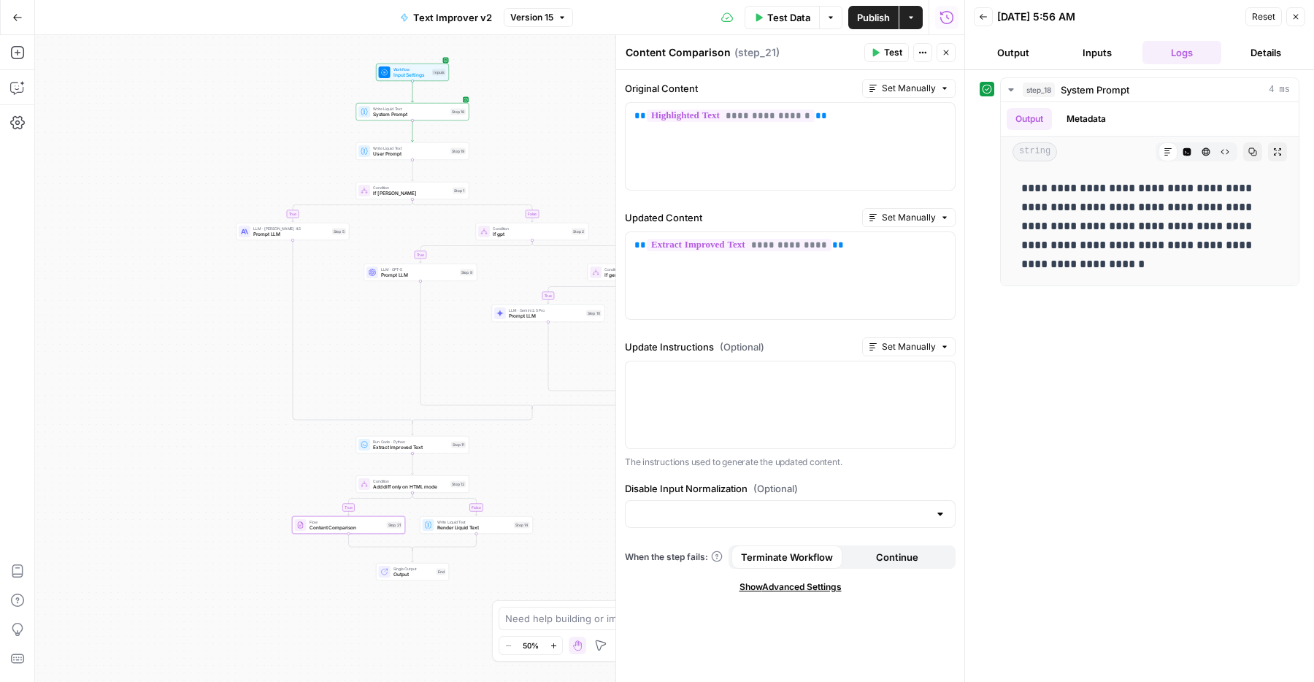
click at [942, 53] on icon "button" at bounding box center [946, 52] width 9 height 9
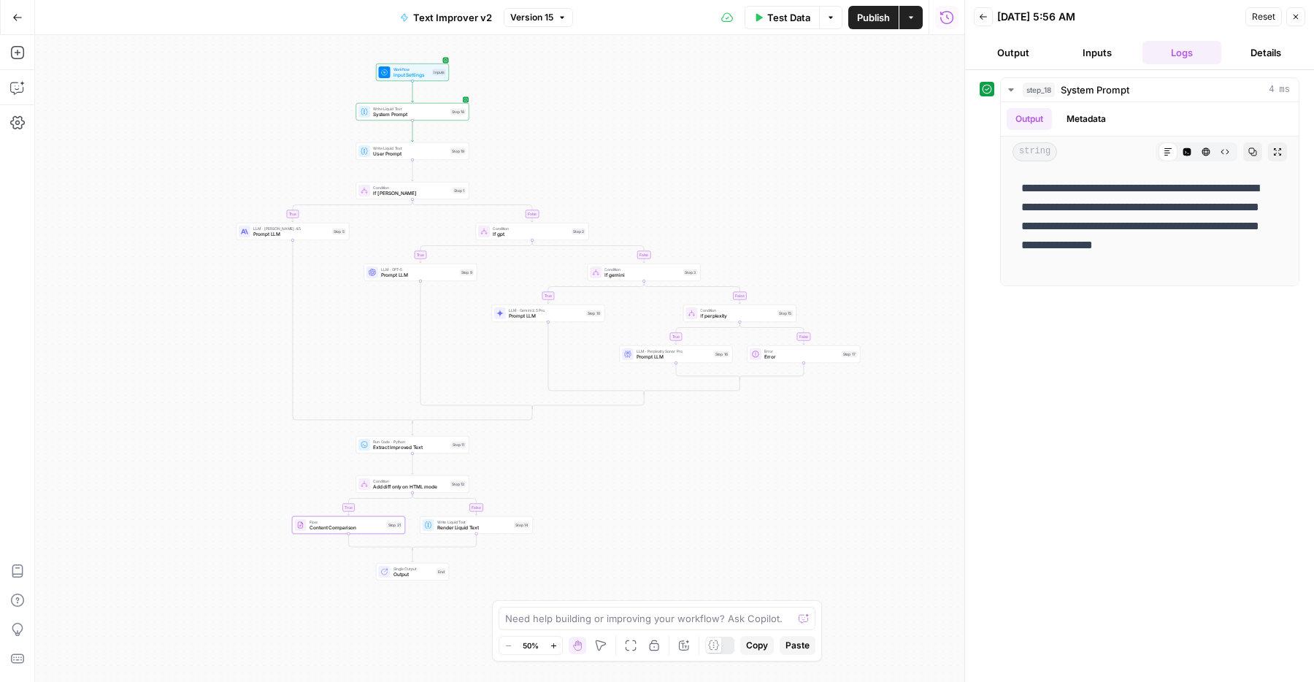
click at [879, 22] on span "Publish" at bounding box center [873, 17] width 33 height 15
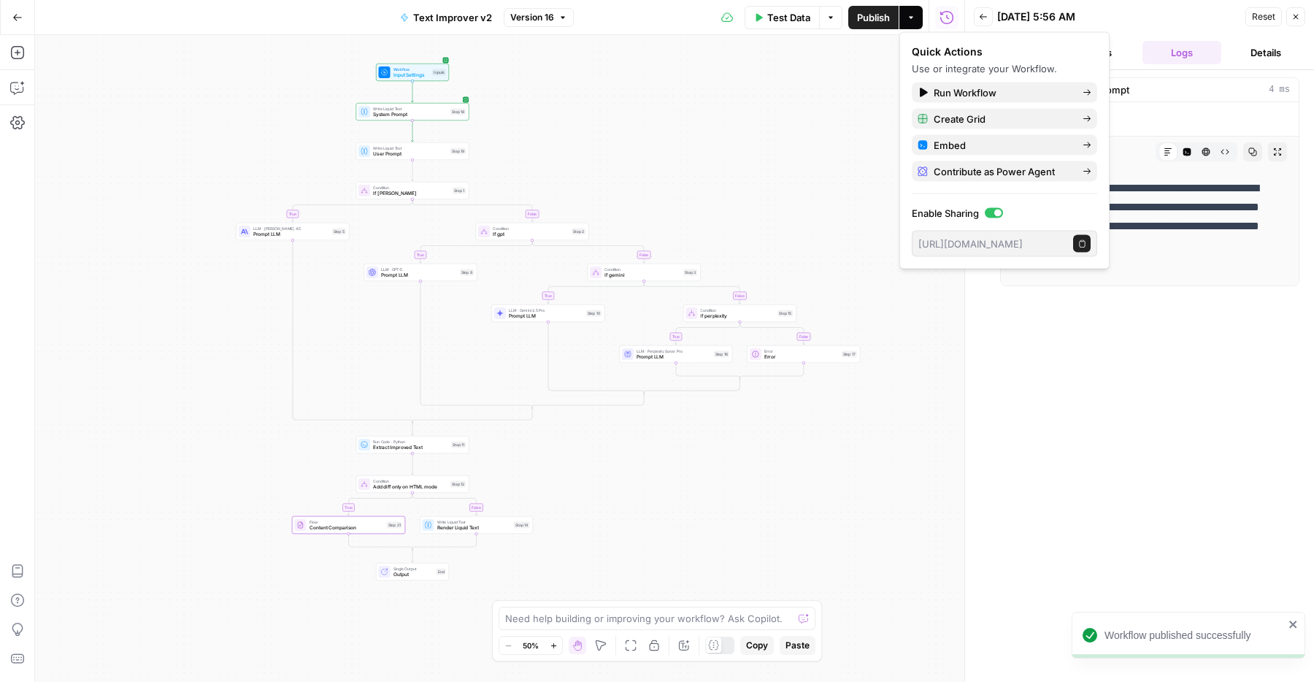
click at [637, 355] on span "Prompt LLM" at bounding box center [674, 356] width 74 height 7
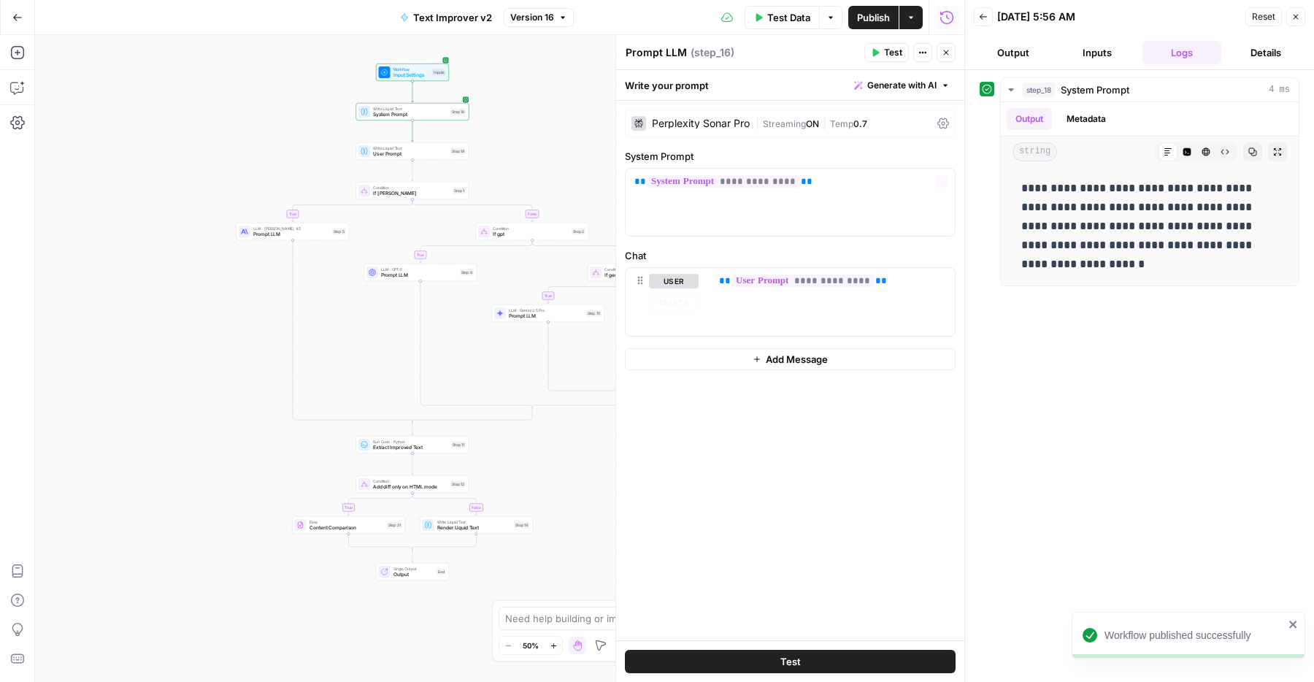
click at [727, 134] on div "Perplexity Sonar Pro | Streaming ON | Temp 0.7" at bounding box center [790, 124] width 331 height 28
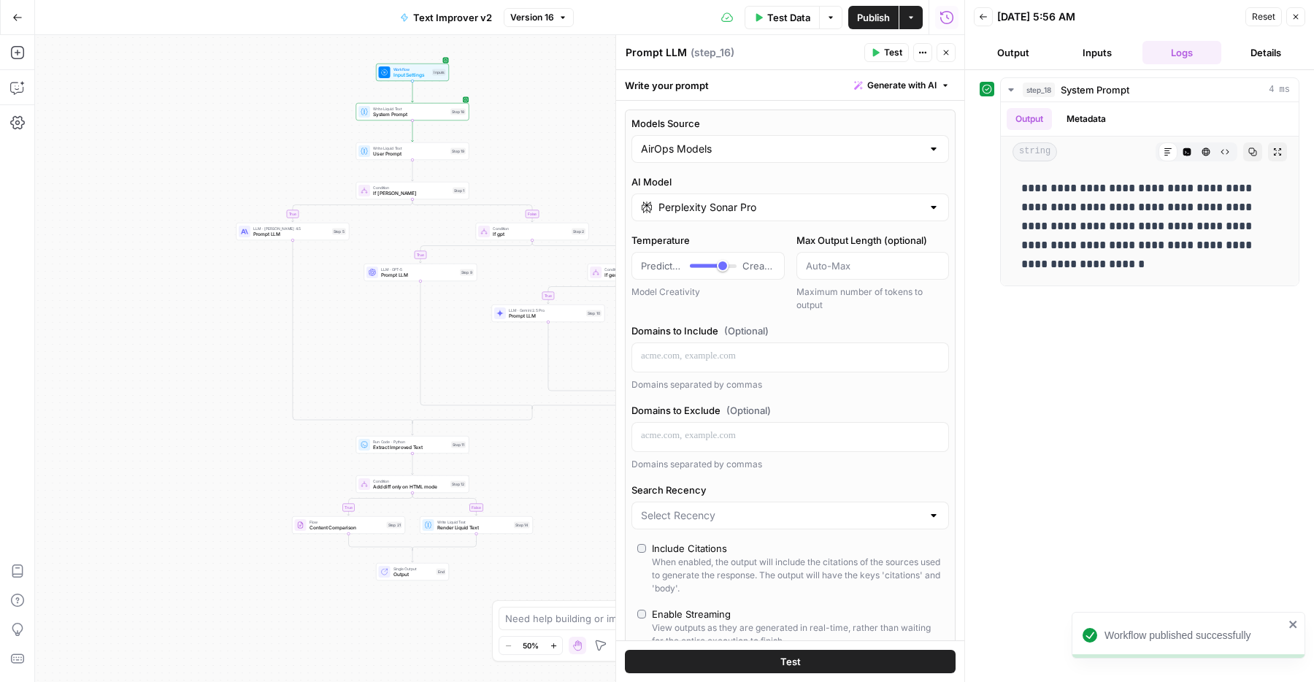
click at [719, 205] on input "Perplexity Sonar Pro" at bounding box center [791, 207] width 264 height 15
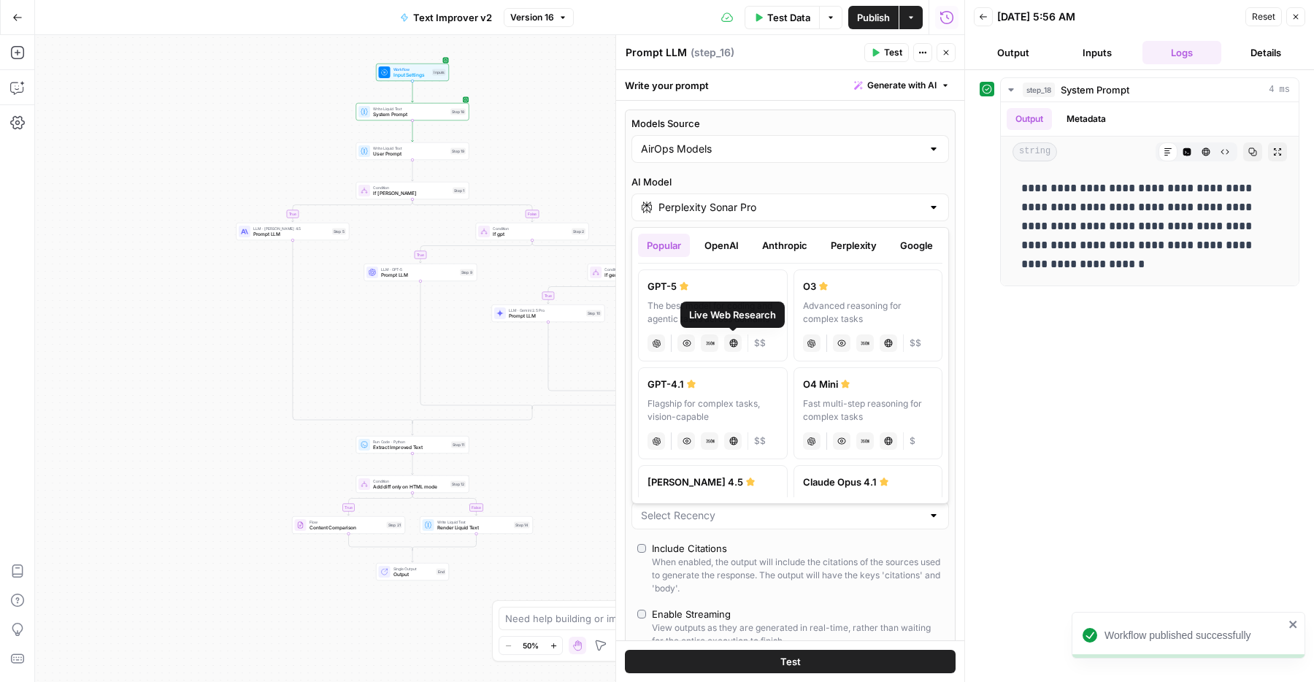
click at [842, 260] on div "Popular OpenAI Anthropic Perplexity Google Other" at bounding box center [790, 249] width 305 height 30
click at [845, 248] on button "Perplexity" at bounding box center [854, 245] width 64 height 23
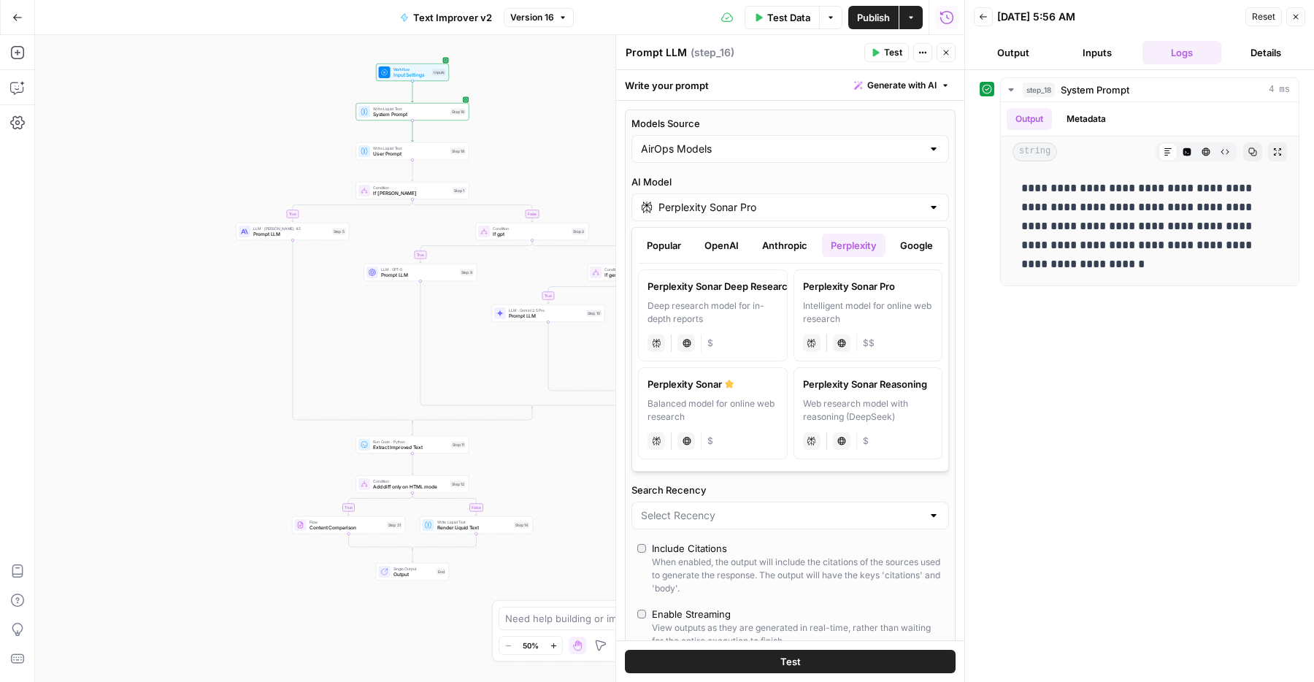
click at [713, 391] on label "Perplexity Sonar Balanced model for online web research perplexity Live Web Res…" at bounding box center [713, 413] width 150 height 92
type input "Perplexity Sonar"
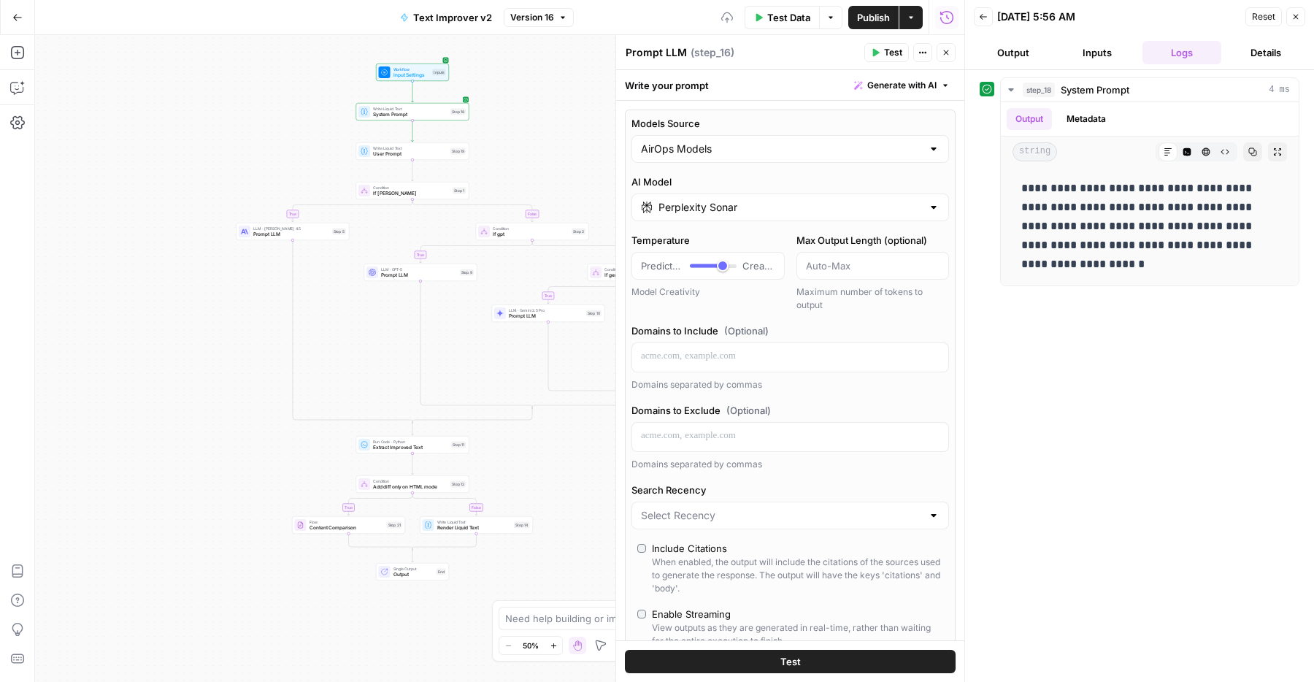
type input "*"
drag, startPoint x: 724, startPoint y: 267, endPoint x: 668, endPoint y: 267, distance: 56.2
click at [668, 267] on div "Predictable Creative" at bounding box center [708, 266] width 134 height 15
click at [940, 53] on button "Close" at bounding box center [946, 52] width 19 height 19
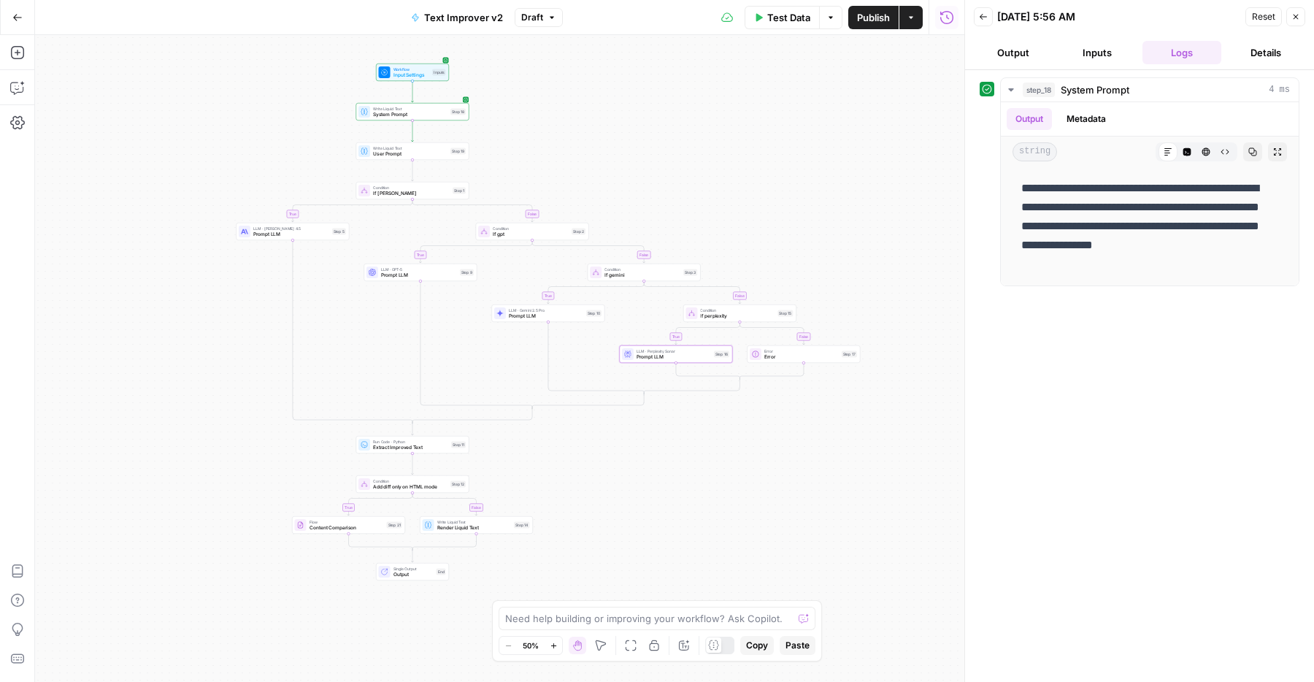
click at [866, 25] on button "Publish" at bounding box center [874, 17] width 50 height 23
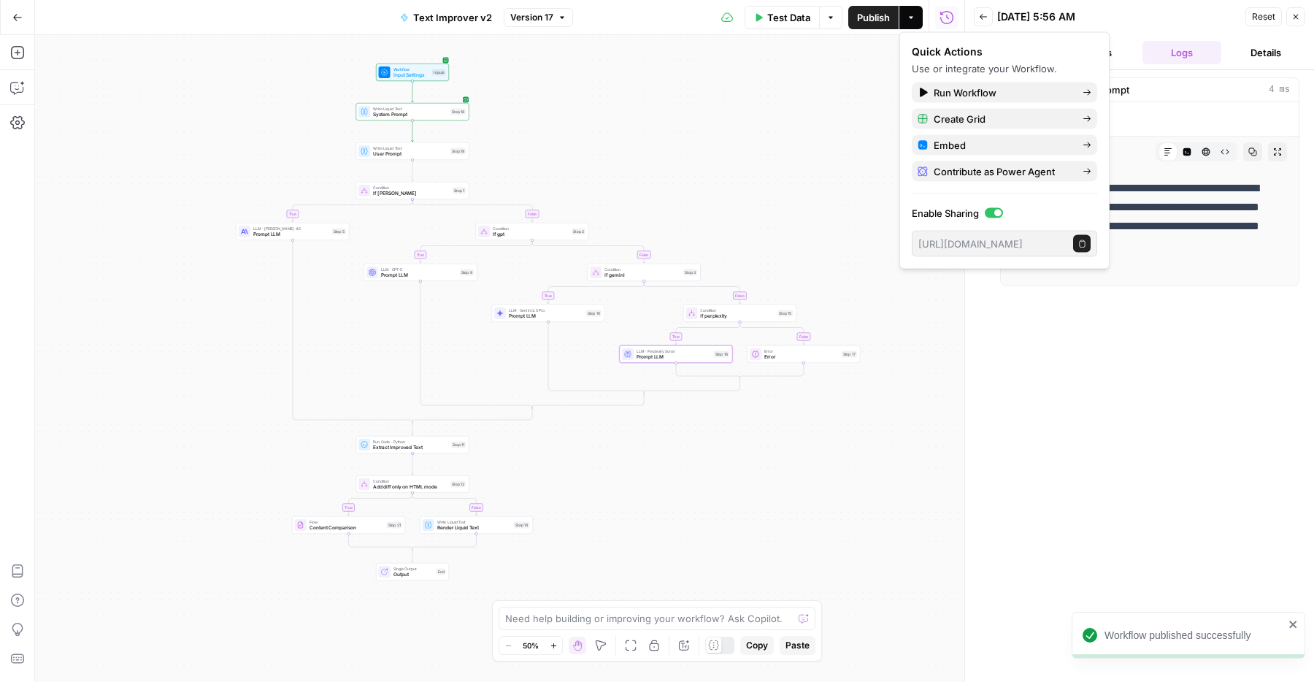
click at [650, 355] on span "Prompt LLM" at bounding box center [674, 356] width 74 height 7
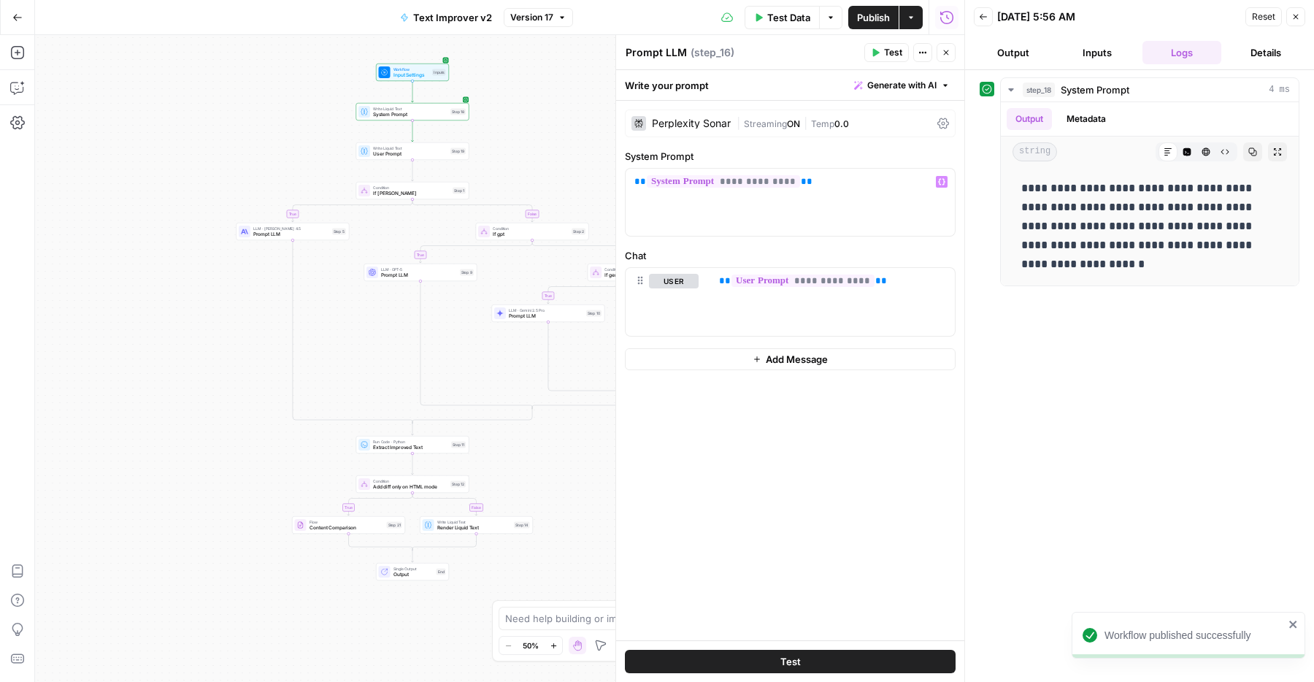
click at [781, 129] on div "| Streaming ON | Temp 0.0" at bounding box center [834, 124] width 195 height 14
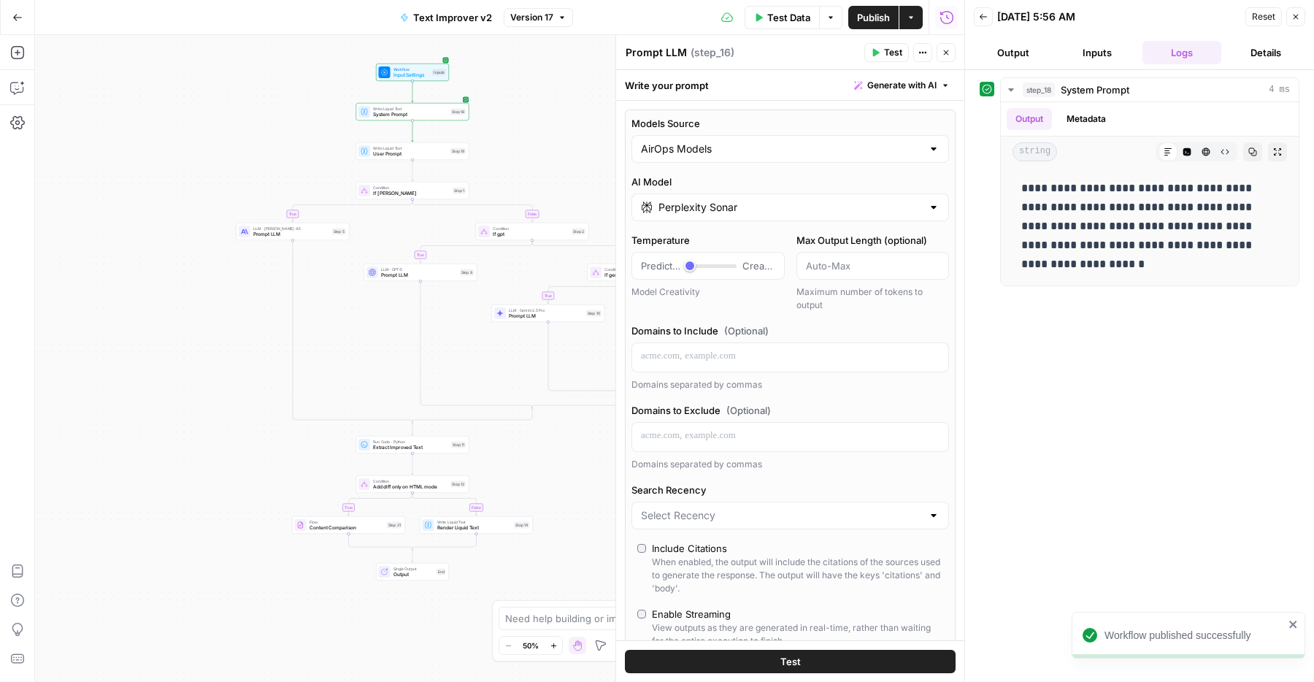
click at [740, 208] on input "Perplexity Sonar" at bounding box center [791, 207] width 264 height 15
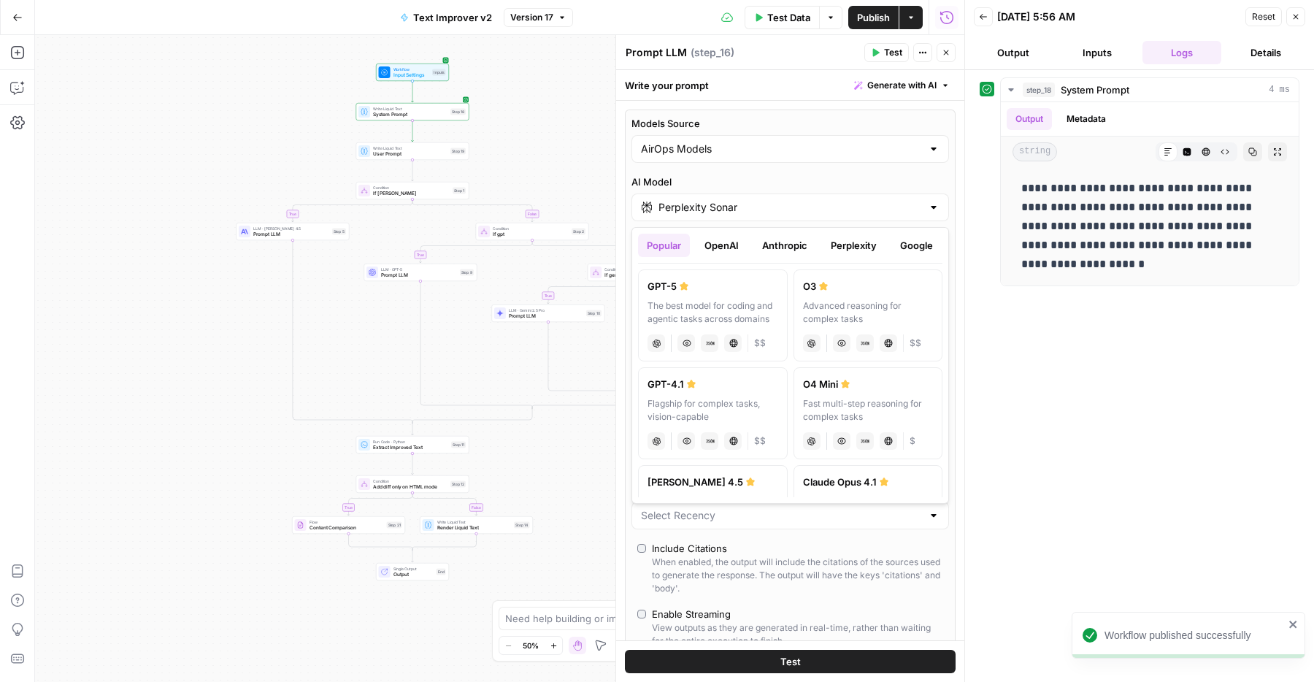
click at [849, 267] on div "GPT-5 The best model for coding and agentic tasks across domains chat Vision Ca…" at bounding box center [790, 381] width 305 height 234
click at [851, 247] on button "Perplexity" at bounding box center [854, 245] width 64 height 23
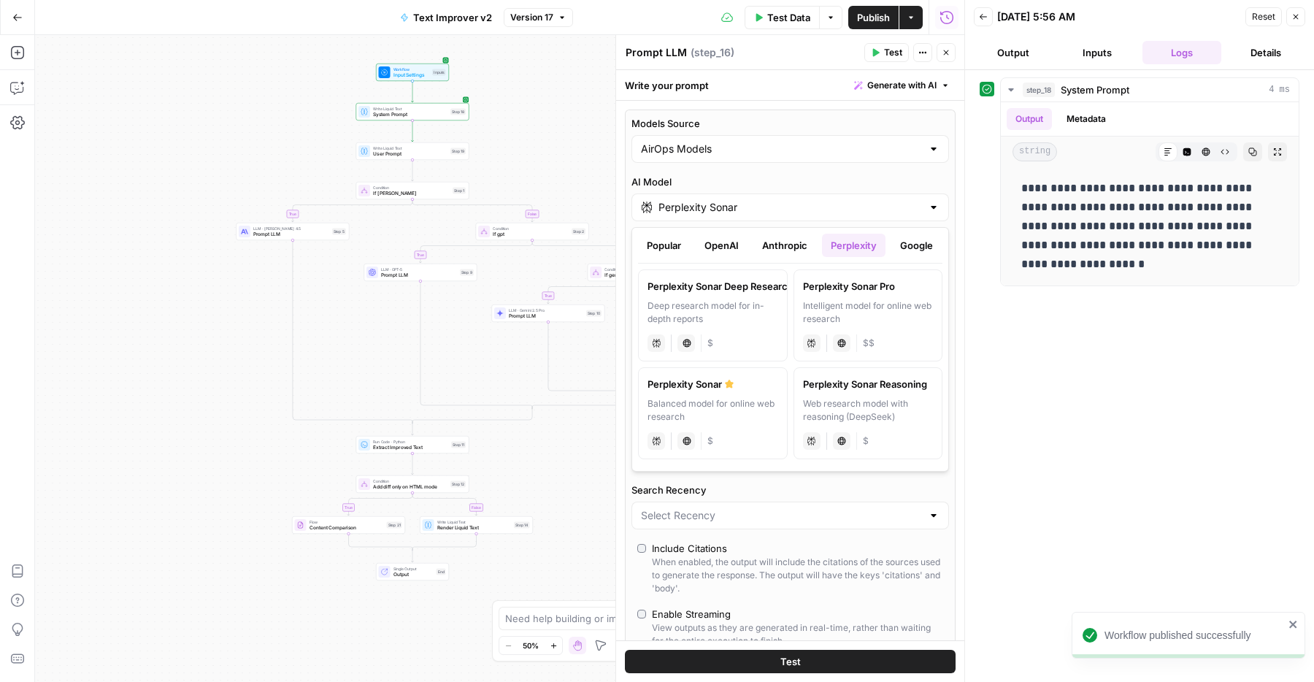
click at [843, 305] on div "Intelligent model for online web research" at bounding box center [868, 312] width 131 height 26
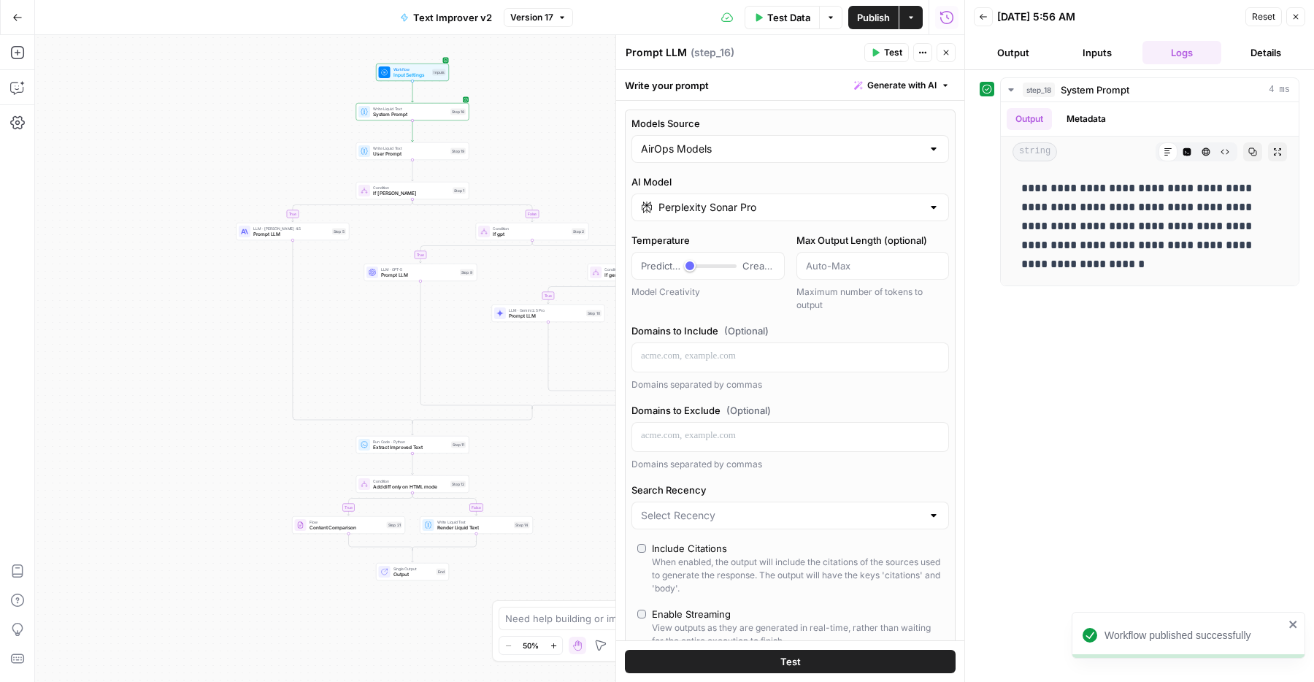
type input "Perplexity Sonar Pro"
click at [938, 55] on button "Close" at bounding box center [946, 52] width 19 height 19
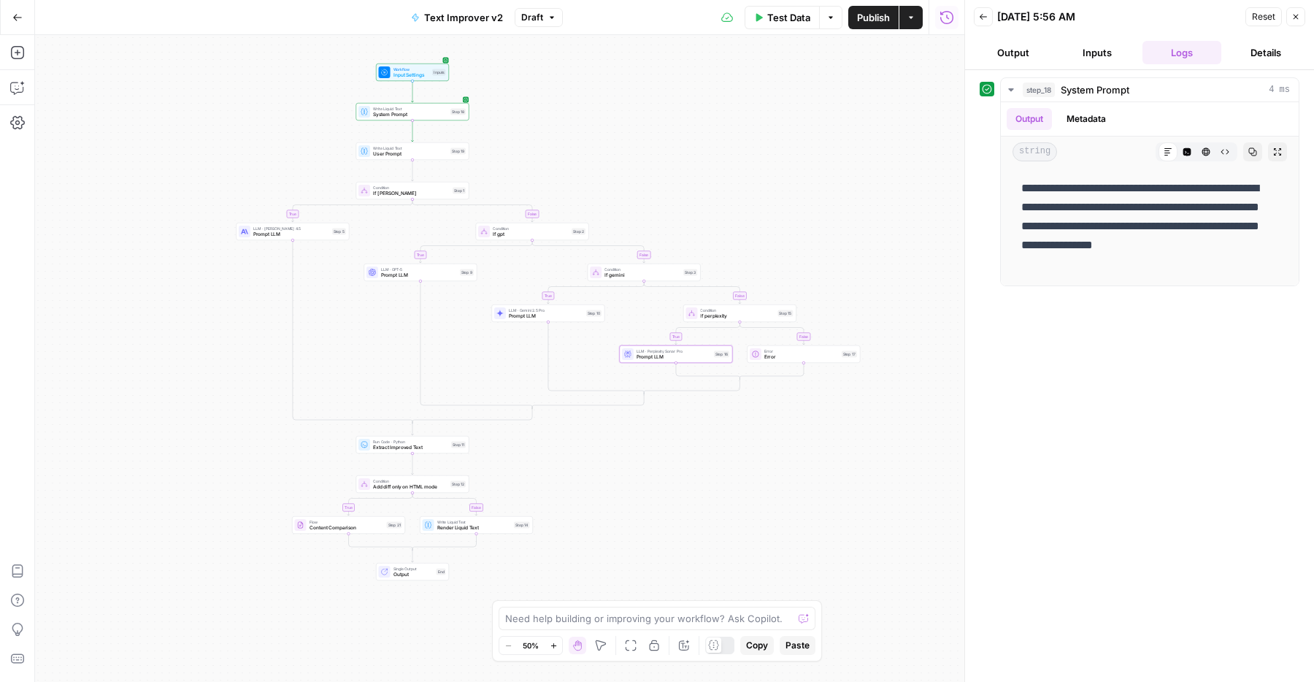
click at [868, 21] on span "Publish" at bounding box center [873, 17] width 33 height 15
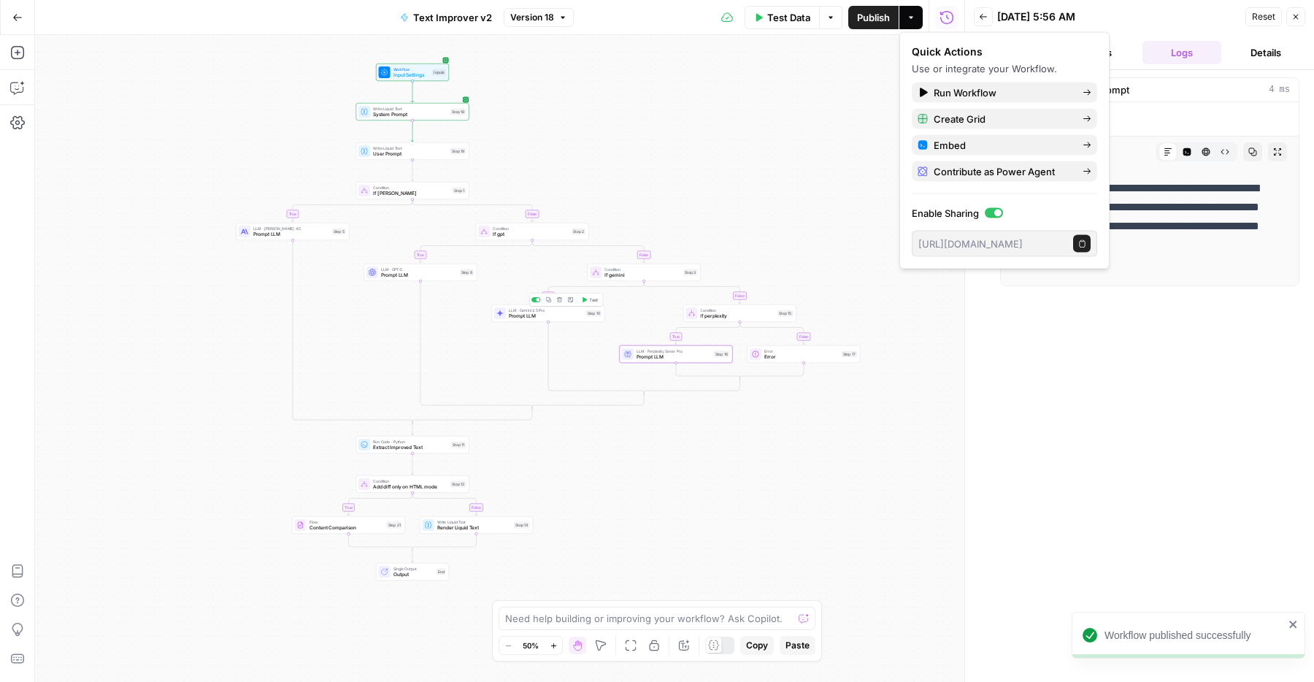
click at [508, 317] on div "LLM · Gemini 2.5 Pro Prompt LLM Step 10 Copy step Delete step Add Note Test" at bounding box center [547, 313] width 107 height 12
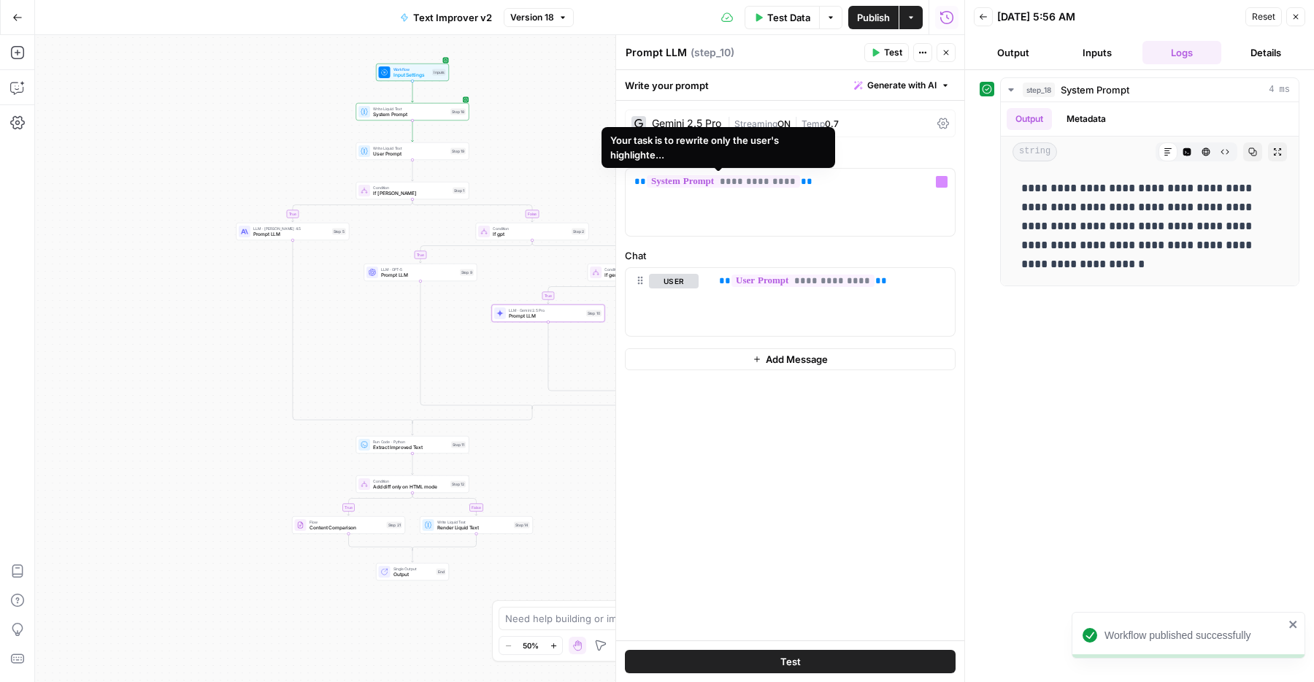
click at [735, 122] on span "|" at bounding box center [730, 122] width 7 height 15
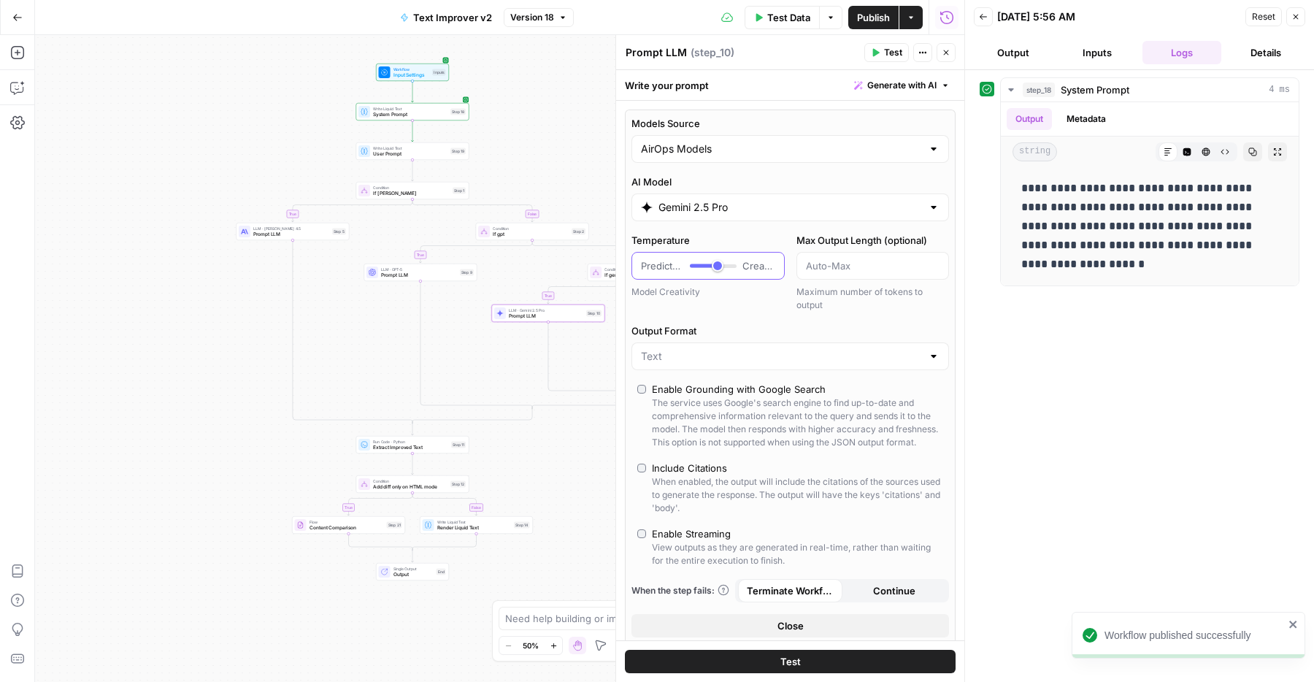
type input "*"
drag, startPoint x: 719, startPoint y: 261, endPoint x: 665, endPoint y: 259, distance: 54.1
click at [665, 259] on div "Predictable Creative" at bounding box center [708, 266] width 134 height 15
click at [945, 47] on button "Close" at bounding box center [946, 52] width 19 height 19
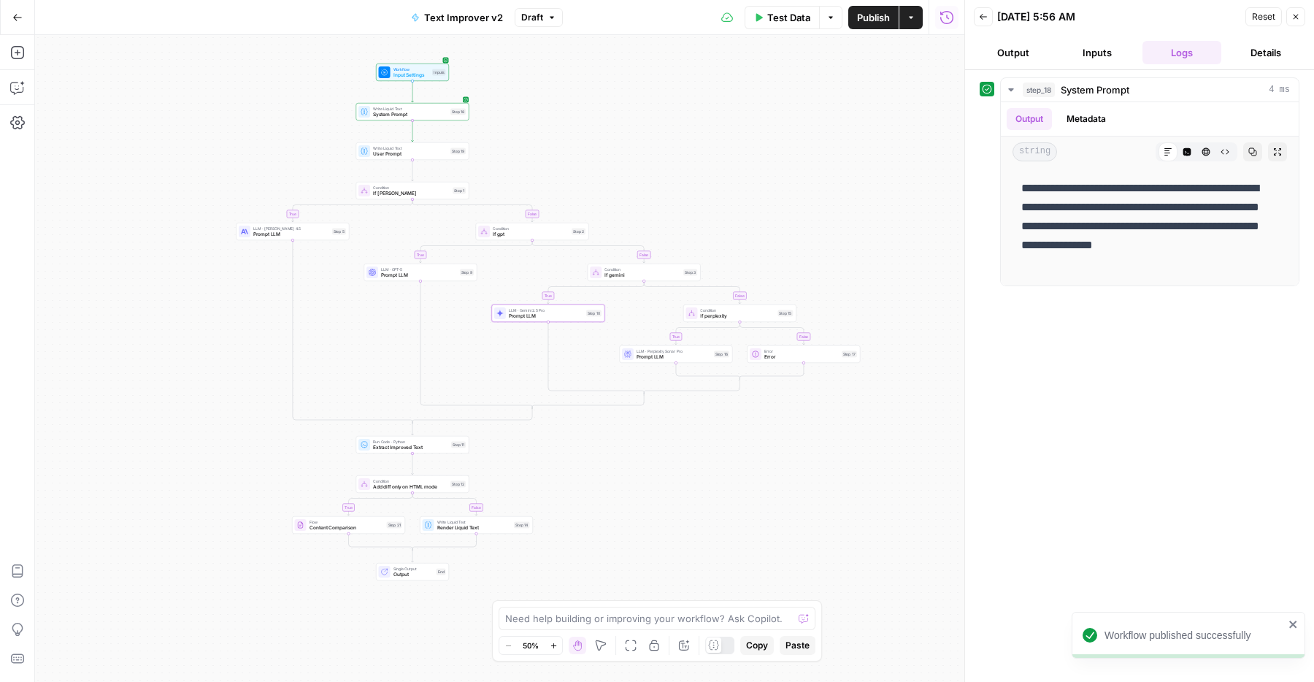
click at [866, 28] on button "Publish" at bounding box center [874, 17] width 50 height 23
click at [391, 285] on div "true false true false true false true false true false Workflow Input Settings …" at bounding box center [500, 358] width 930 height 647
click at [391, 280] on div "LLM · GPT-5 Prompt LLM Step 9 Copy step Delete step Add Note Test" at bounding box center [420, 273] width 113 height 18
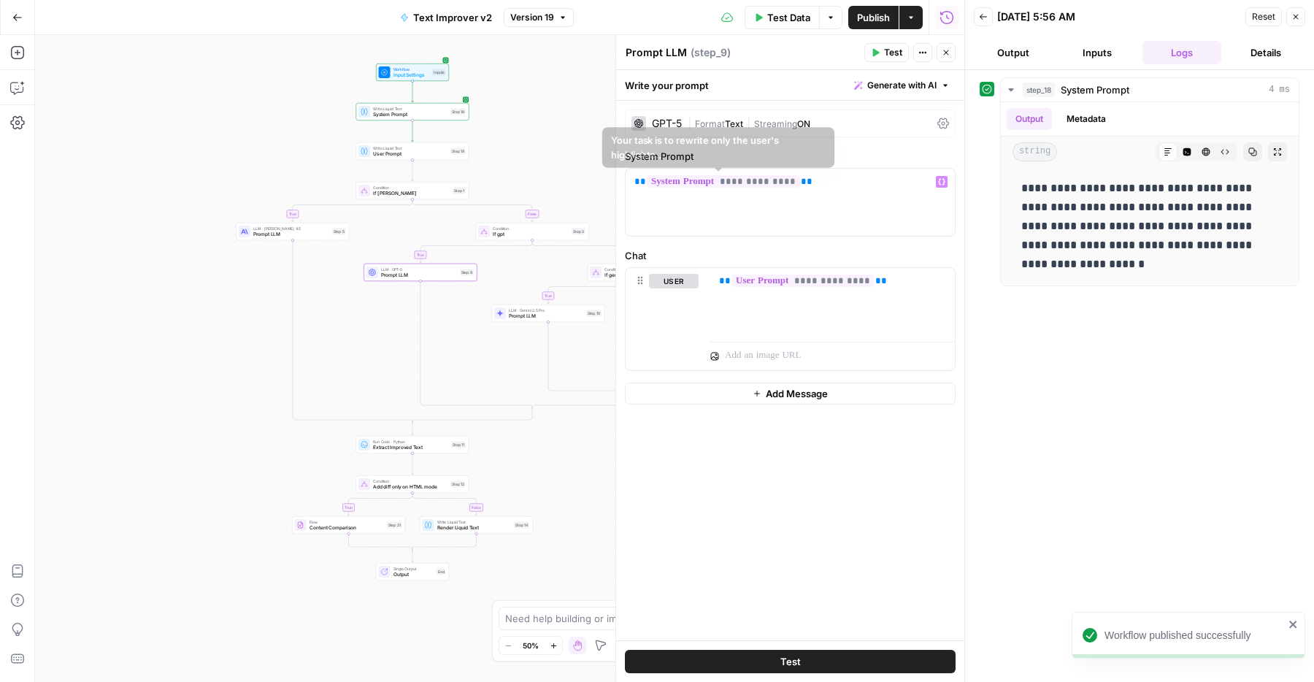
click at [724, 130] on div "GPT-5 | Format Text | Streaming ON" at bounding box center [790, 124] width 331 height 28
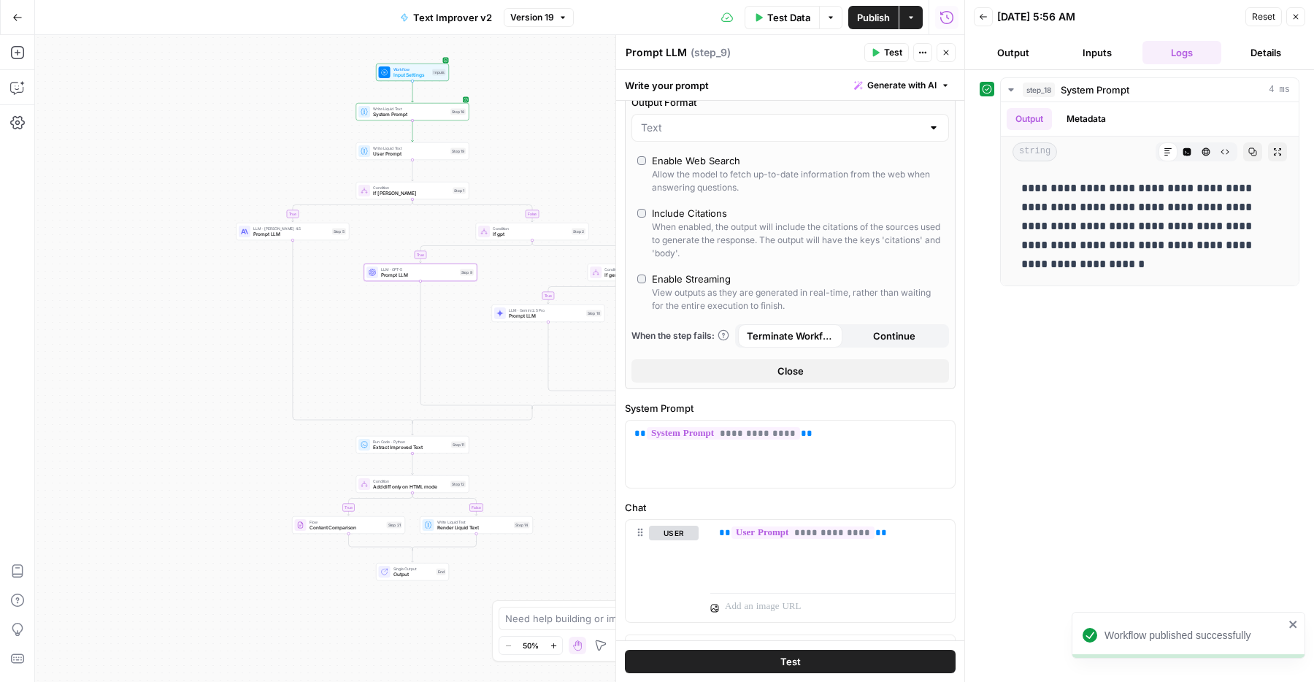
scroll to position [445, 0]
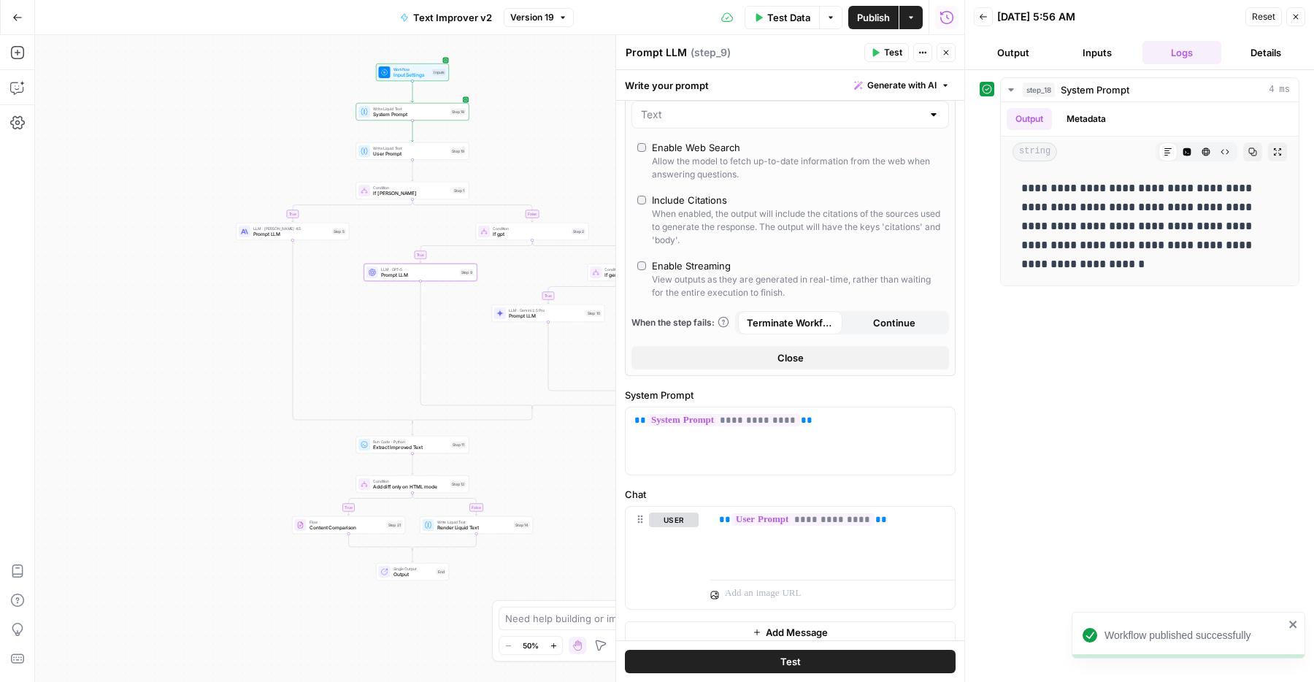
click at [949, 50] on icon "button" at bounding box center [946, 52] width 9 height 9
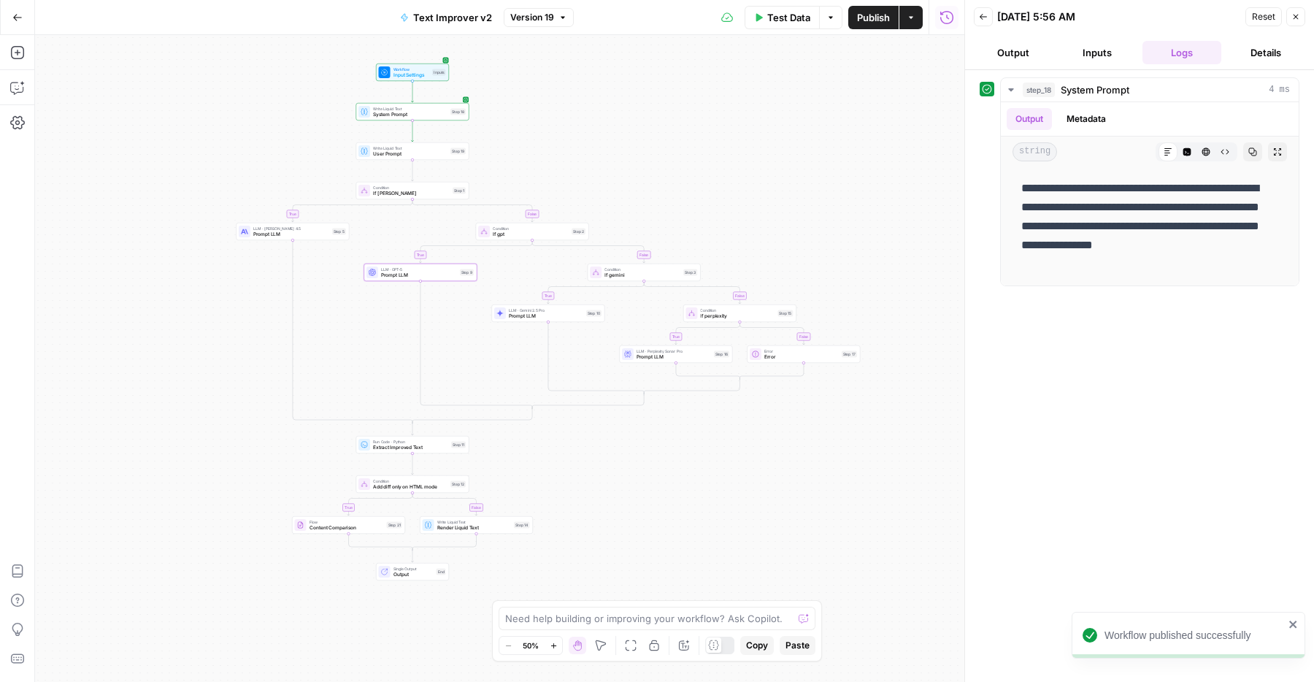
click at [881, 20] on span "Publish" at bounding box center [873, 17] width 33 height 15
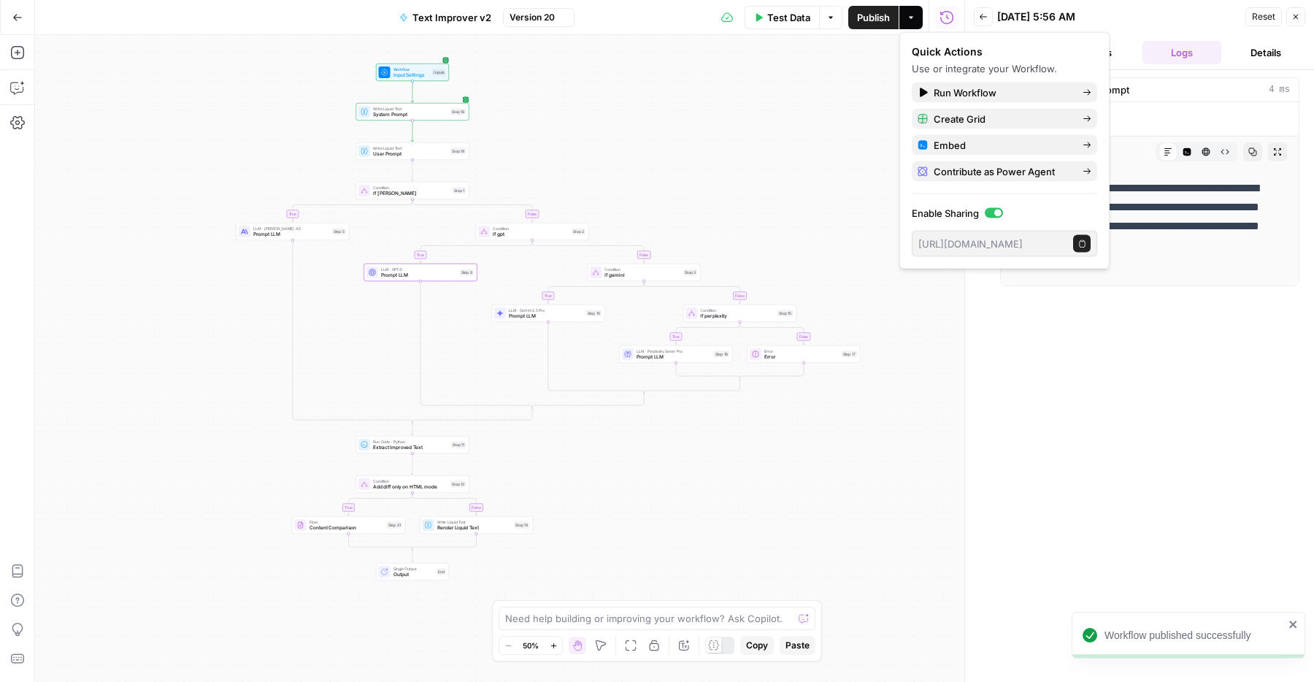
click at [1296, 16] on icon "button" at bounding box center [1296, 17] width 5 height 5
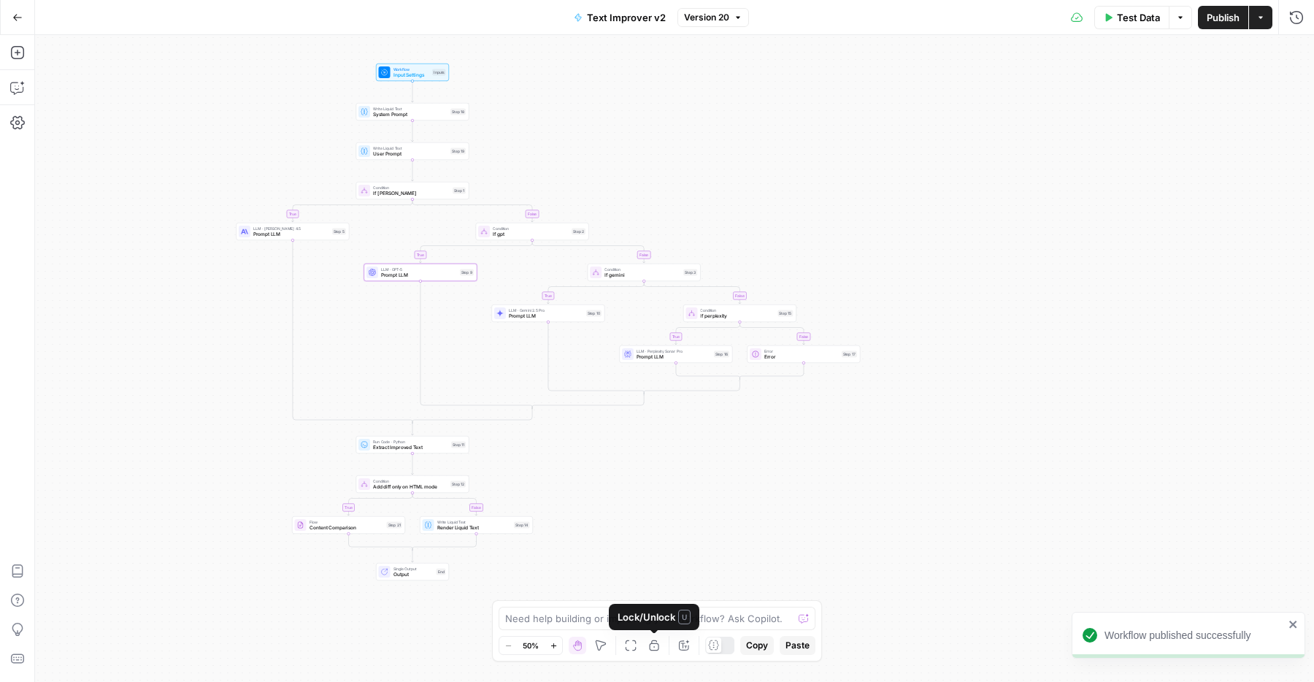
click at [682, 646] on icon "button" at bounding box center [684, 646] width 12 height 12
click at [180, 389] on div "true false true false true false true false true false Workflow Input Settings …" at bounding box center [674, 358] width 1279 height 647
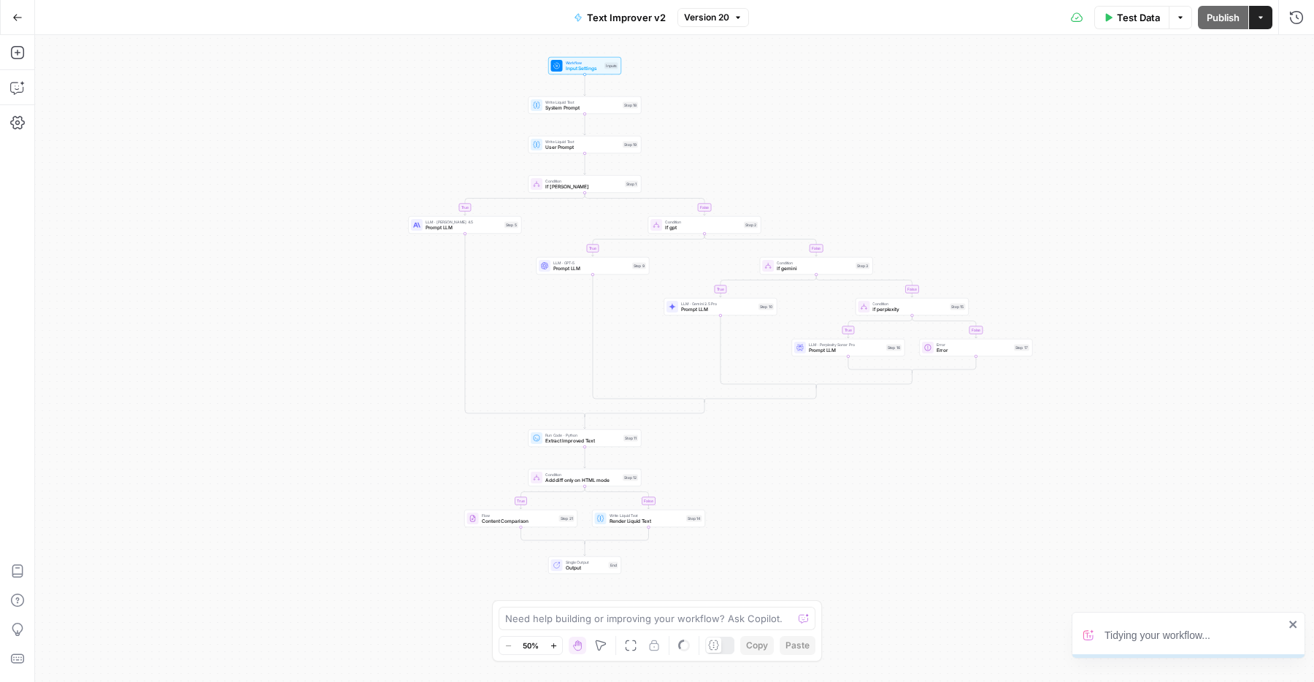
drag, startPoint x: 180, startPoint y: 389, endPoint x: 353, endPoint y: 383, distance: 172.5
click at [353, 383] on div "true false true false true false true false true false Workflow Input Settings …" at bounding box center [674, 358] width 1279 height 647
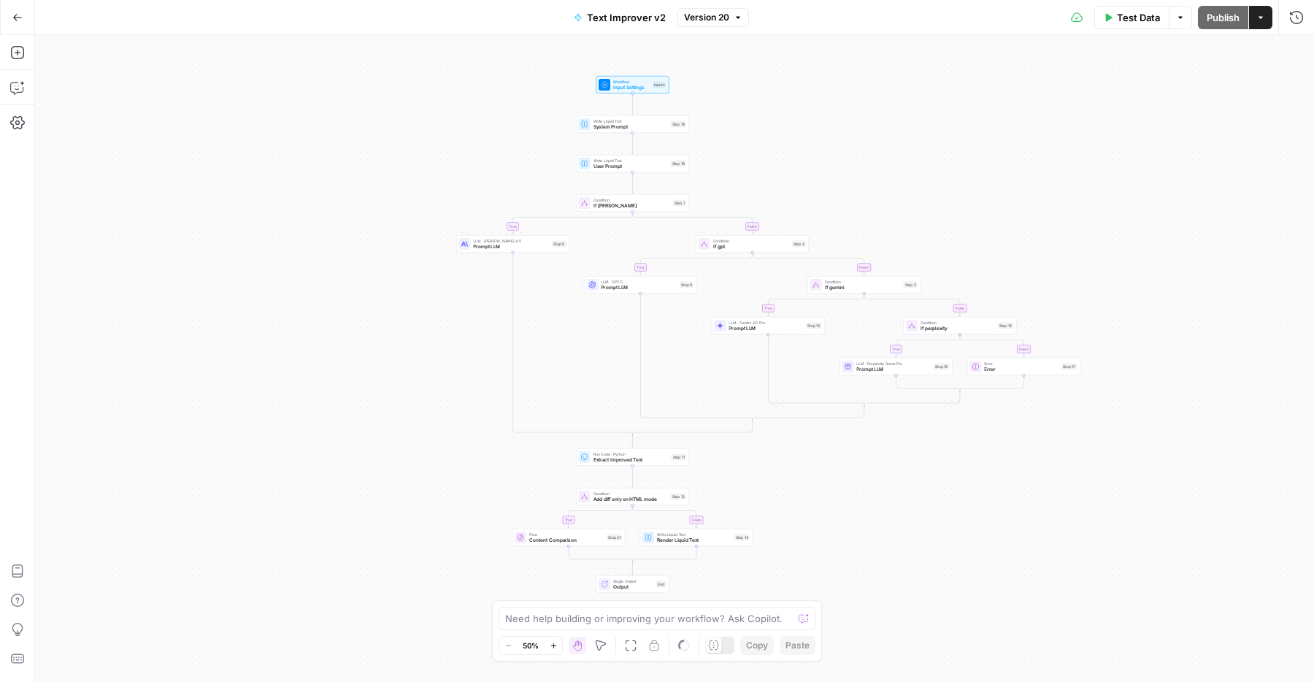
drag, startPoint x: 426, startPoint y: 272, endPoint x: 405, endPoint y: 402, distance: 132.5
click at [405, 402] on div "true false true false true false true false true false Workflow Input Settings …" at bounding box center [674, 358] width 1279 height 647
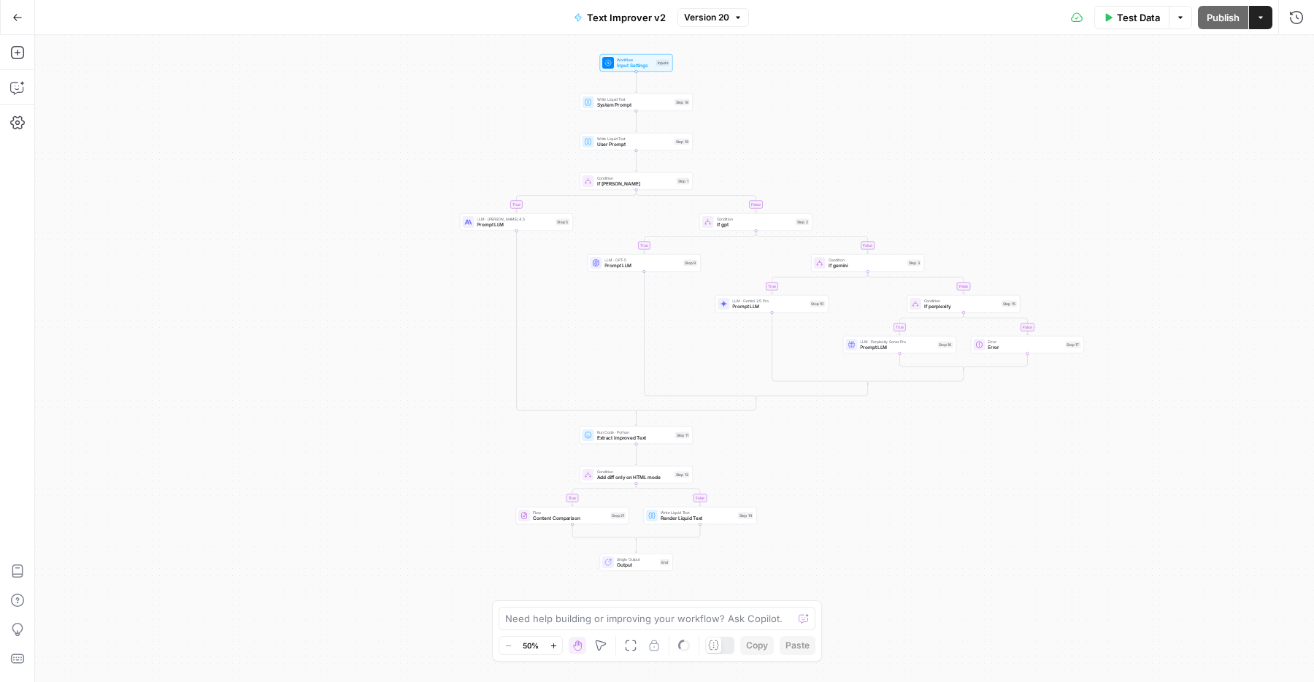
drag, startPoint x: 470, startPoint y: 563, endPoint x: 473, endPoint y: 543, distance: 20.1
click at [473, 543] on div "true false true false true false true false true false Workflow Input Settings …" at bounding box center [674, 358] width 1279 height 647
click at [475, 548] on div "true false true false true false true false true false Workflow Input Settings …" at bounding box center [674, 358] width 1279 height 647
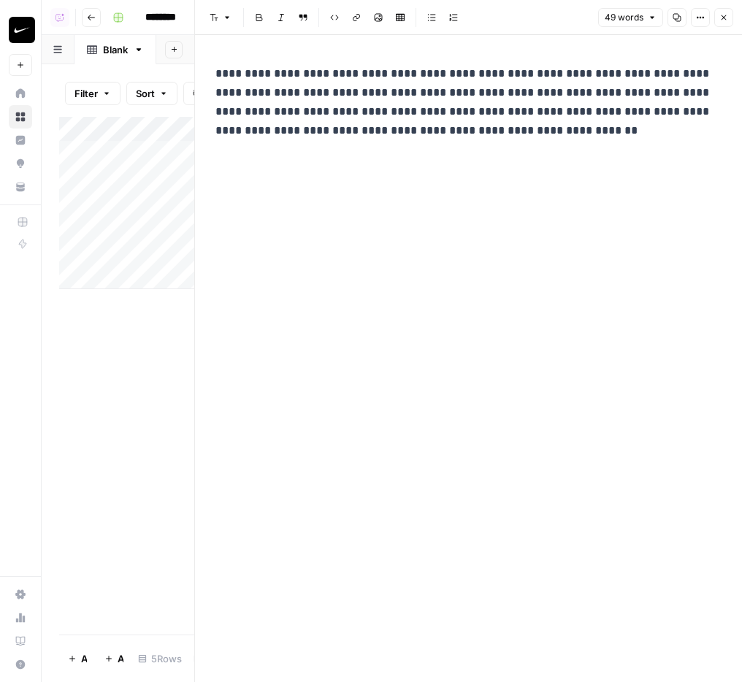
click at [321, 130] on p "**********" at bounding box center [468, 102] width 506 height 76
click at [367, 157] on span "Edit with AI" at bounding box center [369, 156] width 46 height 13
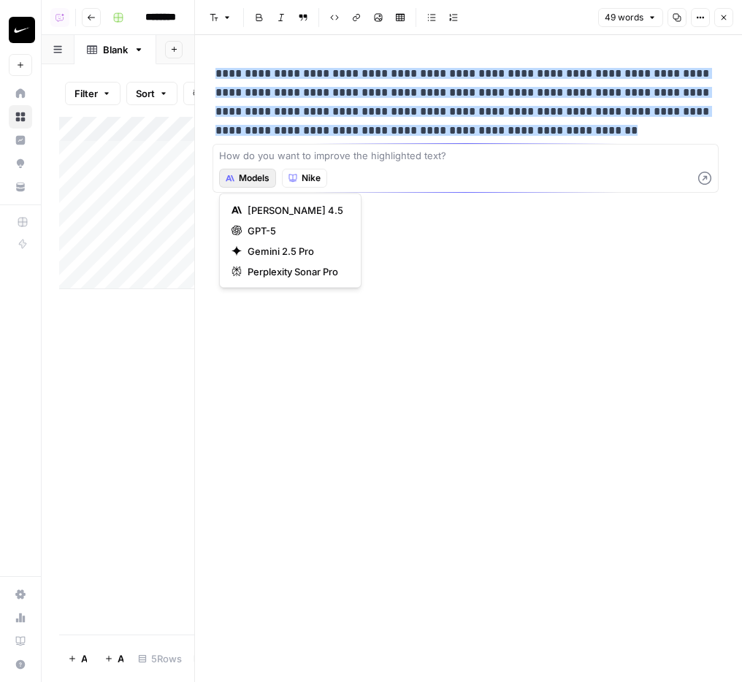
click at [269, 178] on span "Models" at bounding box center [254, 178] width 31 height 13
click at [284, 209] on span "Claude Sonnet 4.5" at bounding box center [296, 210] width 96 height 15
click at [250, 185] on button "Claude Sonnet 4.5" at bounding box center [276, 178] width 115 height 19
click at [263, 229] on span "GPT-5" at bounding box center [302, 230] width 109 height 15
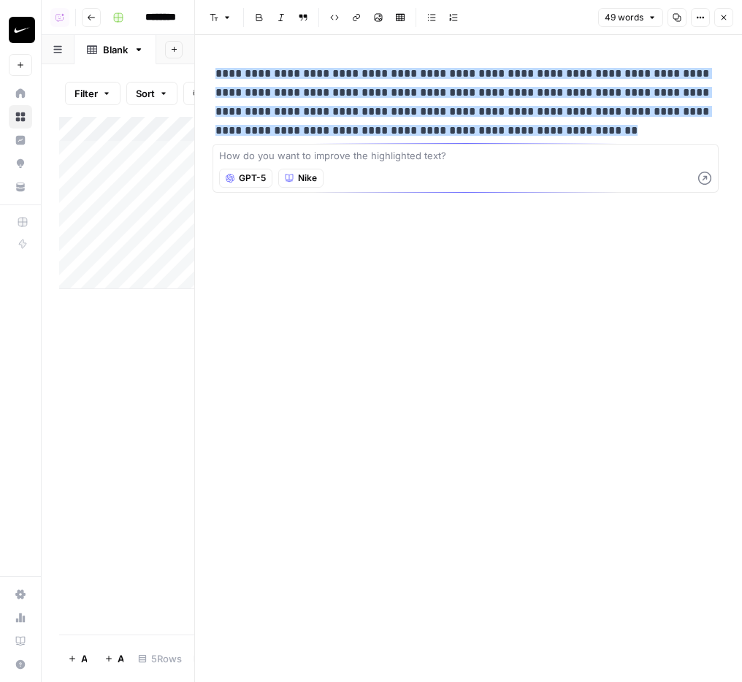
click at [261, 188] on div "GPT-5 Nike" at bounding box center [465, 178] width 493 height 27
click at [261, 185] on button "GPT-5" at bounding box center [245, 178] width 53 height 19
click at [273, 210] on span "Claude Sonnet 4.5" at bounding box center [296, 210] width 96 height 15
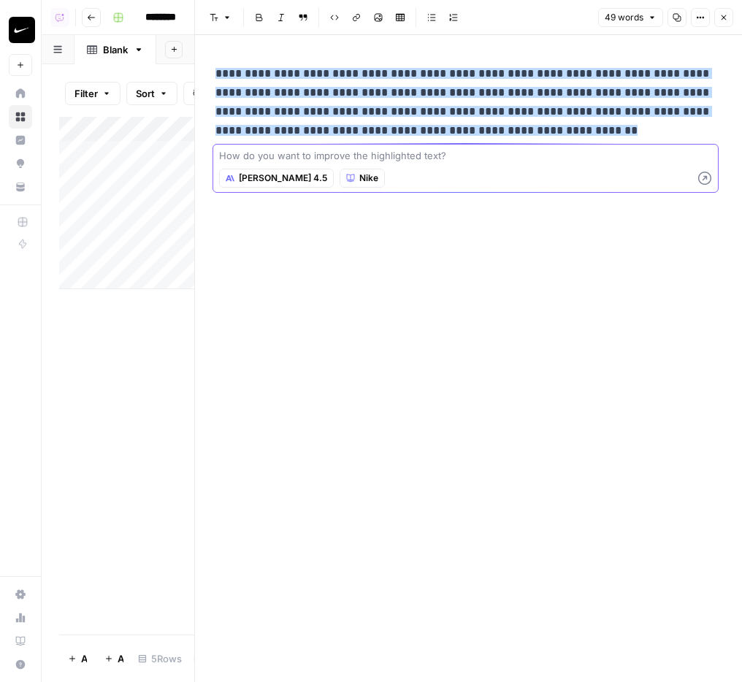
click at [296, 161] on textarea at bounding box center [465, 155] width 493 height 15
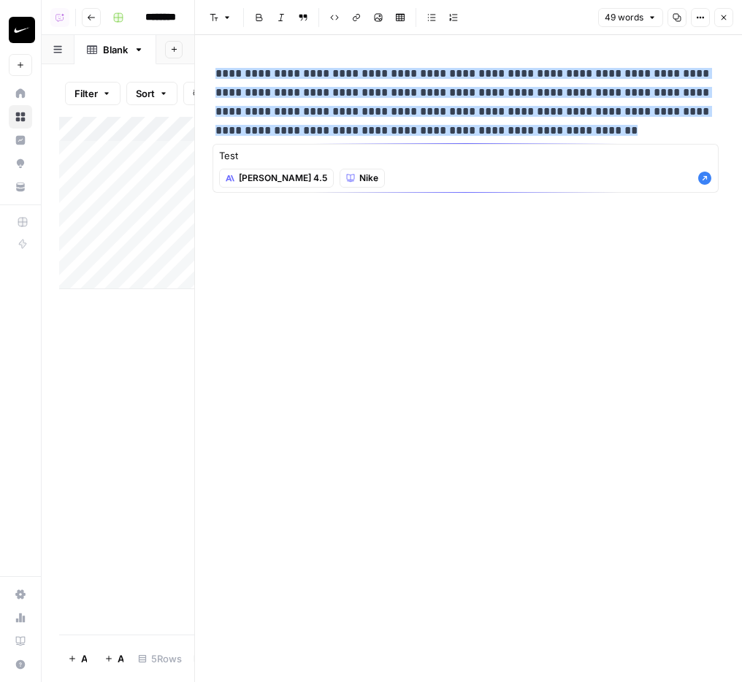
type textarea "Test"
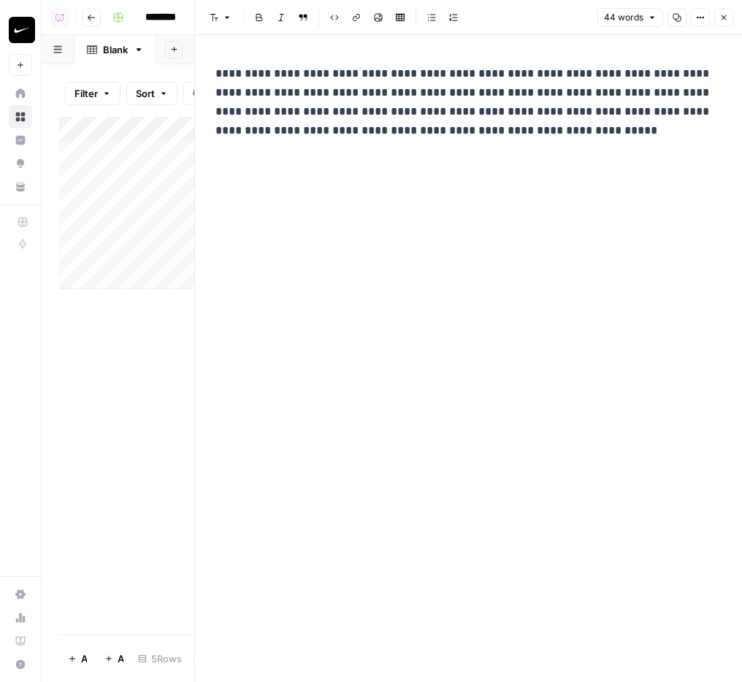
click at [337, 89] on p "**********" at bounding box center [468, 102] width 506 height 76
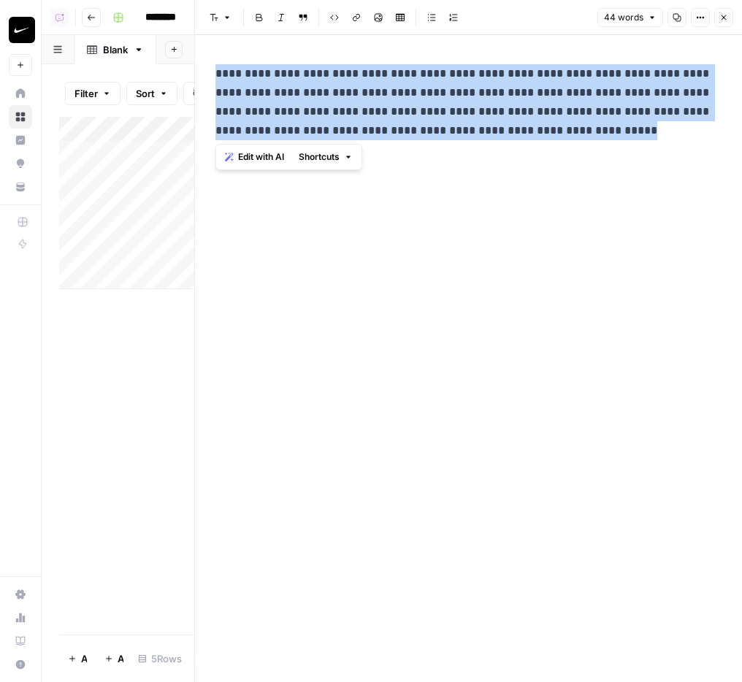
click at [337, 89] on p "**********" at bounding box center [468, 102] width 506 height 76
click at [264, 153] on span "Edit with AI" at bounding box center [261, 156] width 46 height 13
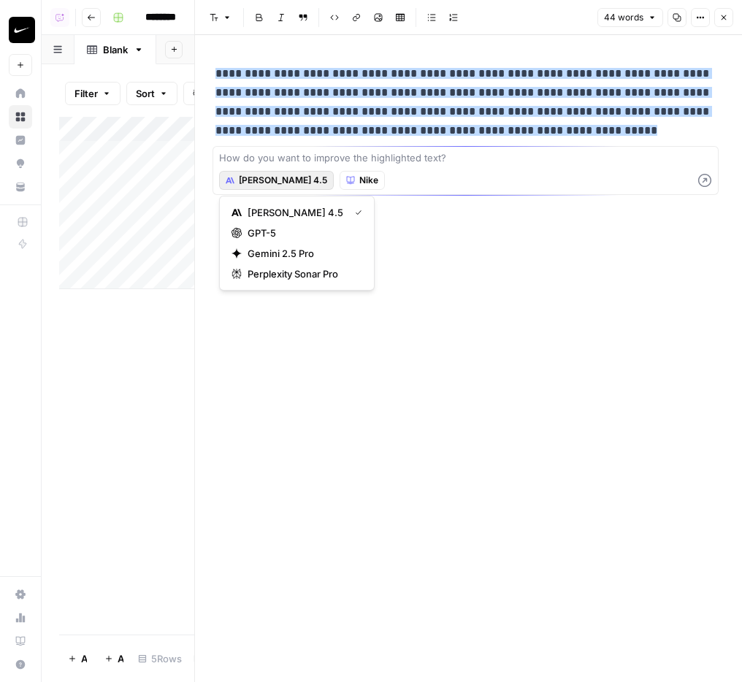
click at [269, 179] on span "Claude Sonnet 4.5" at bounding box center [283, 180] width 88 height 13
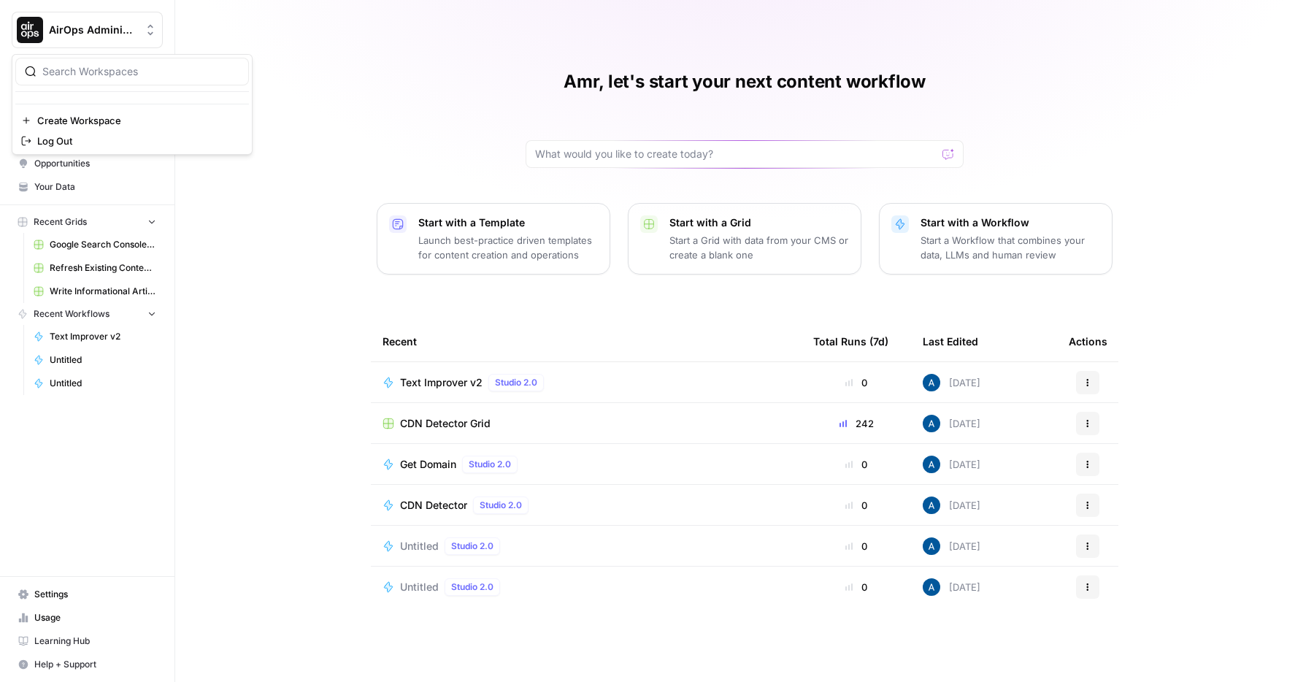
click at [100, 25] on span "AirOps Administrative" at bounding box center [93, 30] width 88 height 15
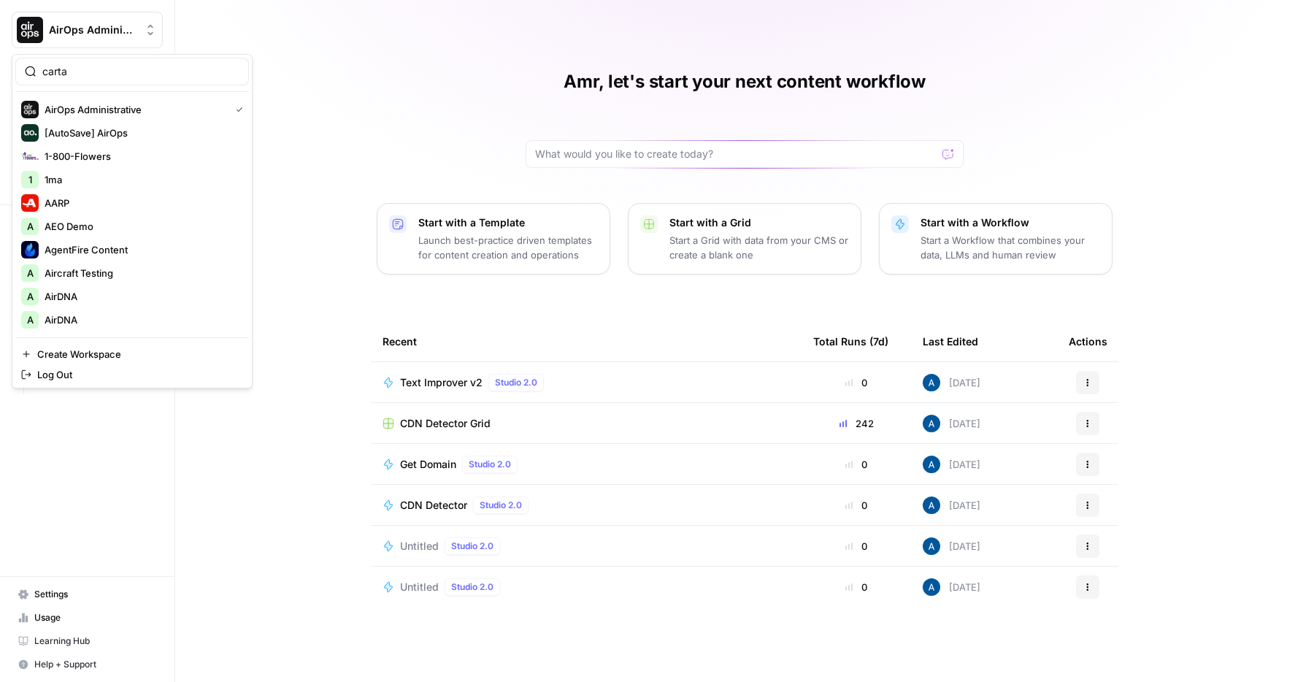
type input "carta"
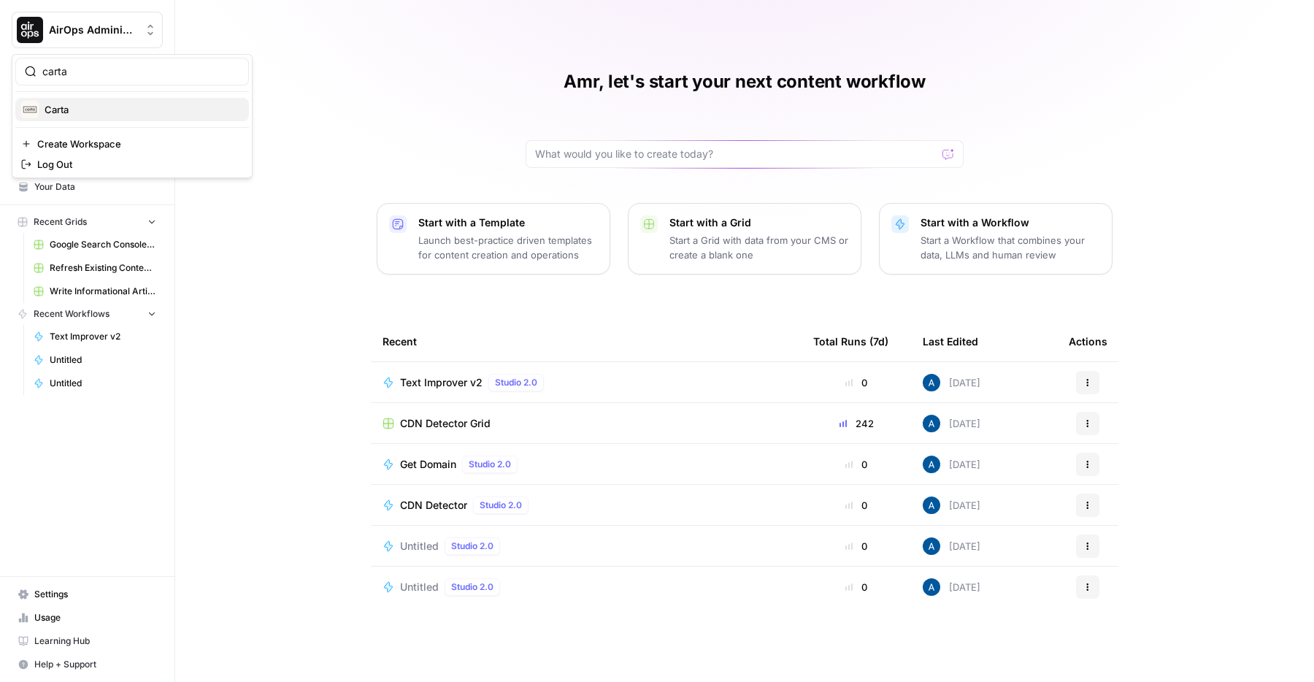
click at [101, 108] on span "Carta" at bounding box center [141, 109] width 193 height 15
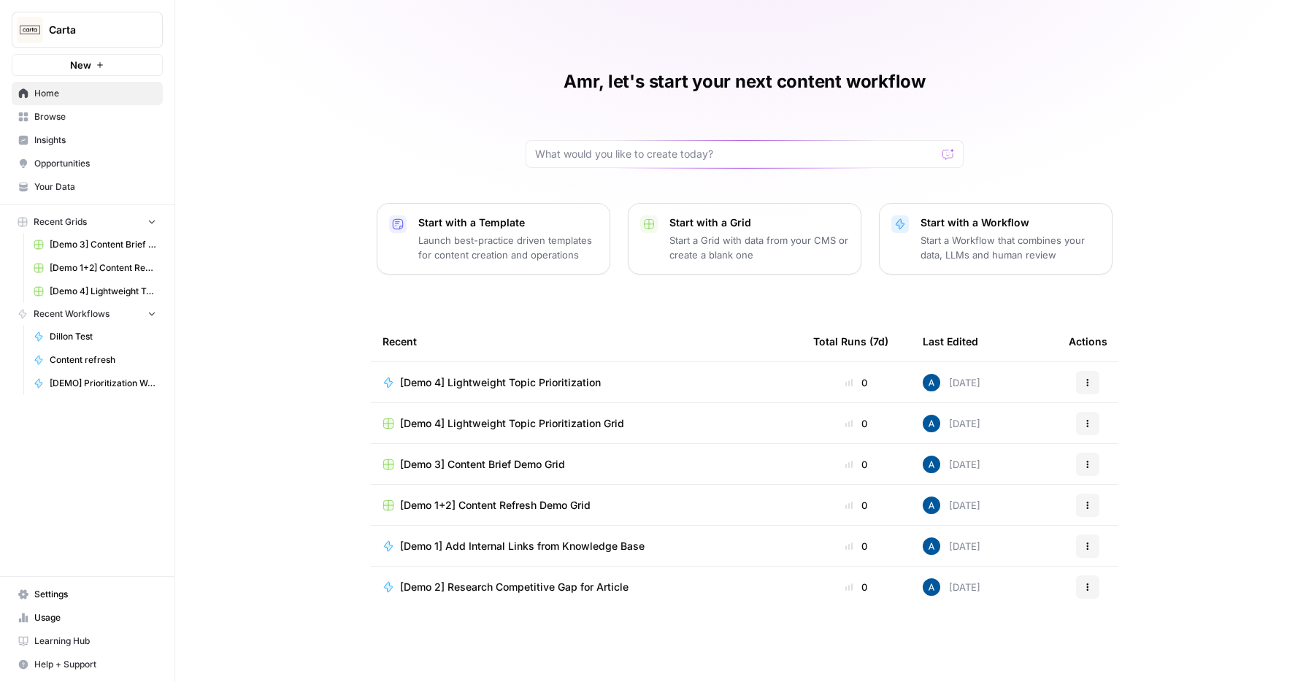
click at [100, 147] on link "Insights" at bounding box center [87, 140] width 151 height 23
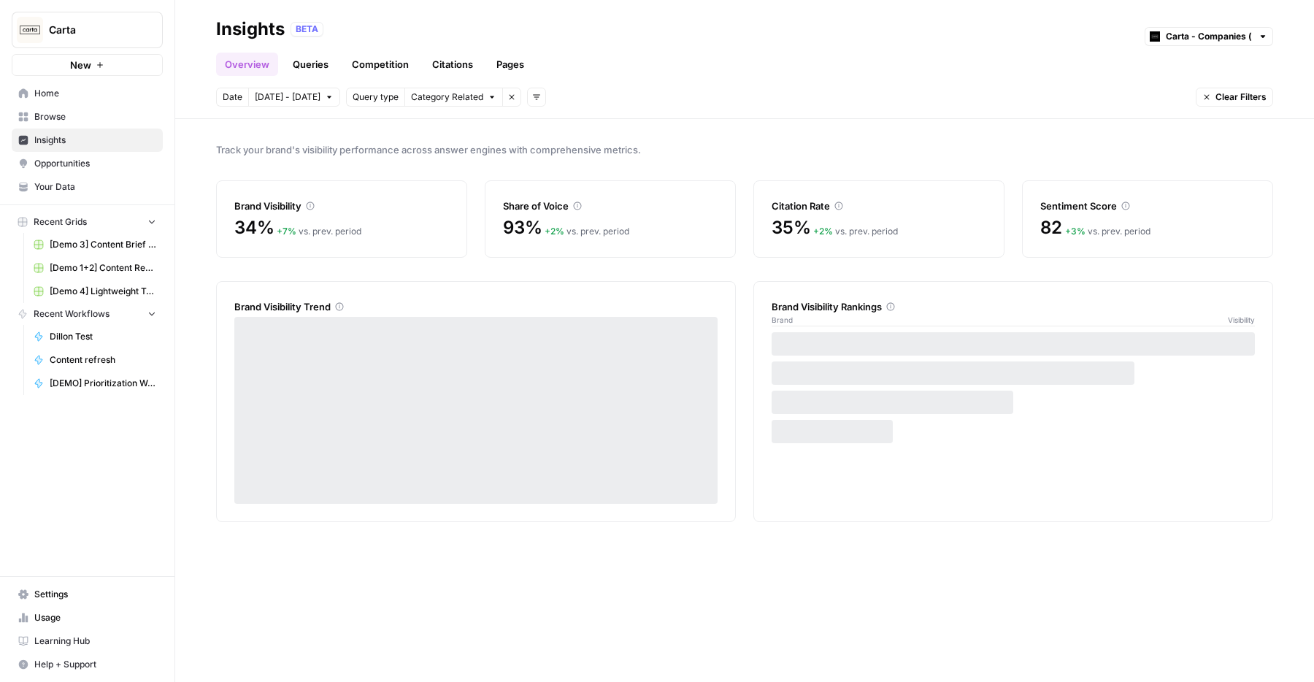
click at [512, 65] on link "Pages" at bounding box center [510, 64] width 45 height 23
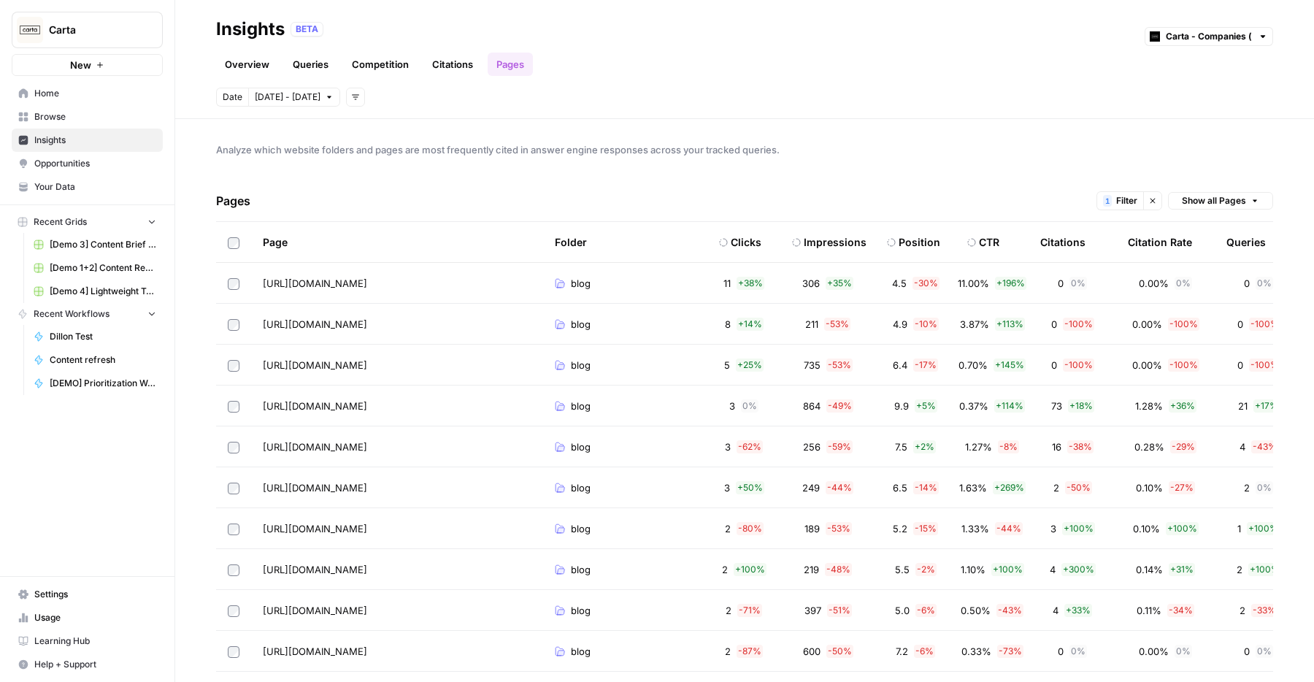
click at [1195, 202] on span "Show all Pages" at bounding box center [1214, 200] width 64 height 13
click at [1083, 202] on div "Pages 1 Filter Clear filters Show all Pages" at bounding box center [744, 201] width 1057 height 42
click at [1123, 202] on span "Filter" at bounding box center [1127, 200] width 21 height 13
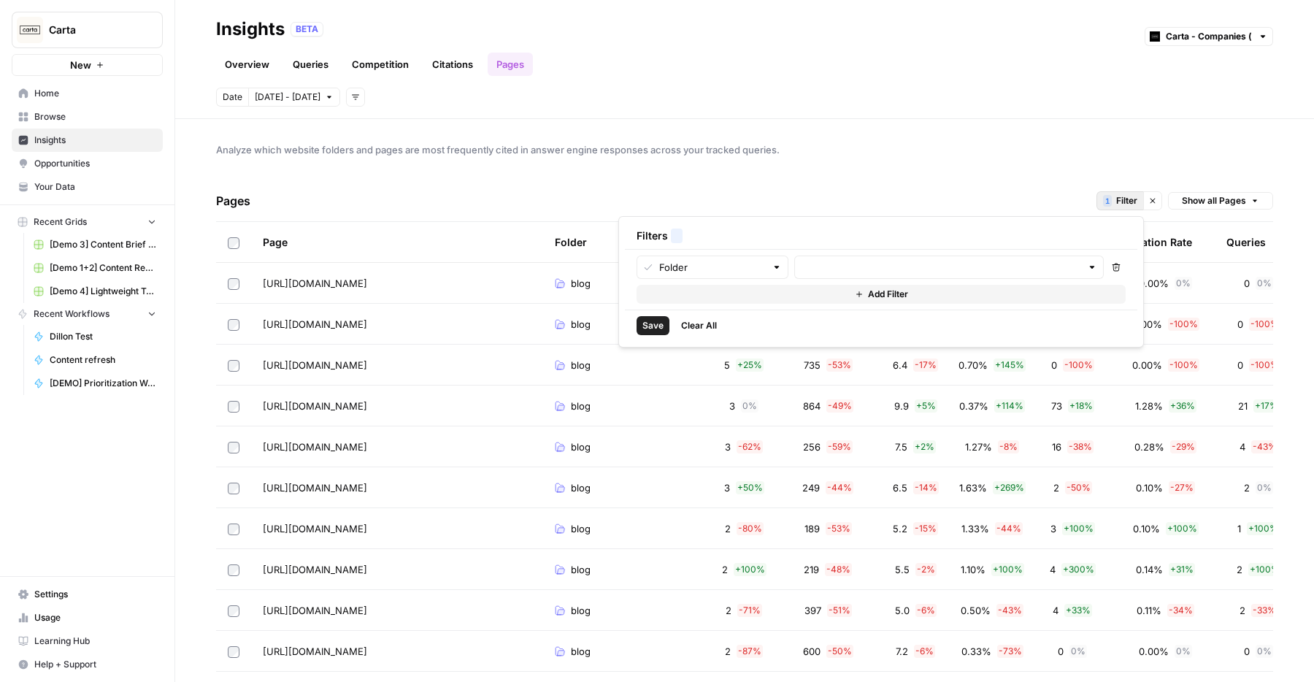
click at [951, 188] on div "Pages 1 Filter Clear filters Show all Pages" at bounding box center [744, 201] width 1057 height 42
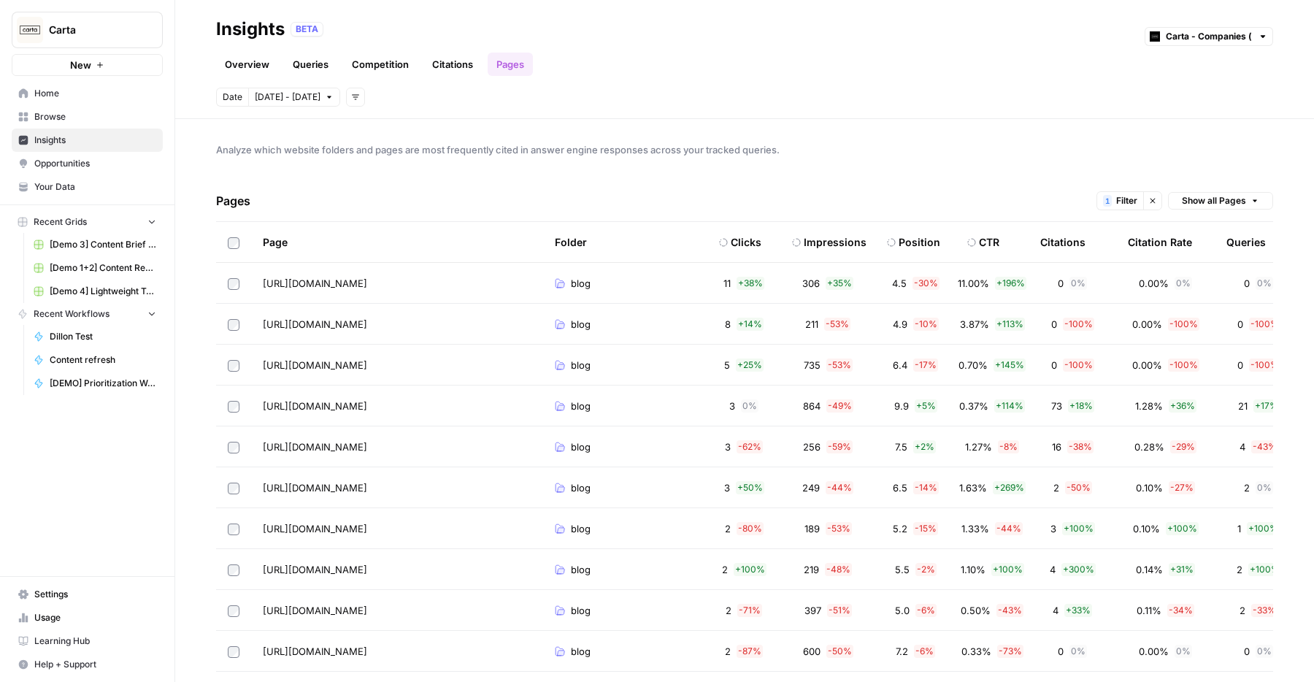
click at [253, 64] on link "Overview" at bounding box center [247, 64] width 62 height 23
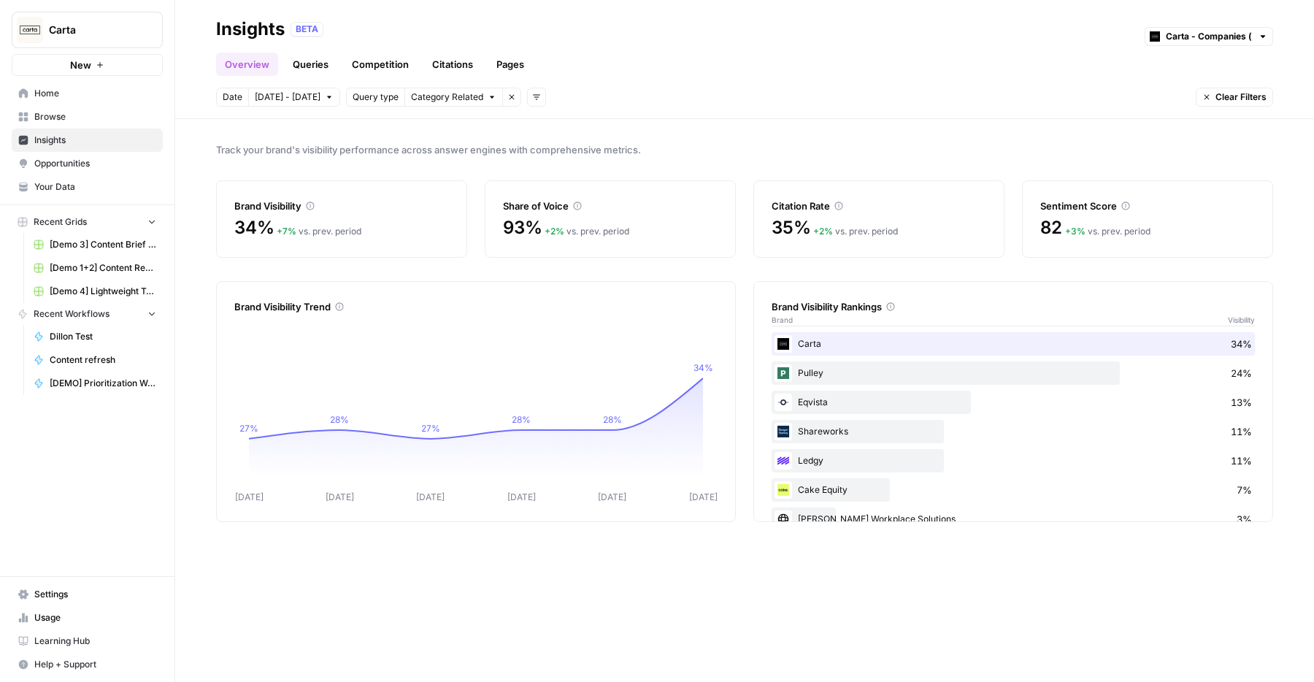
click at [113, 28] on span "Carta" at bounding box center [93, 30] width 88 height 15
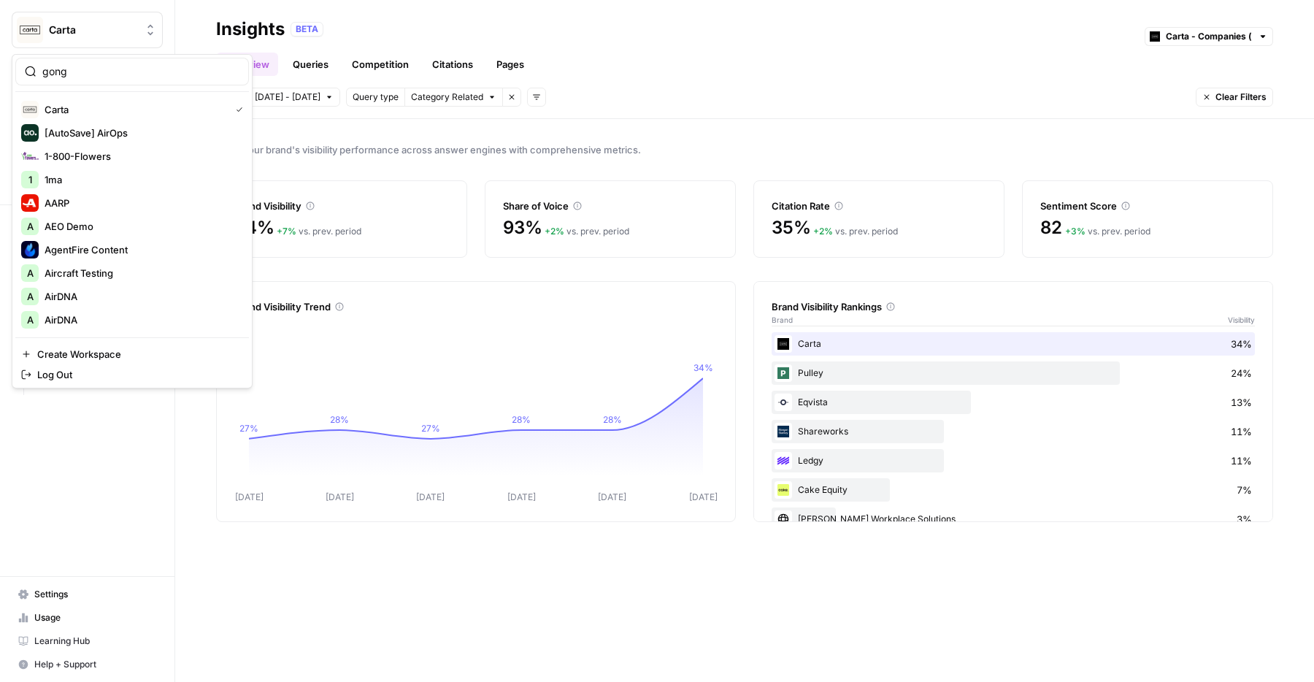
type input "gong"
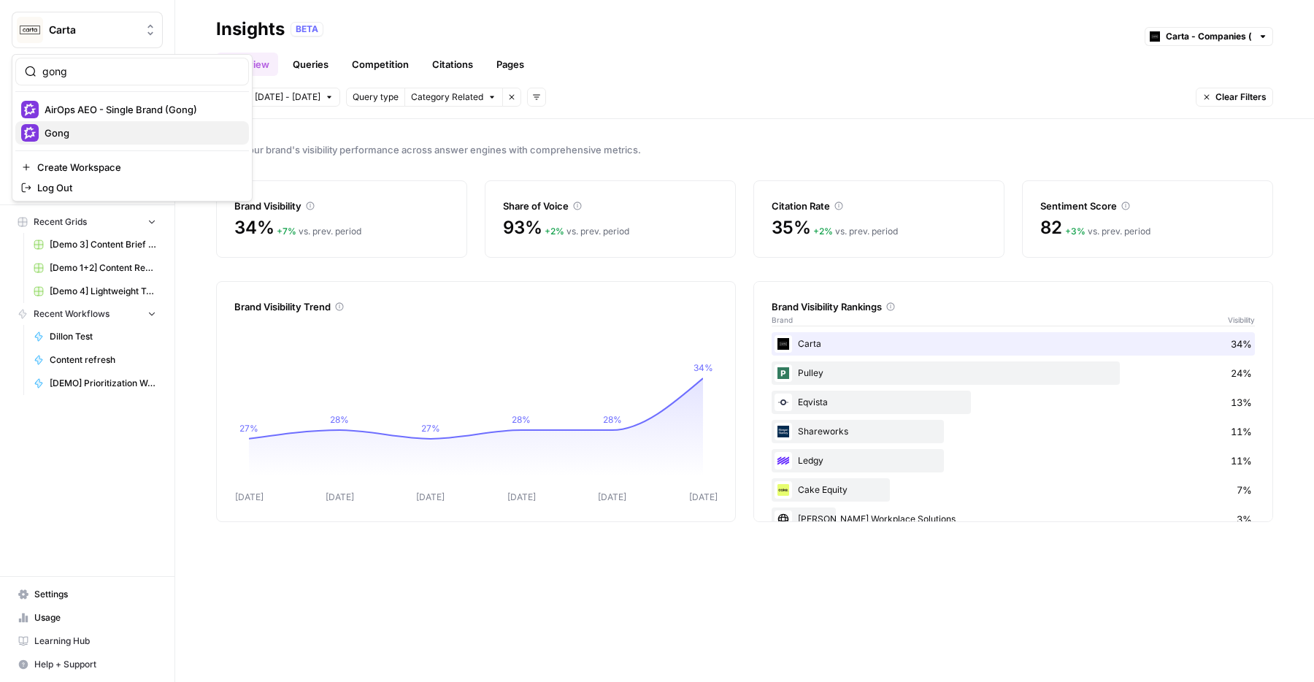
click at [115, 123] on button "Gong" at bounding box center [132, 132] width 234 height 23
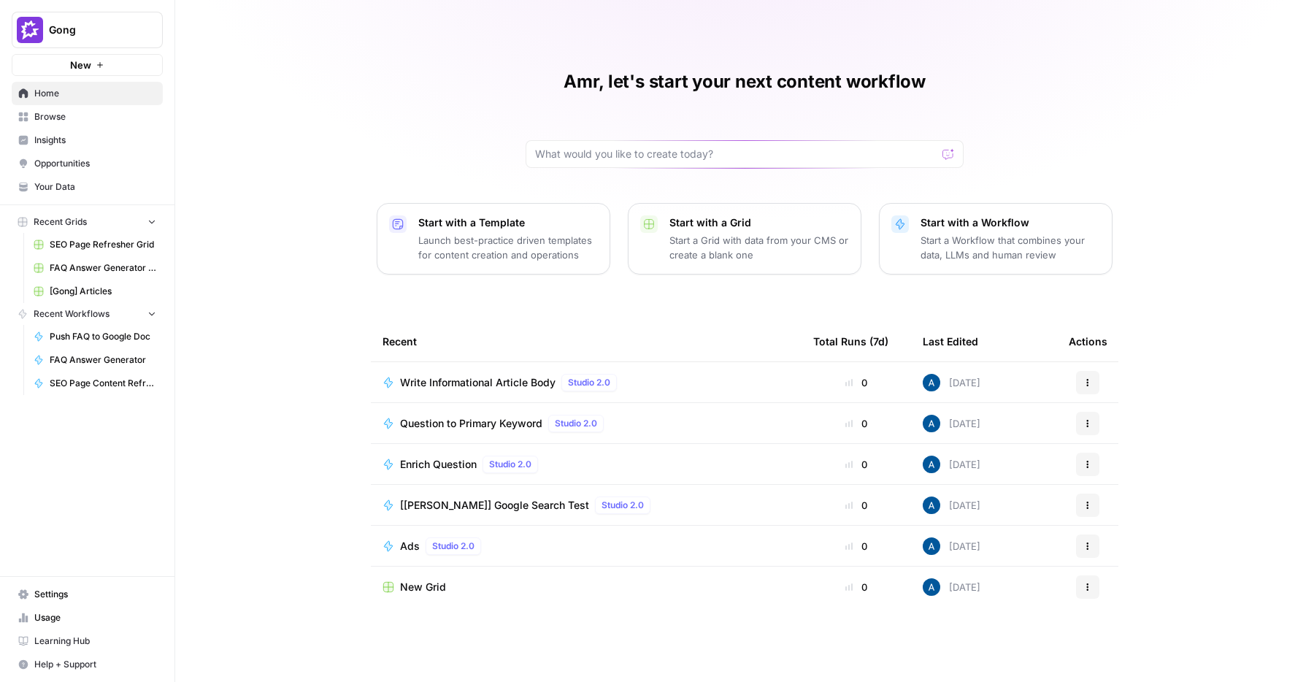
click at [107, 134] on span "Insights" at bounding box center [95, 140] width 122 height 13
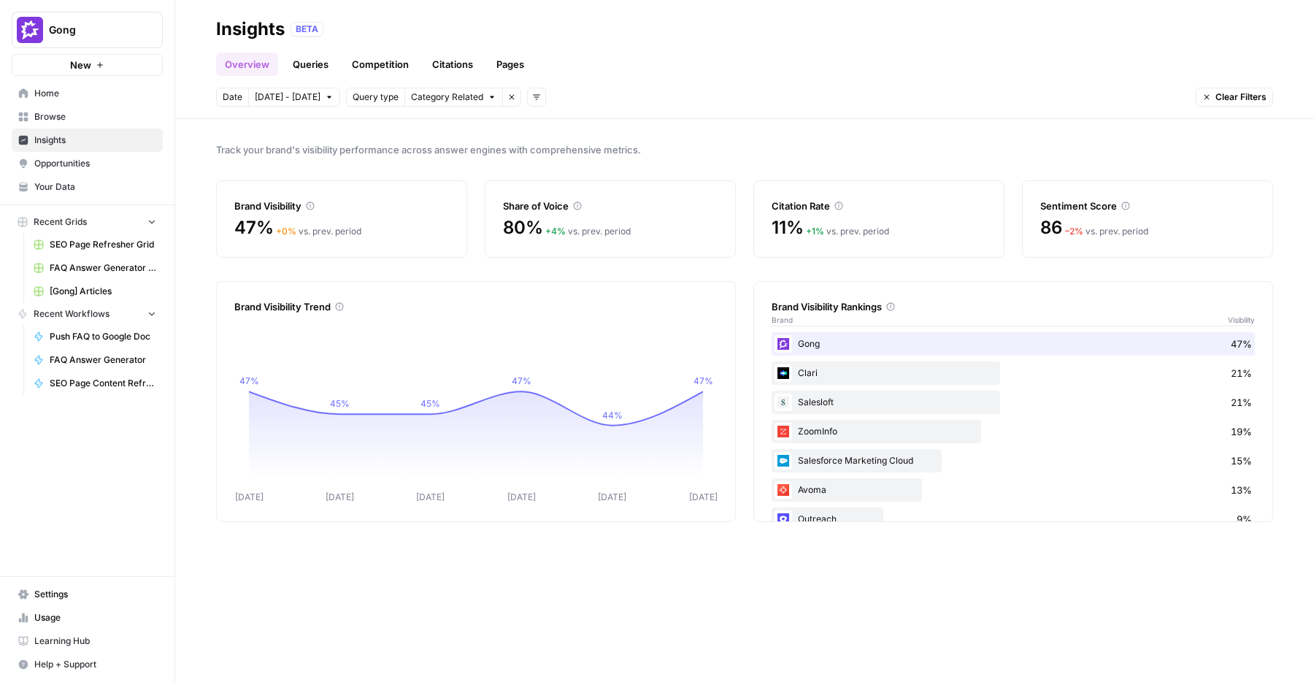
click at [88, 26] on span "Gong" at bounding box center [93, 30] width 88 height 15
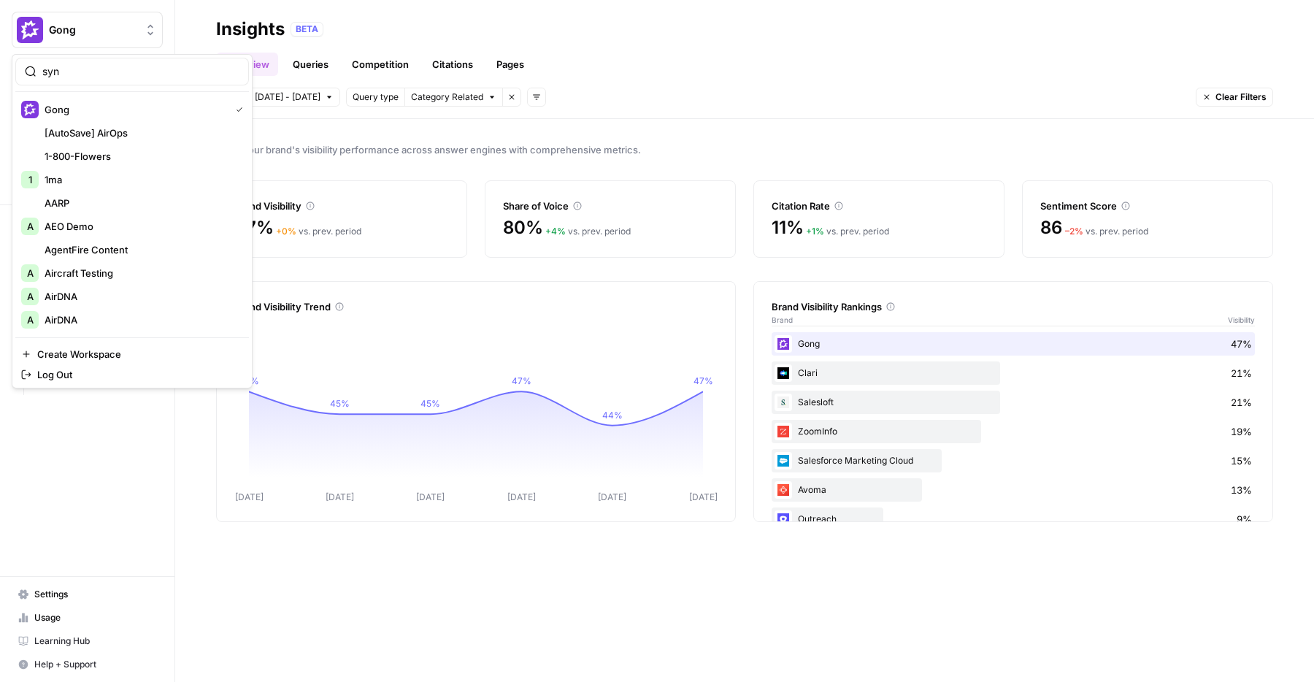
type input "syn"
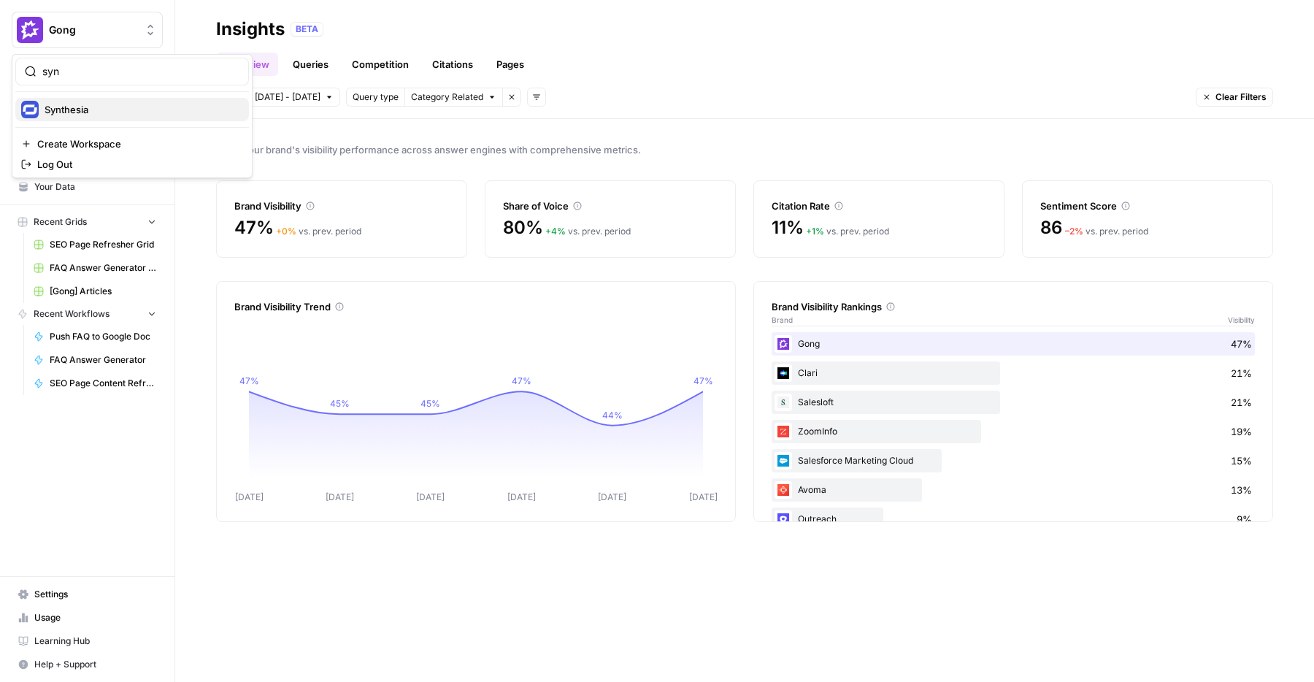
click at [68, 110] on span "Synthesia" at bounding box center [141, 109] width 193 height 15
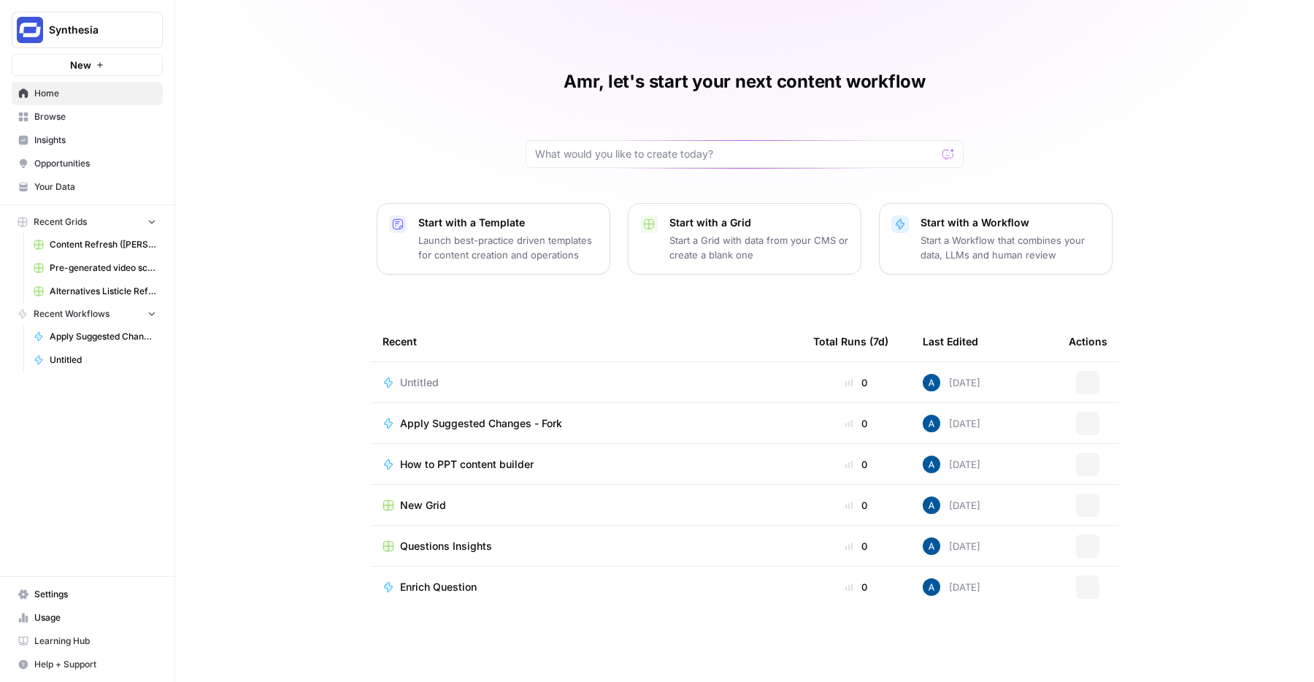
click at [92, 129] on link "Insights" at bounding box center [87, 140] width 151 height 23
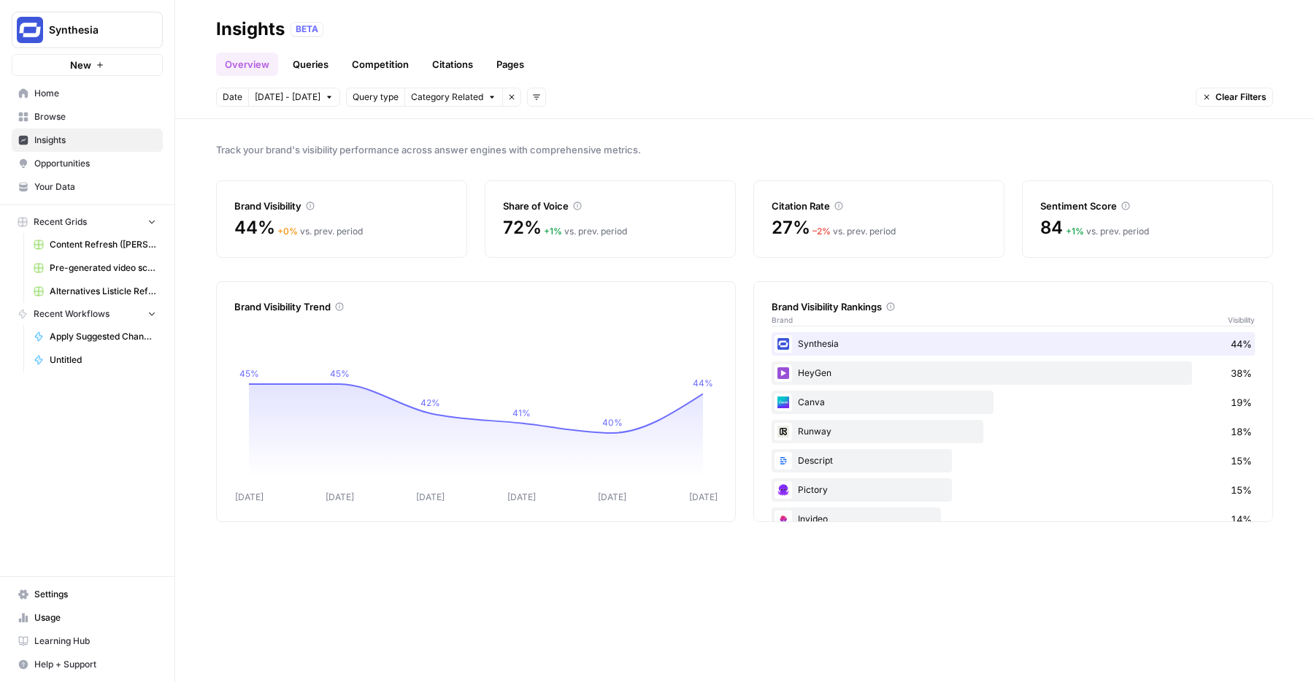
click at [451, 67] on link "Citations" at bounding box center [453, 64] width 58 height 23
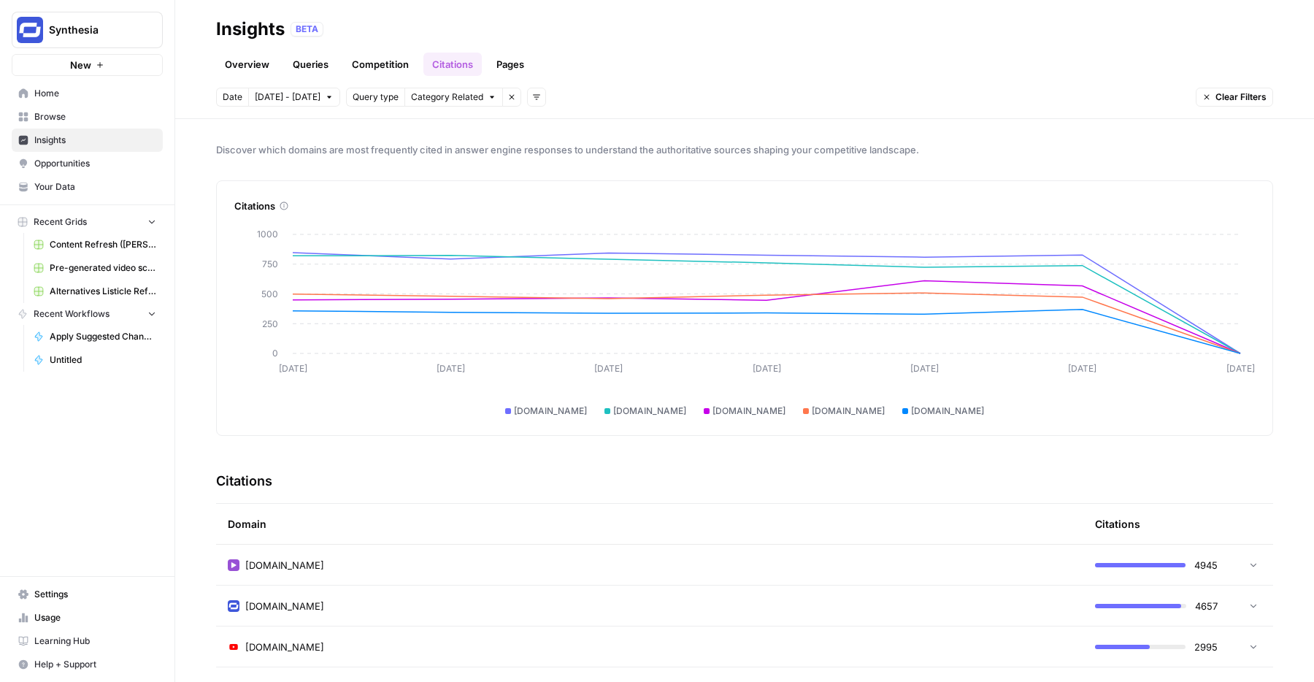
click at [286, 86] on header "Insights BETA Overview Queries Competition Citations Pages Date [DATE] - [DATE]…" at bounding box center [744, 59] width 1139 height 119
click at [293, 104] on button "[DATE] - [DATE]" at bounding box center [294, 97] width 92 height 19
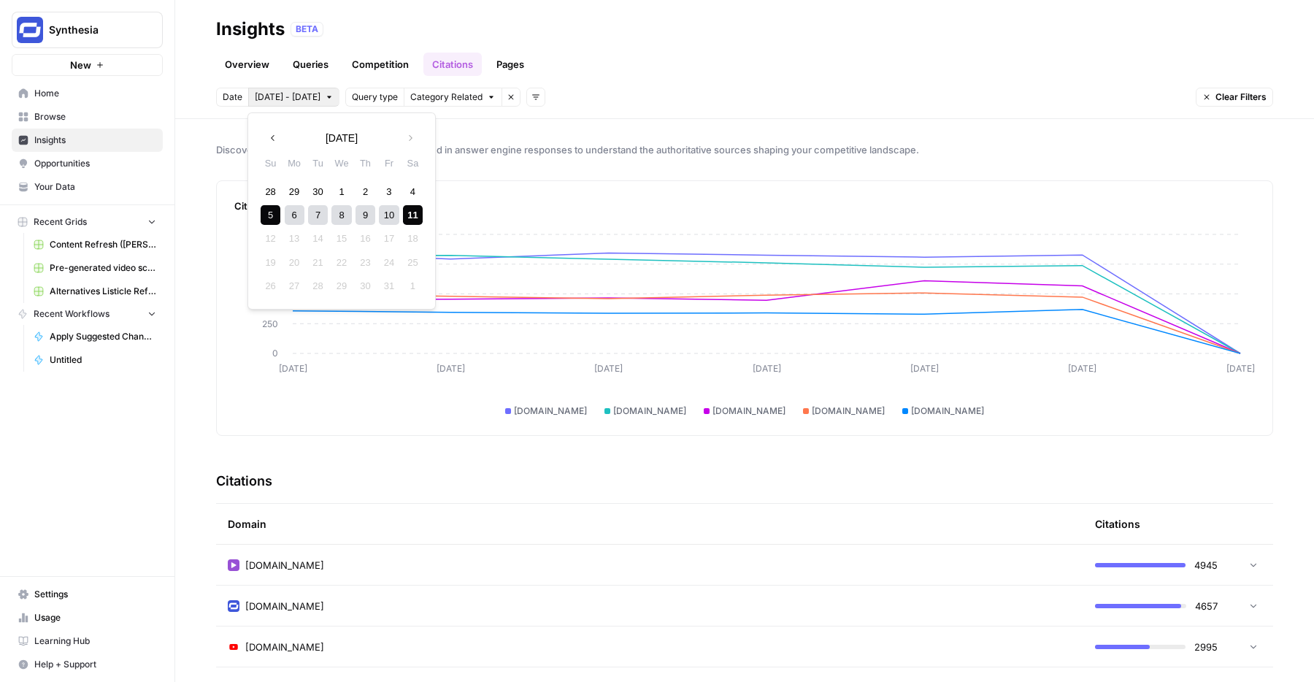
click at [280, 185] on div "28 29 30 1 2 3 4" at bounding box center [342, 191] width 166 height 23
click at [265, 185] on div "28" at bounding box center [271, 192] width 20 height 20
click at [415, 134] on icon "button" at bounding box center [410, 138] width 10 height 10
click at [419, 211] on div "11" at bounding box center [413, 215] width 20 height 20
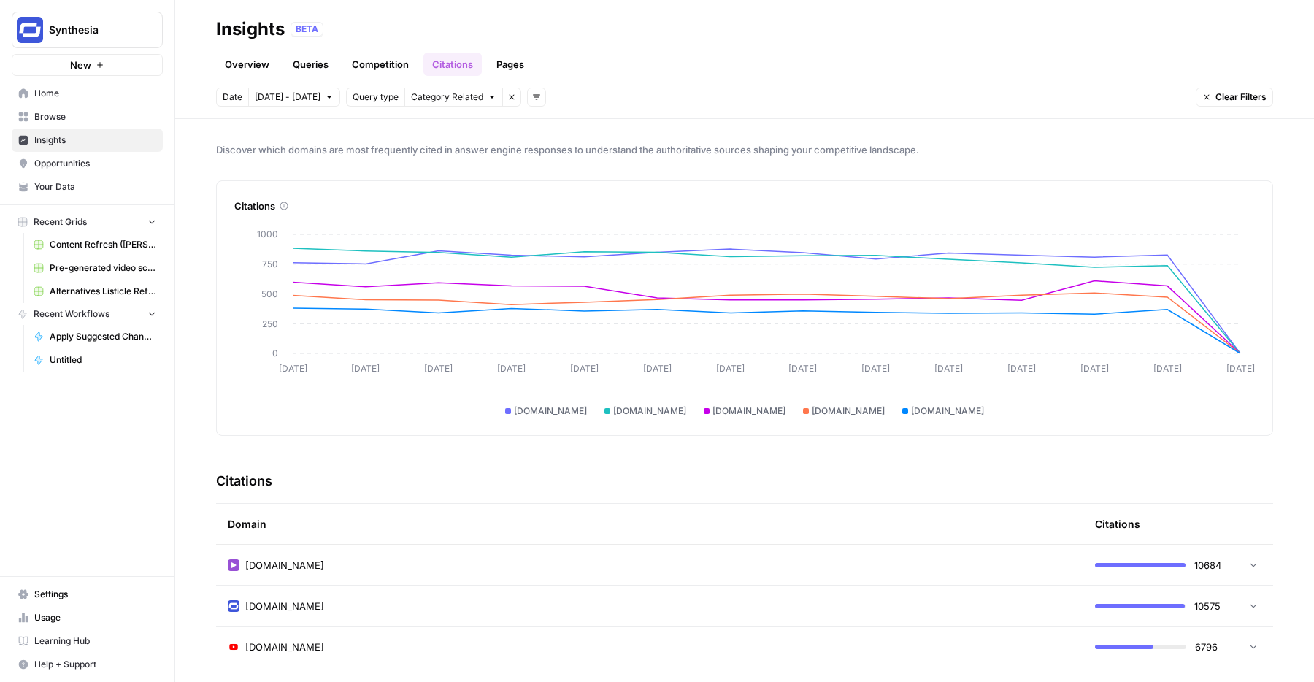
click at [65, 39] on button "Synthesia" at bounding box center [87, 30] width 151 height 37
type input "carta"
click at [66, 108] on span "Carta" at bounding box center [141, 109] width 193 height 15
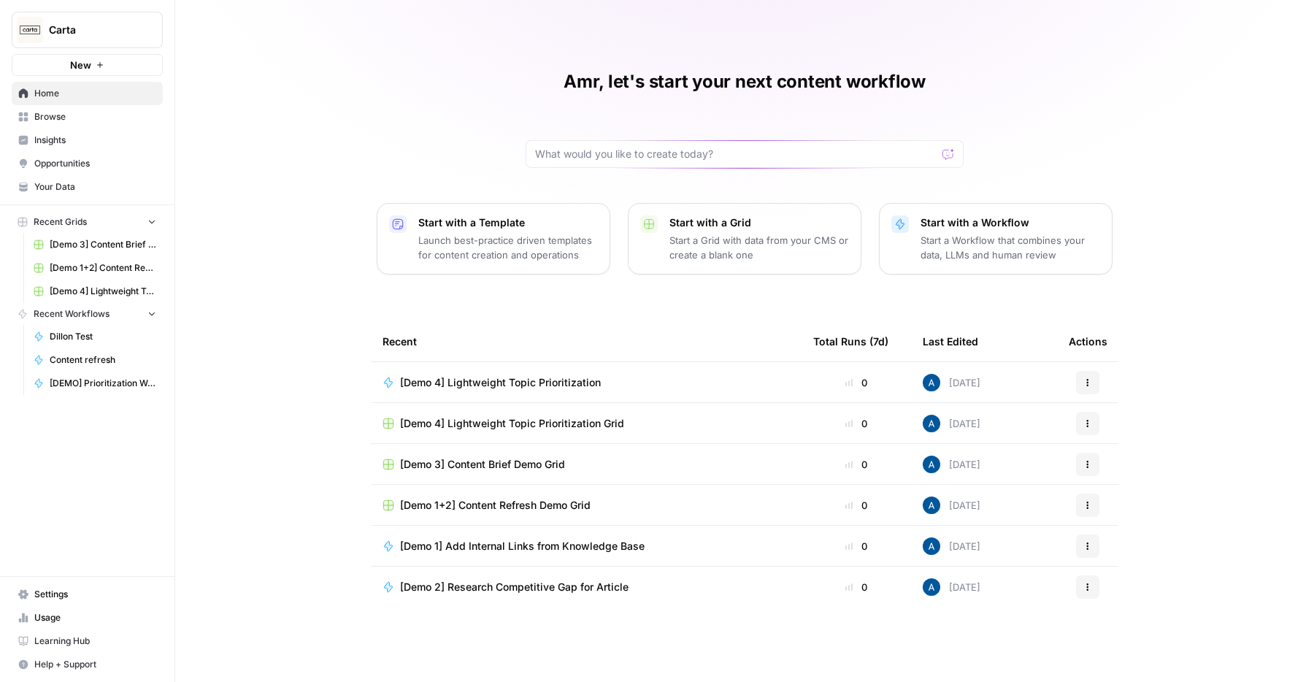
click at [116, 136] on span "Insights" at bounding box center [95, 140] width 122 height 13
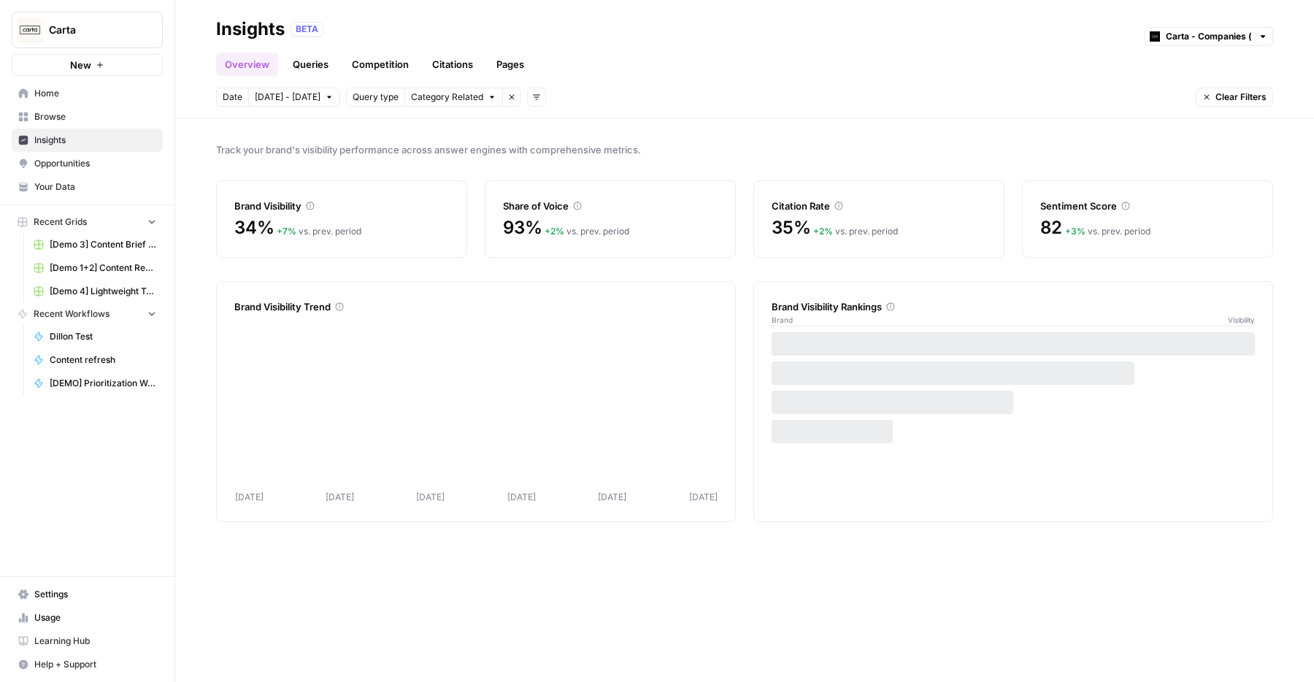
click at [447, 63] on link "Citations" at bounding box center [453, 64] width 58 height 23
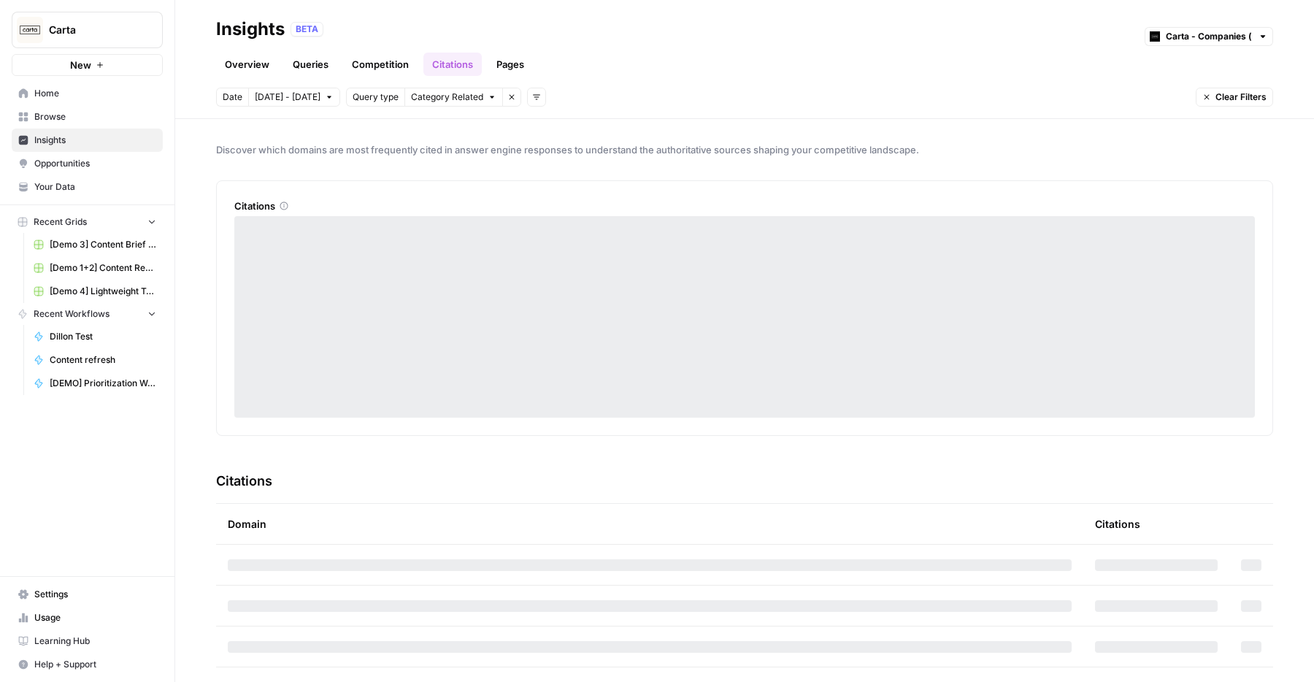
click at [309, 103] on span "[DATE] - [DATE]" at bounding box center [288, 97] width 66 height 13
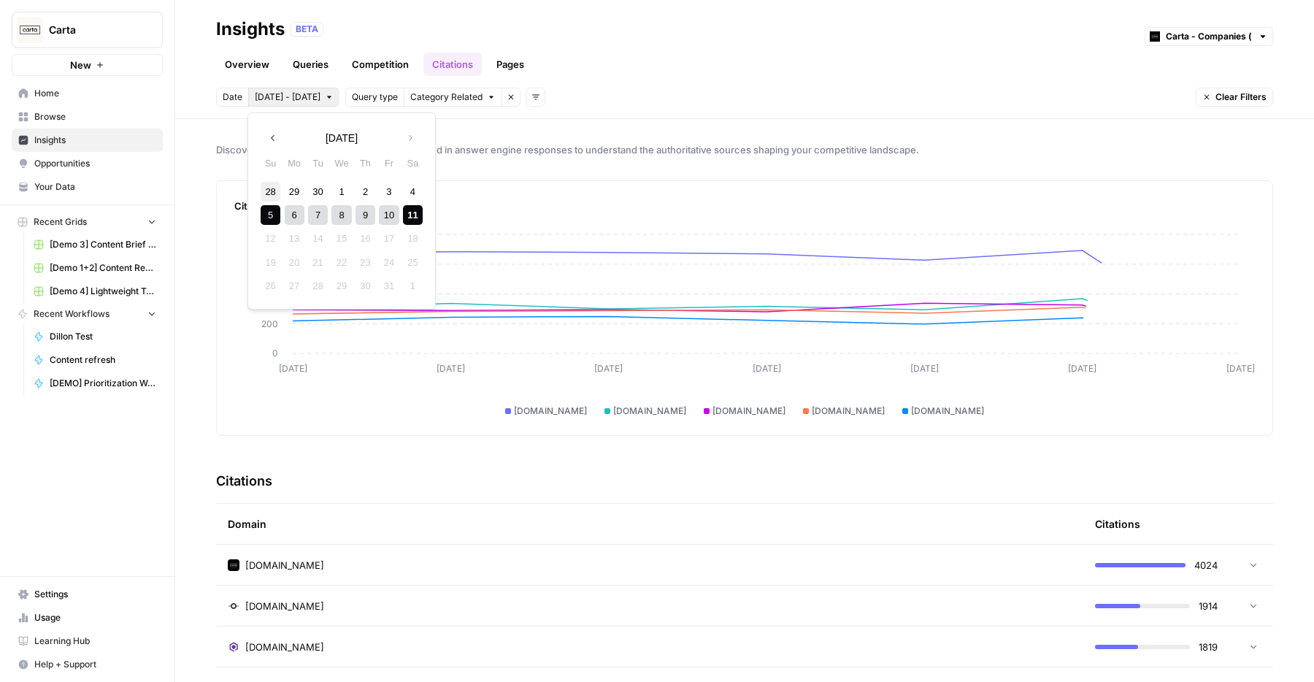
click at [269, 185] on div "28" at bounding box center [271, 192] width 20 height 20
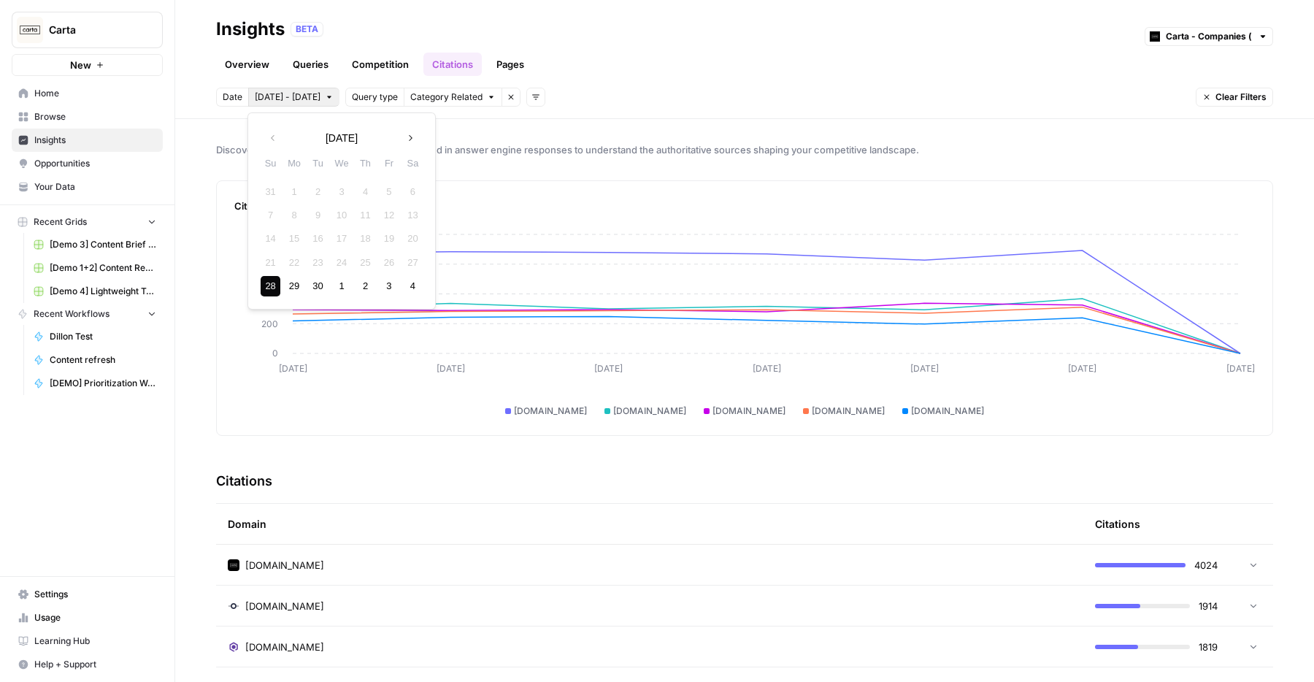
click at [416, 137] on button "Next month" at bounding box center [410, 138] width 26 height 26
click at [410, 218] on div "11" at bounding box center [413, 215] width 20 height 20
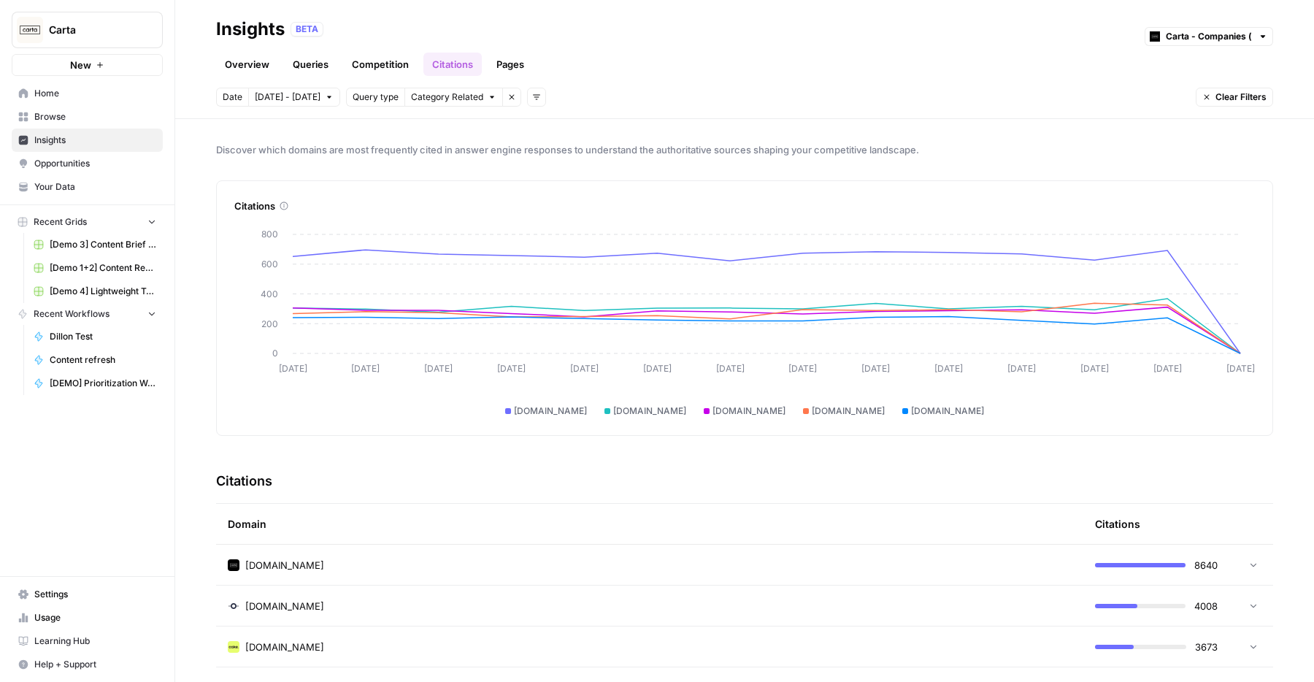
click at [31, 32] on img "Workspace: Carta" at bounding box center [30, 30] width 26 height 26
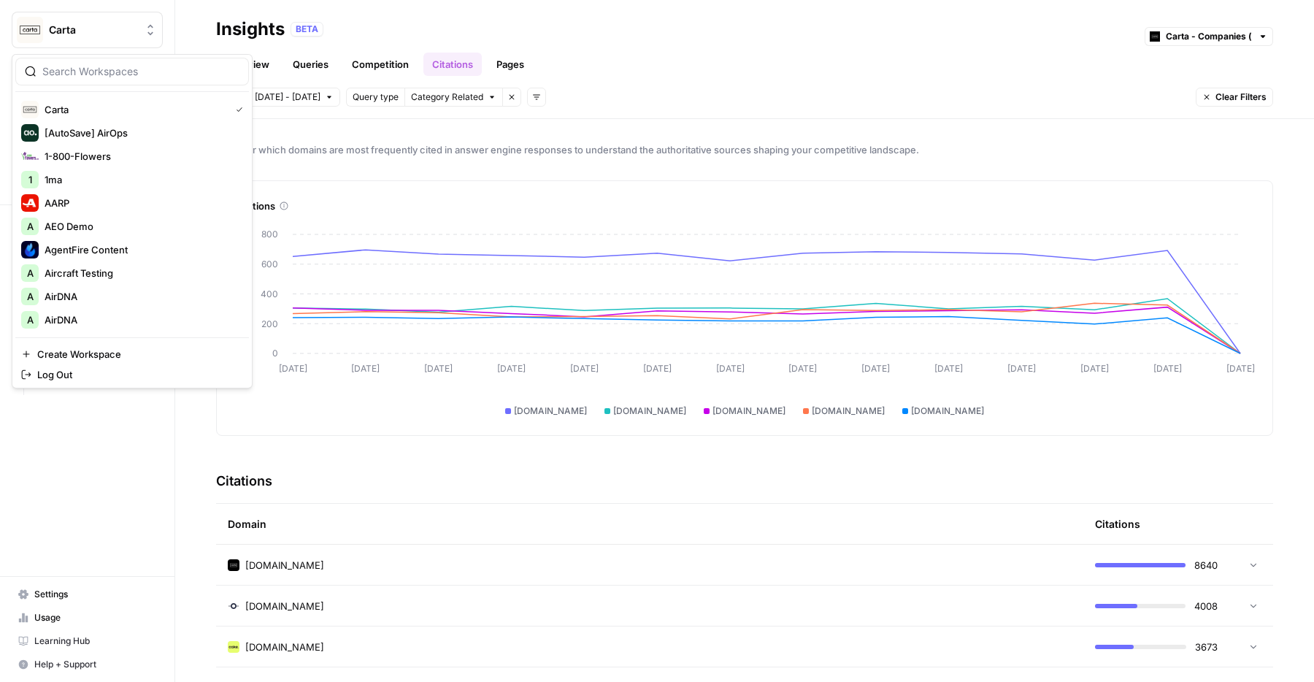
click at [688, 204] on div "Citations" at bounding box center [744, 206] width 1021 height 15
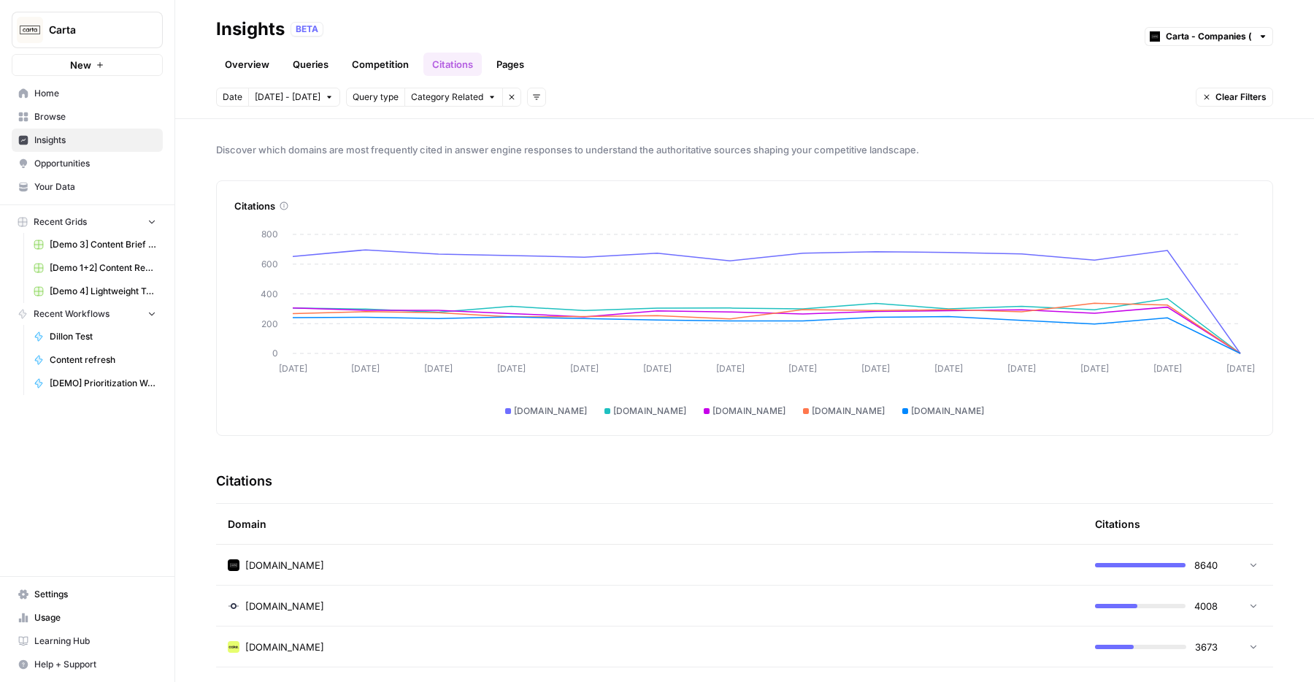
click at [256, 73] on link "Overview" at bounding box center [247, 64] width 62 height 23
